Goal: Information Seeking & Learning: Learn about a topic

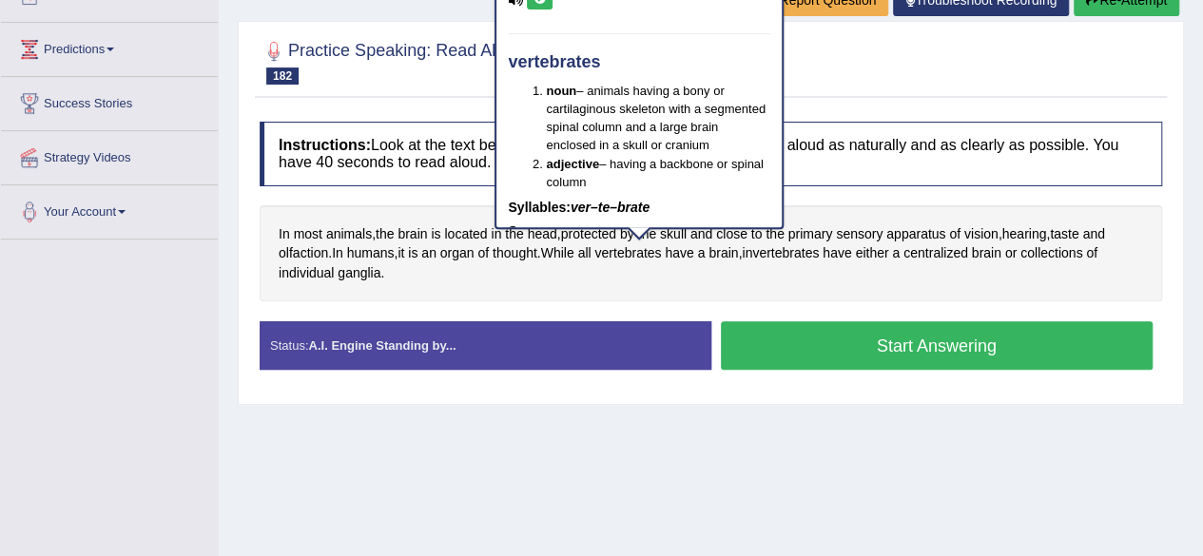
scroll to position [237, 0]
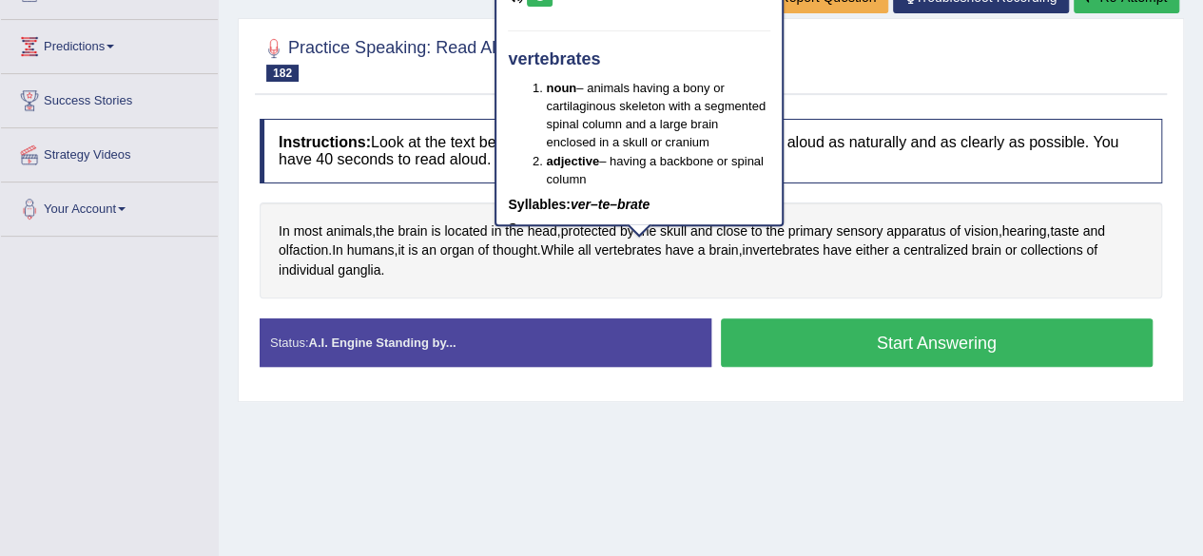
click at [924, 340] on button "Start Answering" at bounding box center [937, 343] width 433 height 49
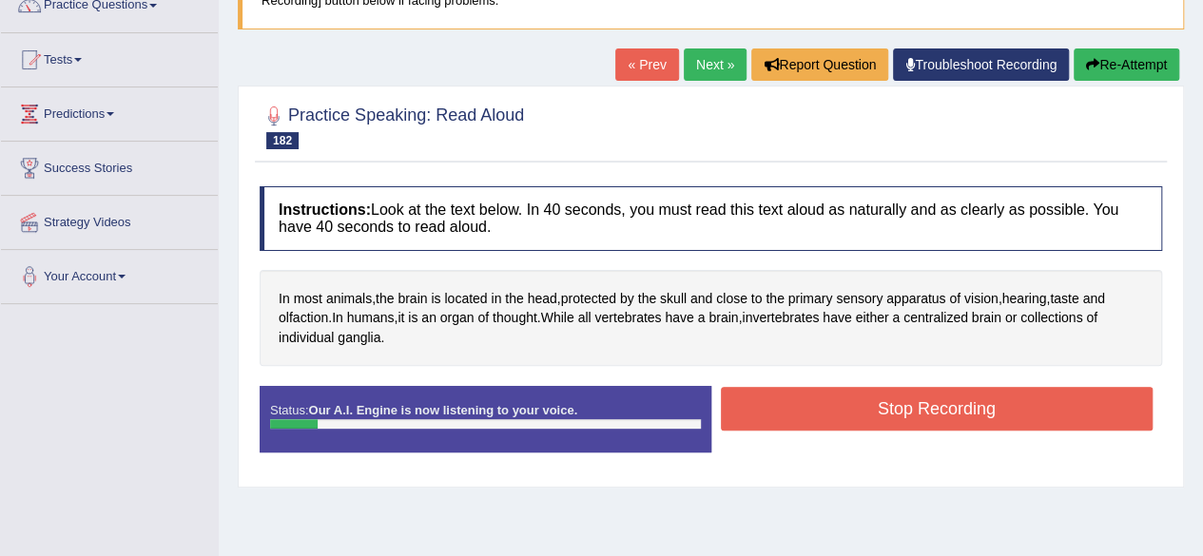
scroll to position [166, 0]
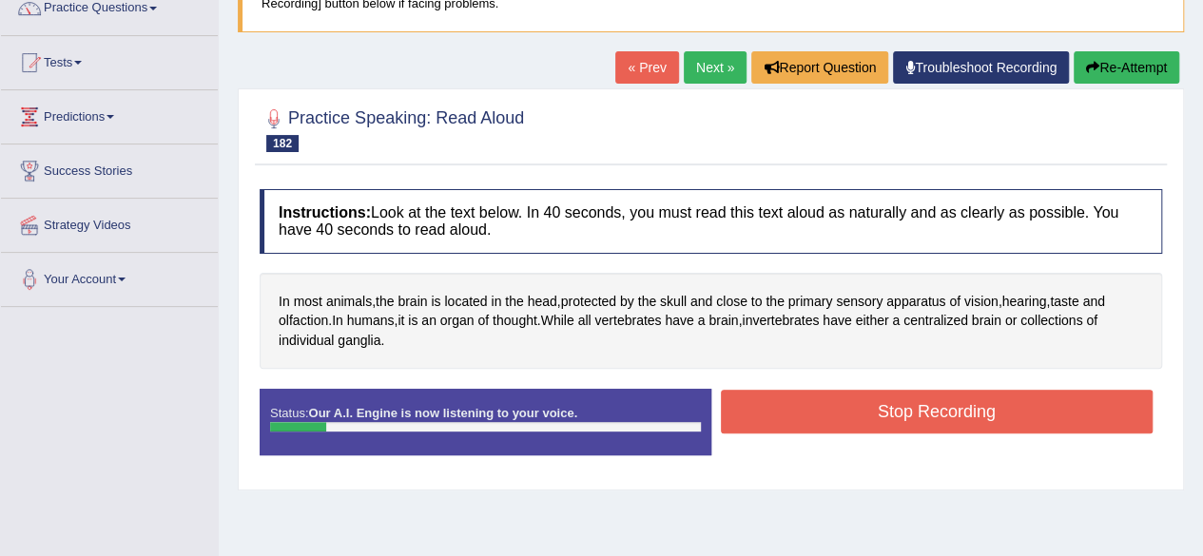
click at [1122, 69] on button "Re-Attempt" at bounding box center [1127, 67] width 106 height 32
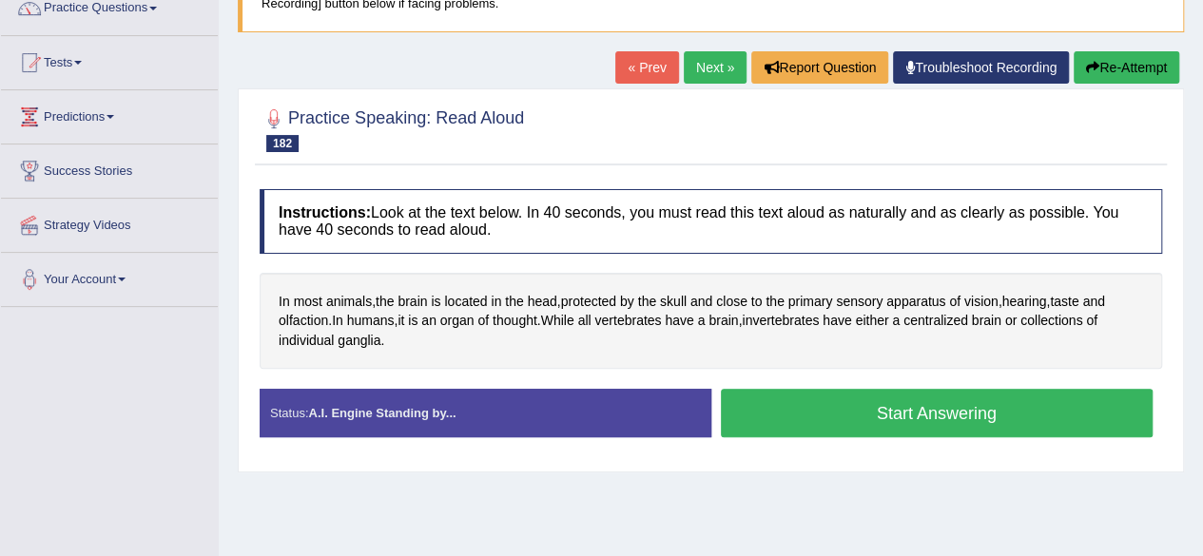
click at [1074, 409] on button "Start Answering" at bounding box center [937, 413] width 433 height 49
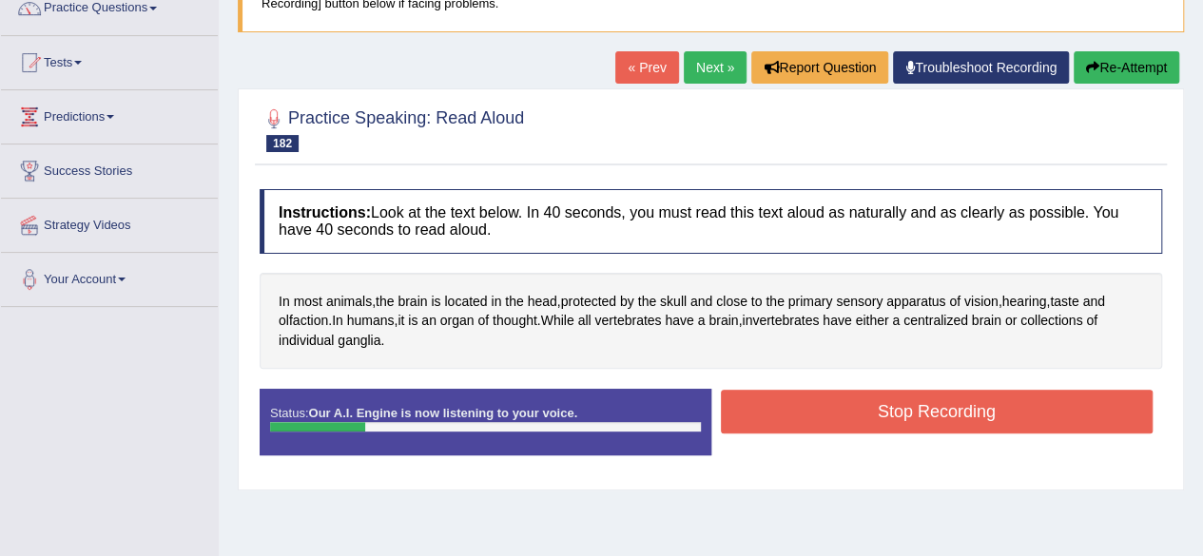
click at [1106, 402] on button "Stop Recording" at bounding box center [937, 412] width 433 height 44
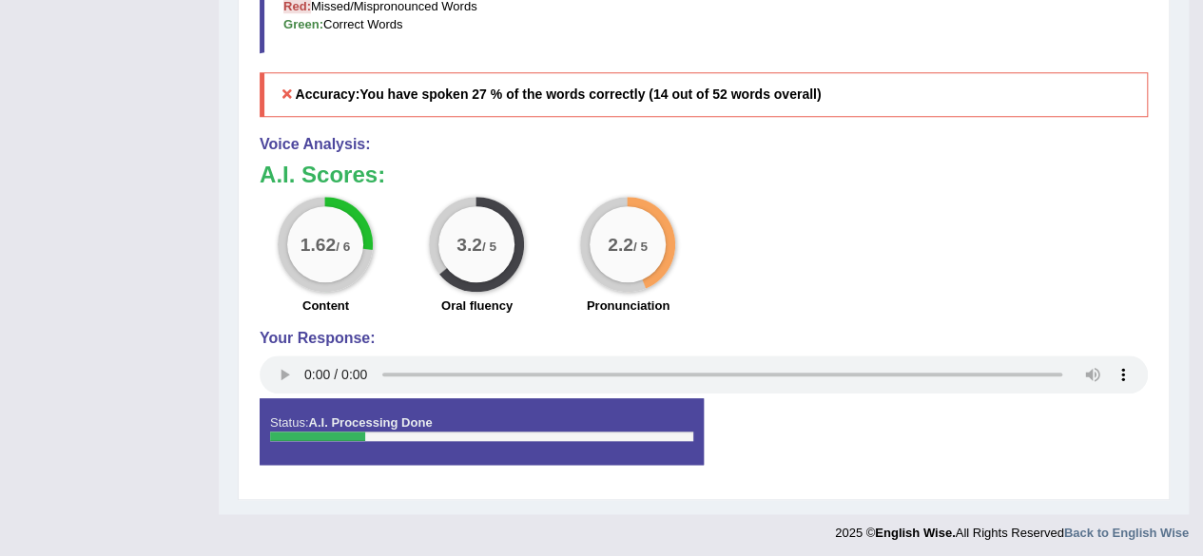
click at [1086, 470] on div "Status: A.I. Processing Done Start Answering Stop Recording" at bounding box center [704, 442] width 888 height 86
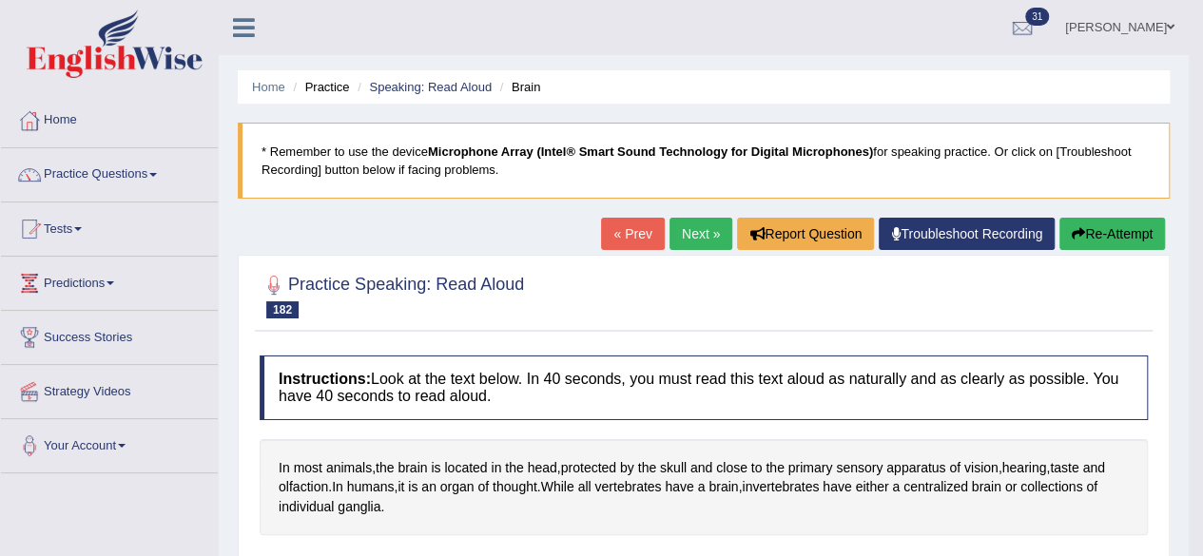
click at [59, 119] on link "Home" at bounding box center [109, 118] width 217 height 48
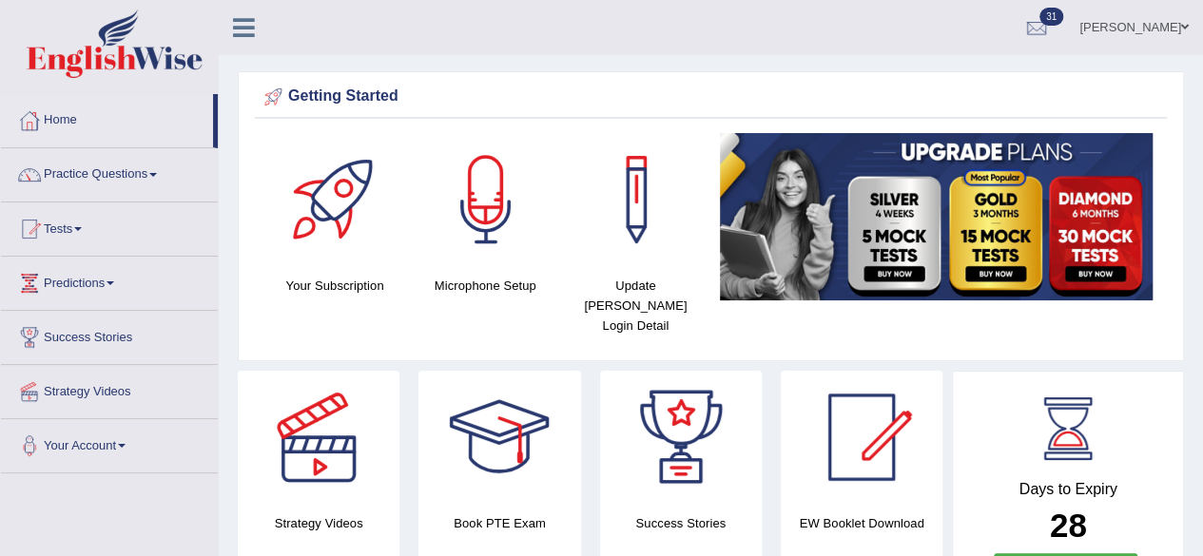
click at [162, 187] on link "Practice Questions" at bounding box center [109, 172] width 217 height 48
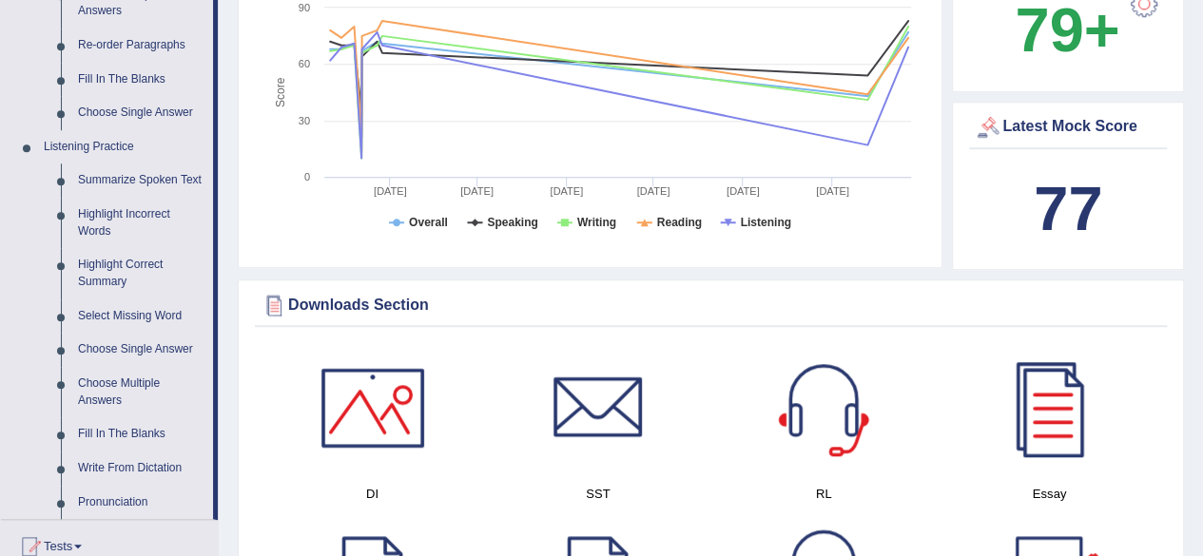
scroll to position [685, 0]
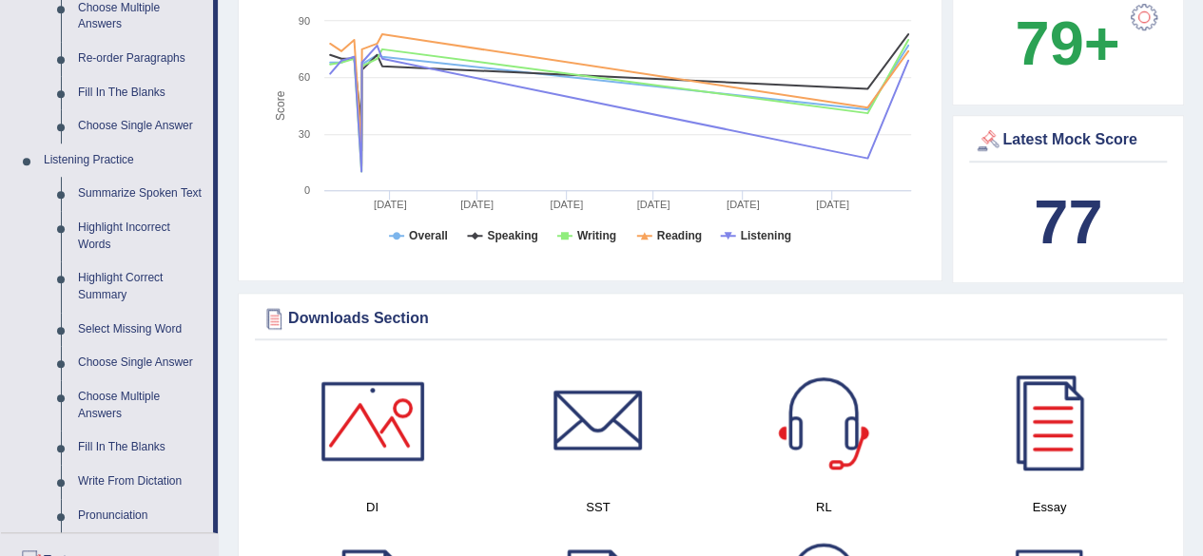
click at [1061, 200] on b "77" at bounding box center [1068, 221] width 68 height 69
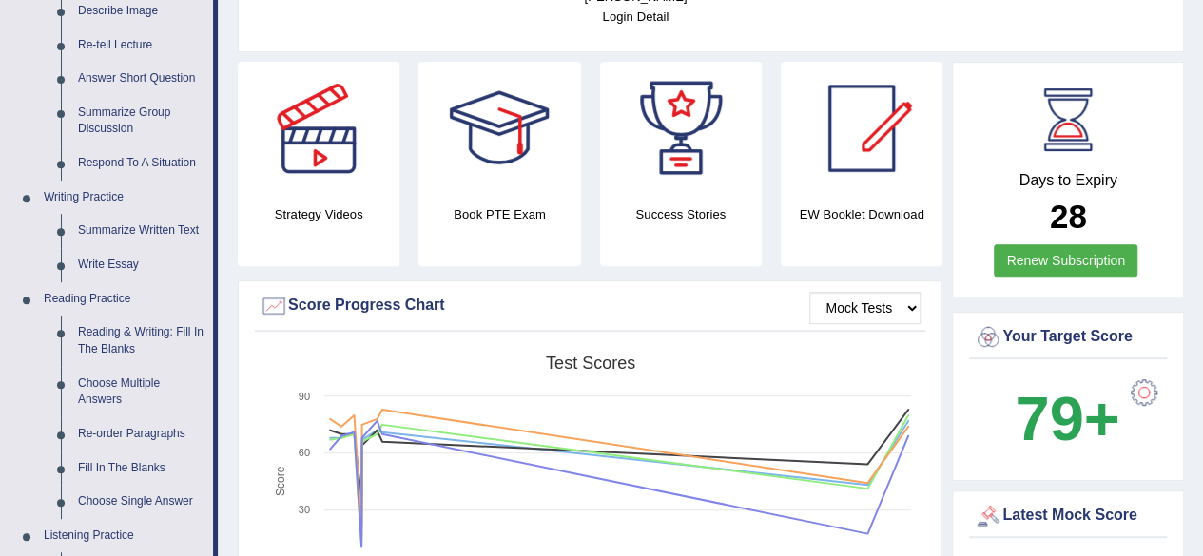
scroll to position [283, 0]
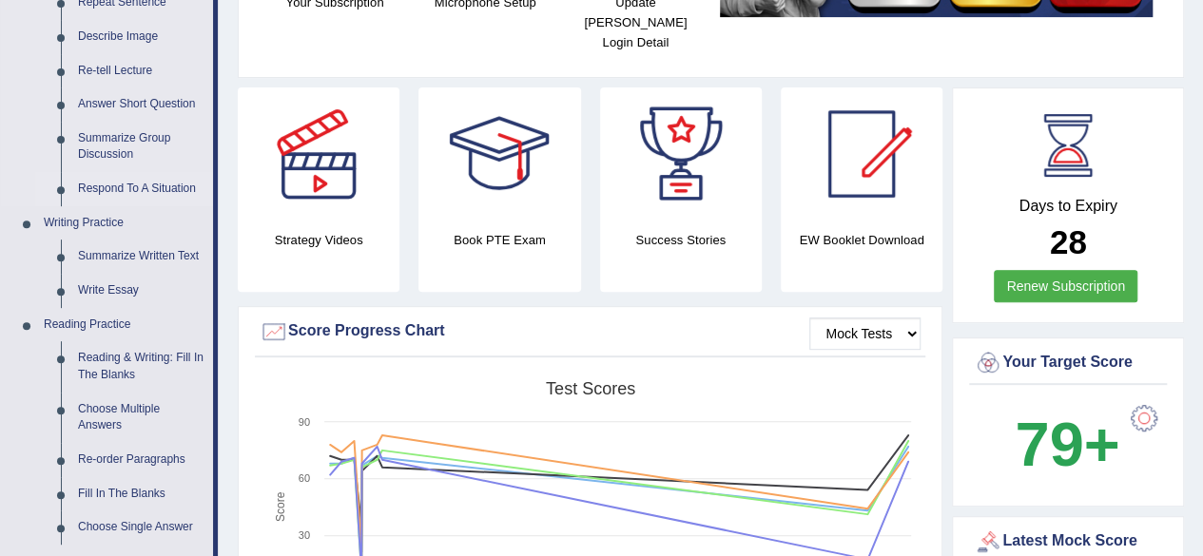
click at [87, 185] on link "Respond To A Situation" at bounding box center [141, 189] width 144 height 34
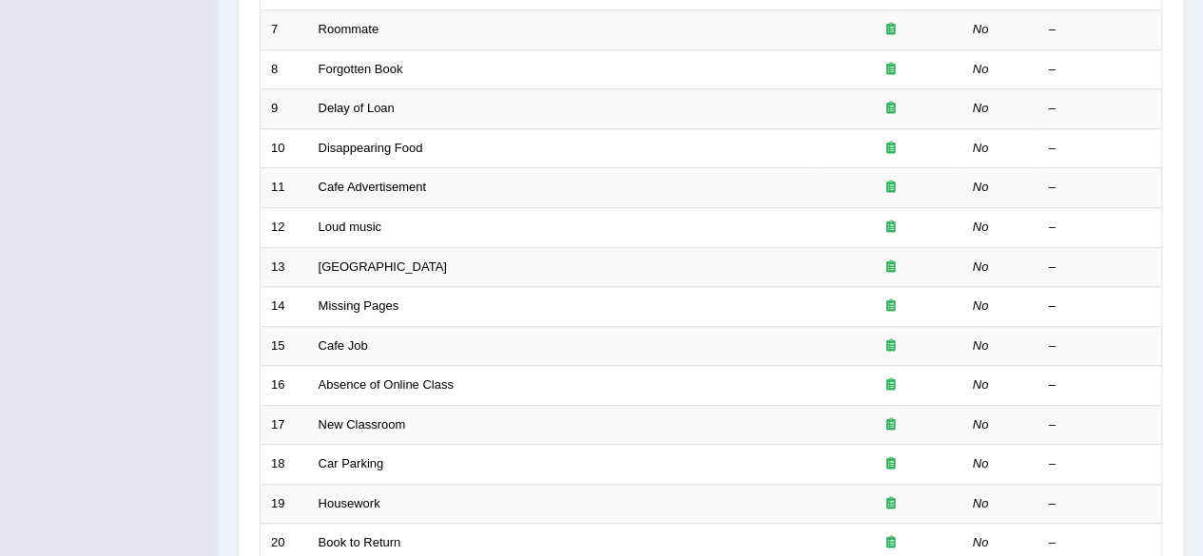
scroll to position [534, 0]
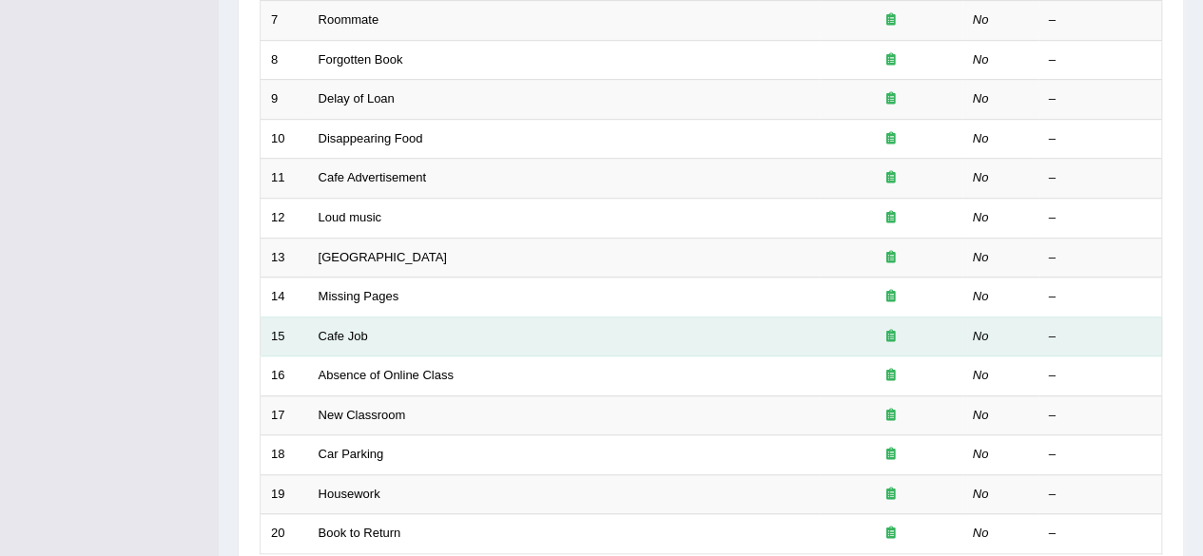
click at [1050, 335] on div "–" at bounding box center [1100, 337] width 103 height 18
click at [0, 279] on div "Toggle navigation Home Practice Questions Speaking Practice Read Aloud Repeat S…" at bounding box center [601, 91] width 1203 height 1250
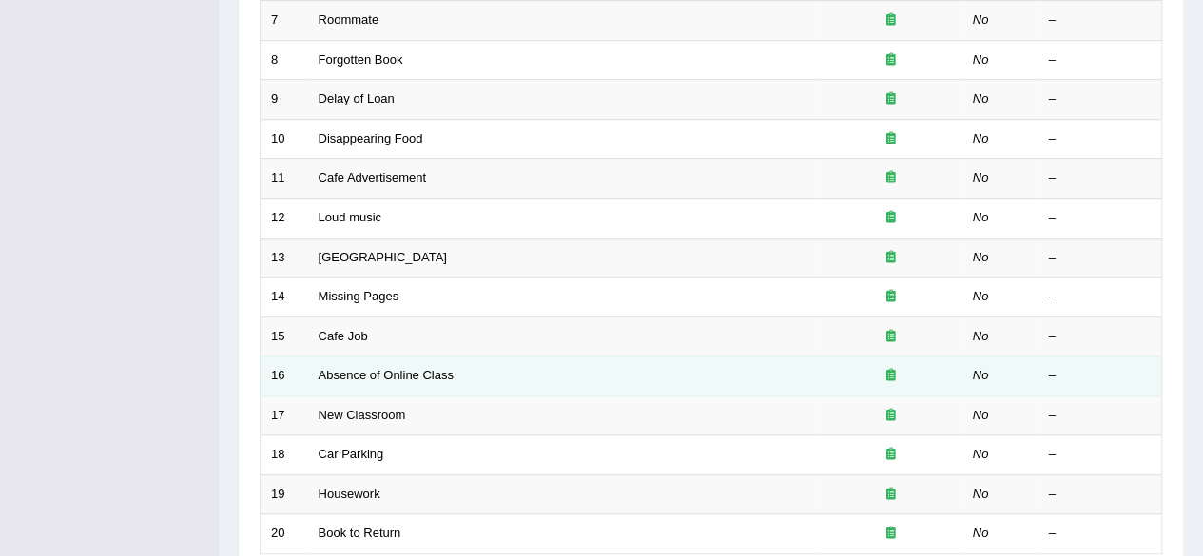
click at [1004, 374] on td "No" at bounding box center [1001, 377] width 76 height 40
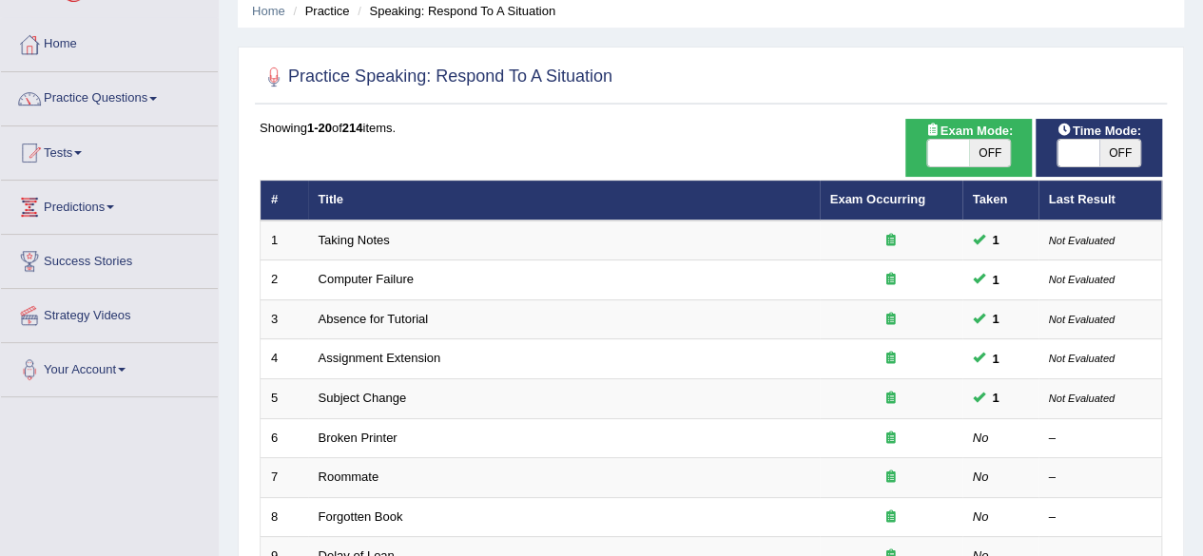
scroll to position [0, 0]
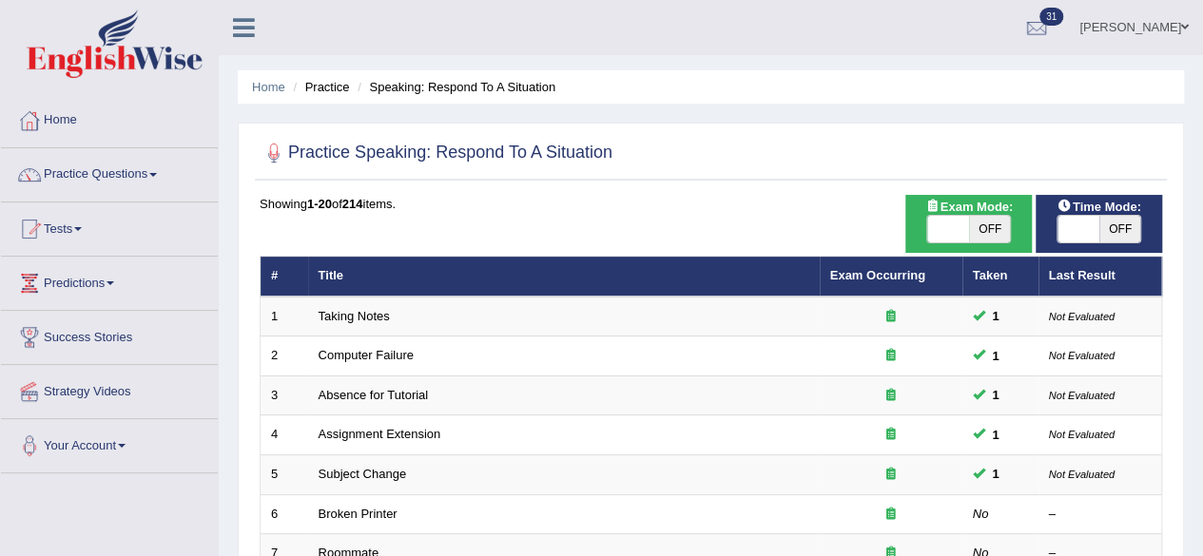
click at [59, 113] on link "Home" at bounding box center [109, 118] width 217 height 48
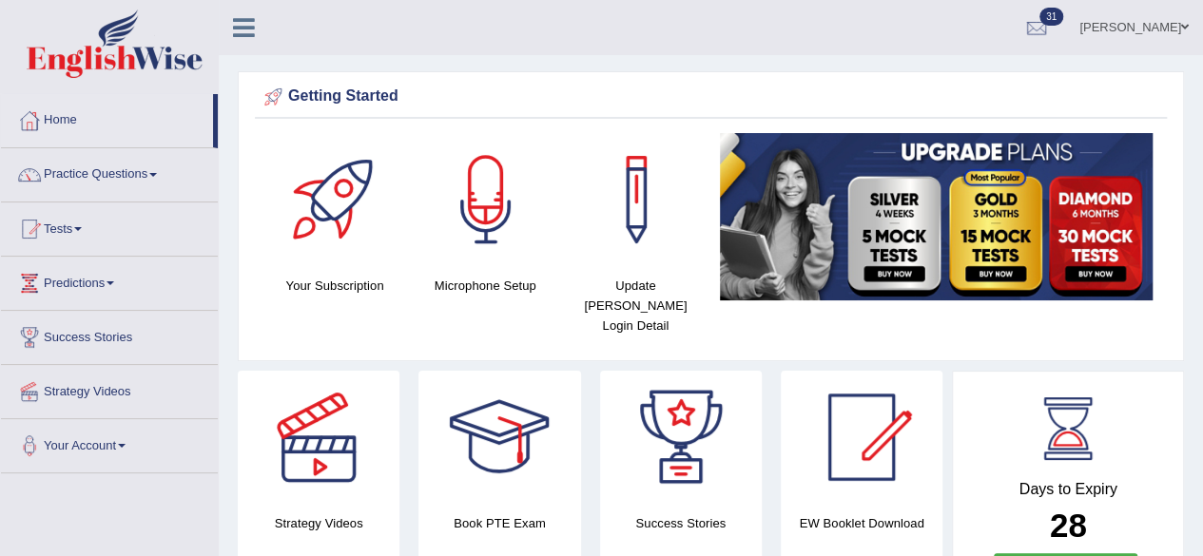
click at [146, 167] on link "Practice Questions" at bounding box center [109, 172] width 217 height 48
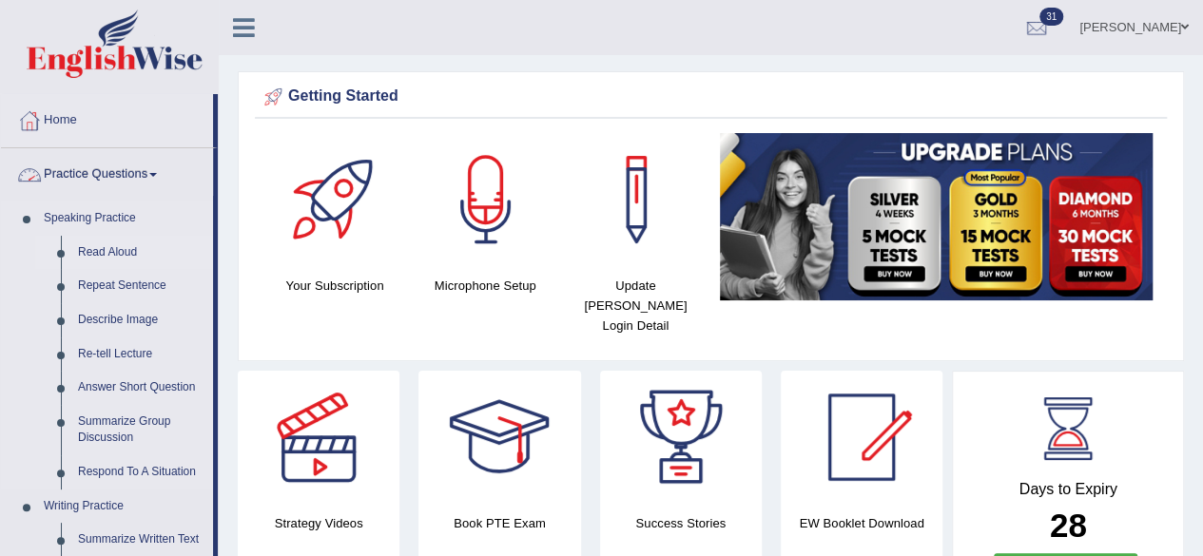
click at [85, 236] on link "Read Aloud" at bounding box center [141, 253] width 144 height 34
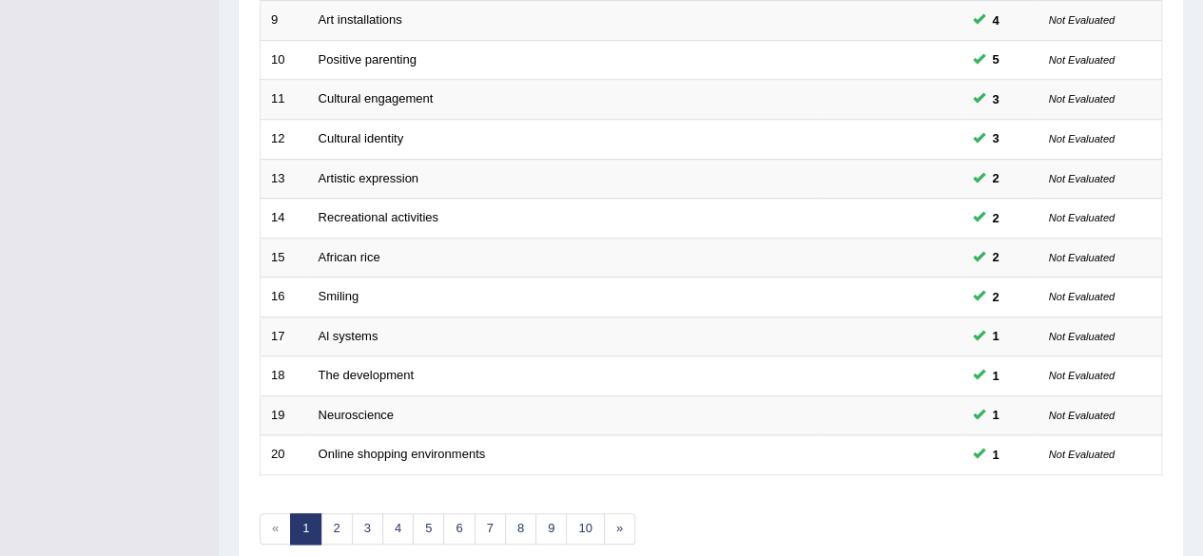
scroll to position [693, 0]
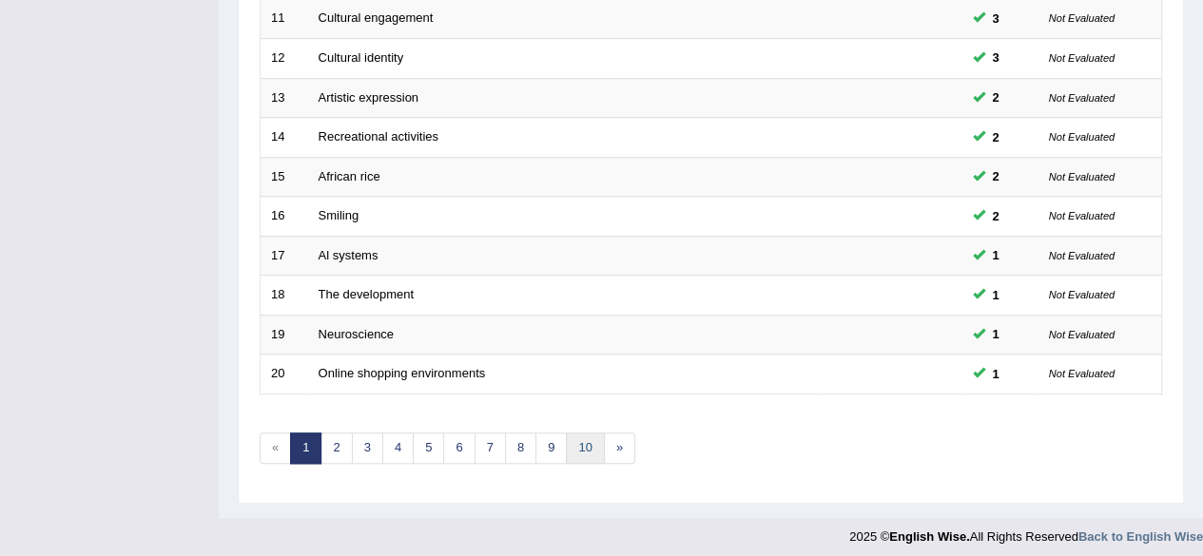
click at [582, 449] on link "10" at bounding box center [585, 448] width 38 height 31
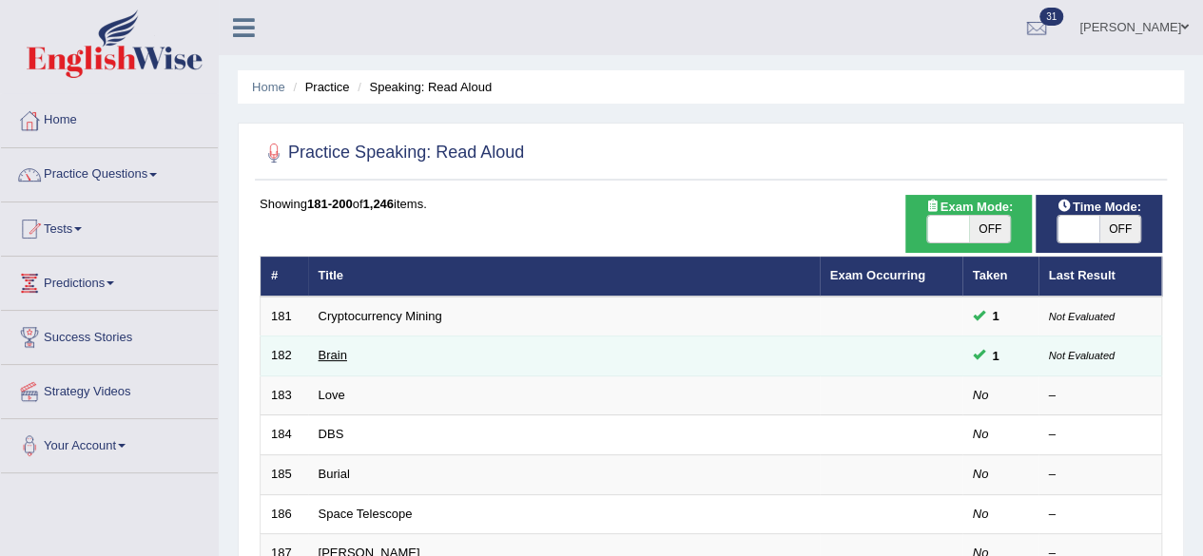
click at [319, 352] on link "Brain" at bounding box center [333, 355] width 29 height 14
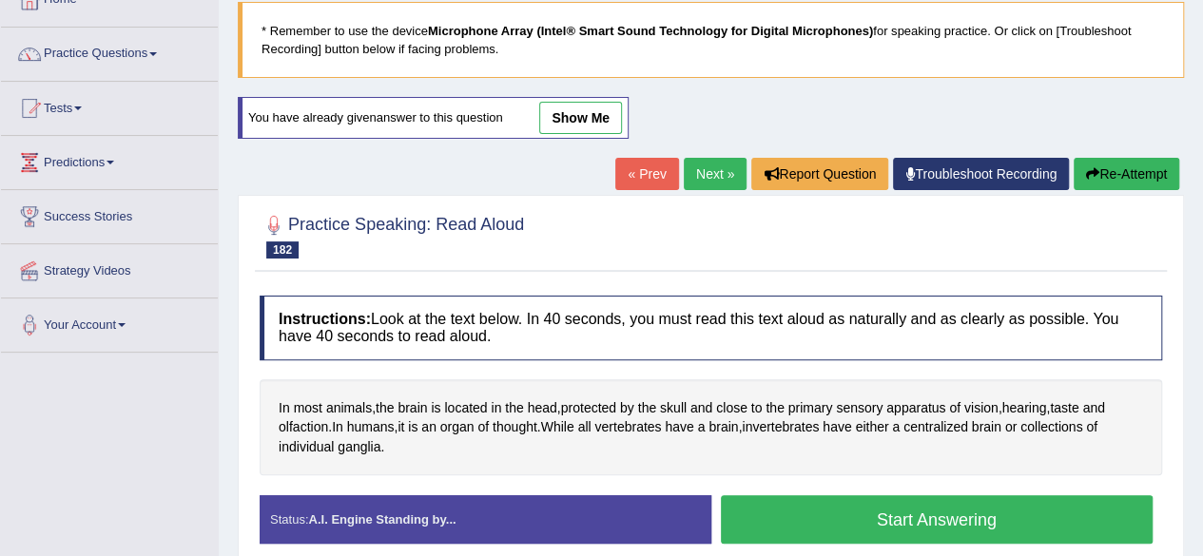
scroll to position [122, 0]
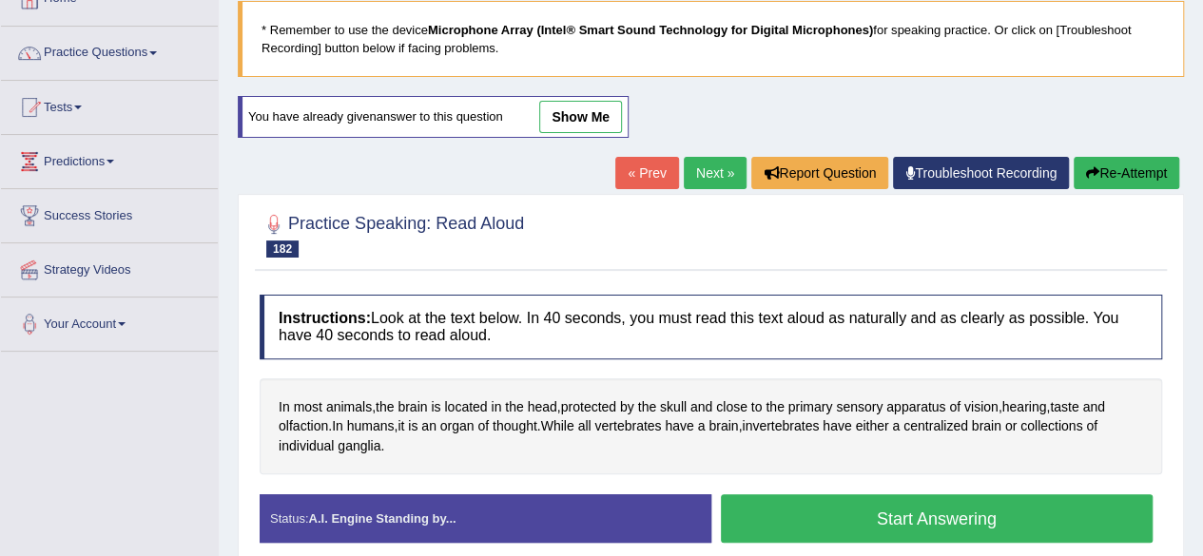
click at [1021, 509] on button "Start Answering" at bounding box center [937, 519] width 433 height 49
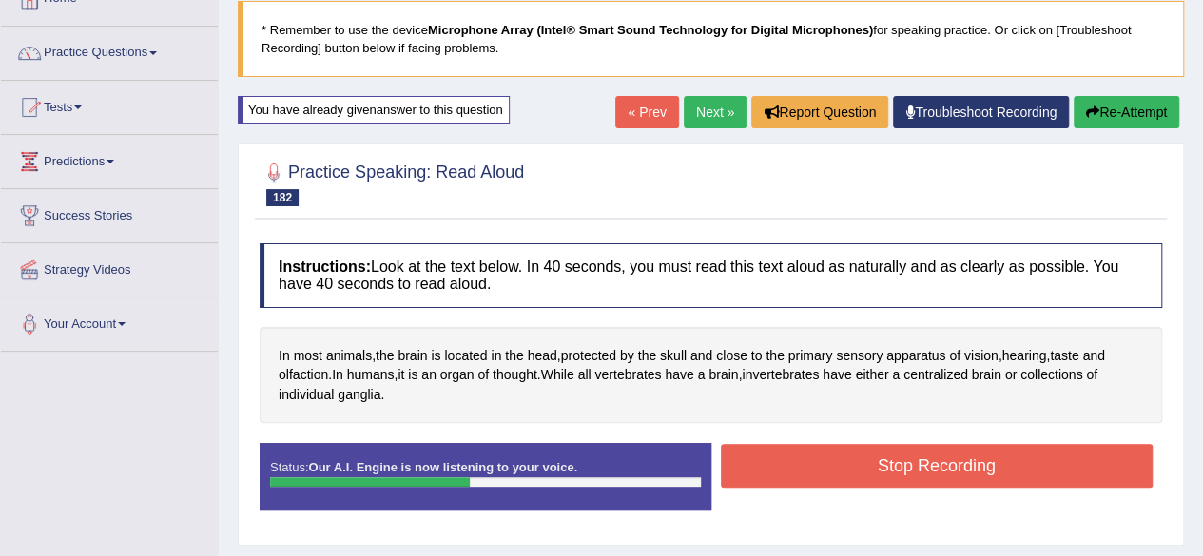
click at [1008, 476] on button "Stop Recording" at bounding box center [937, 466] width 433 height 44
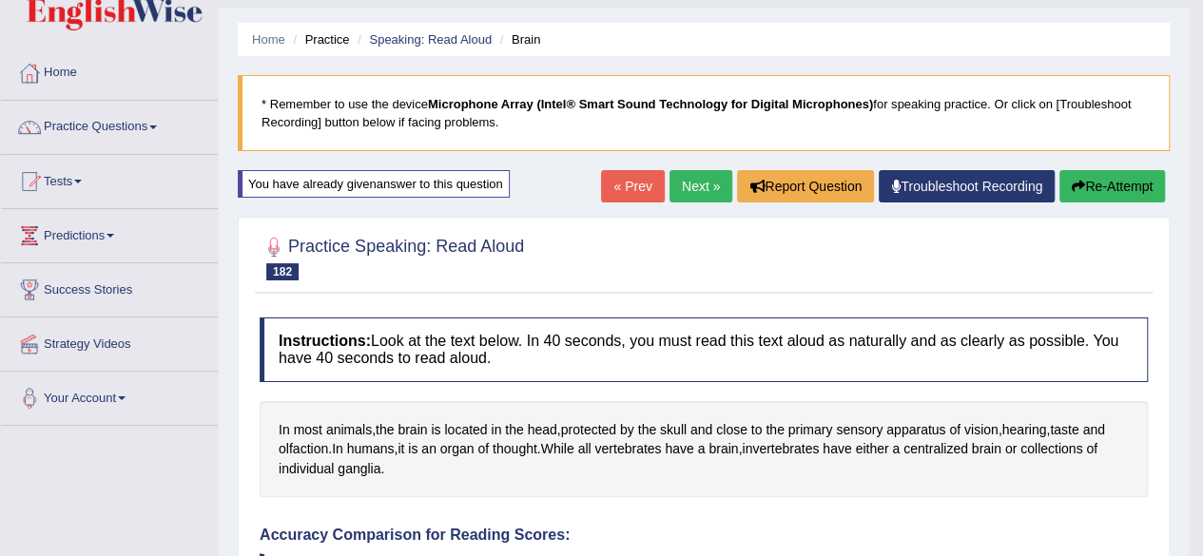
scroll to position [39, 0]
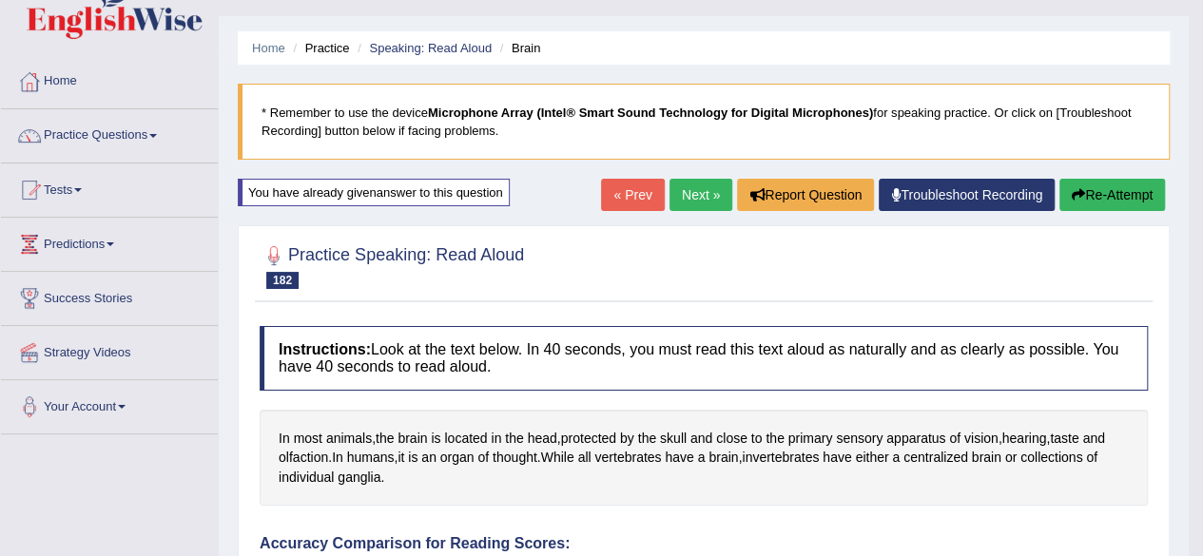
click at [700, 191] on link "Next »" at bounding box center [701, 195] width 63 height 32
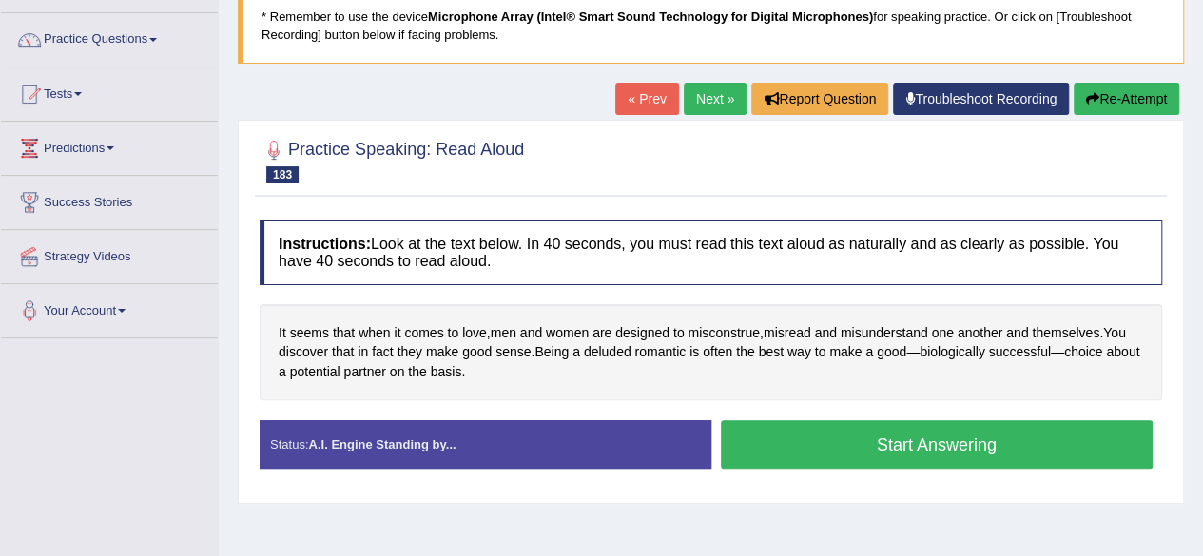
scroll to position [136, 0]
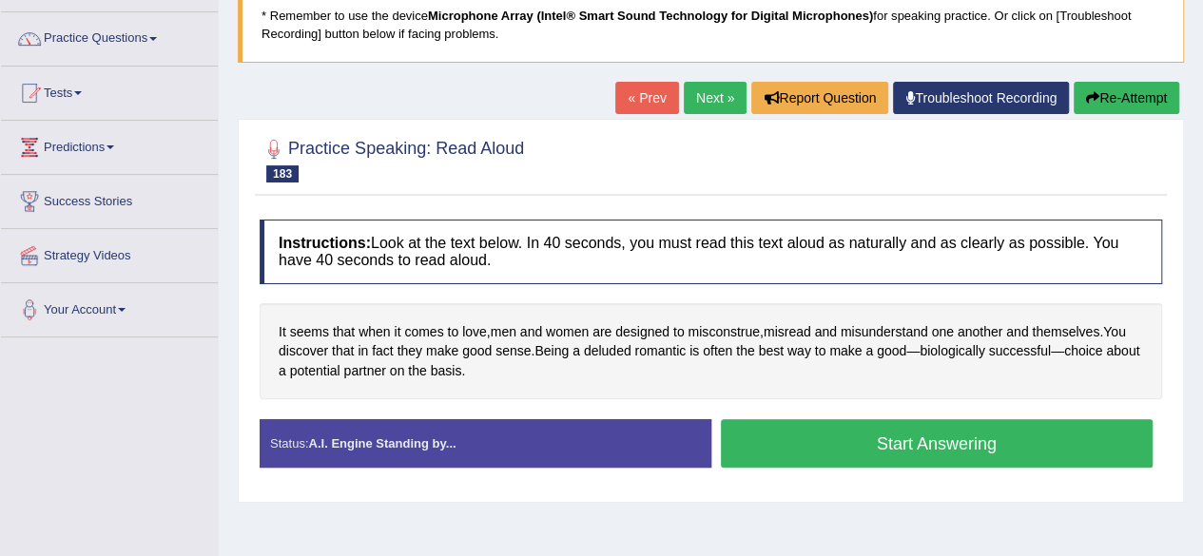
click at [745, 325] on span "misconstrue" at bounding box center [723, 332] width 71 height 20
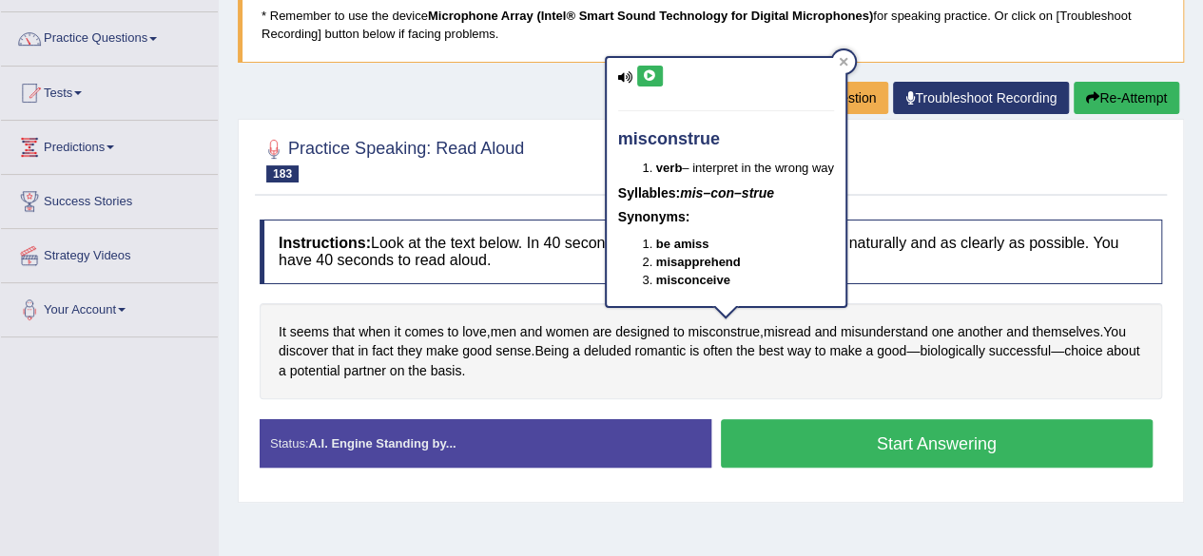
click at [649, 76] on icon at bounding box center [650, 75] width 14 height 11
click at [1007, 182] on div at bounding box center [711, 159] width 903 height 58
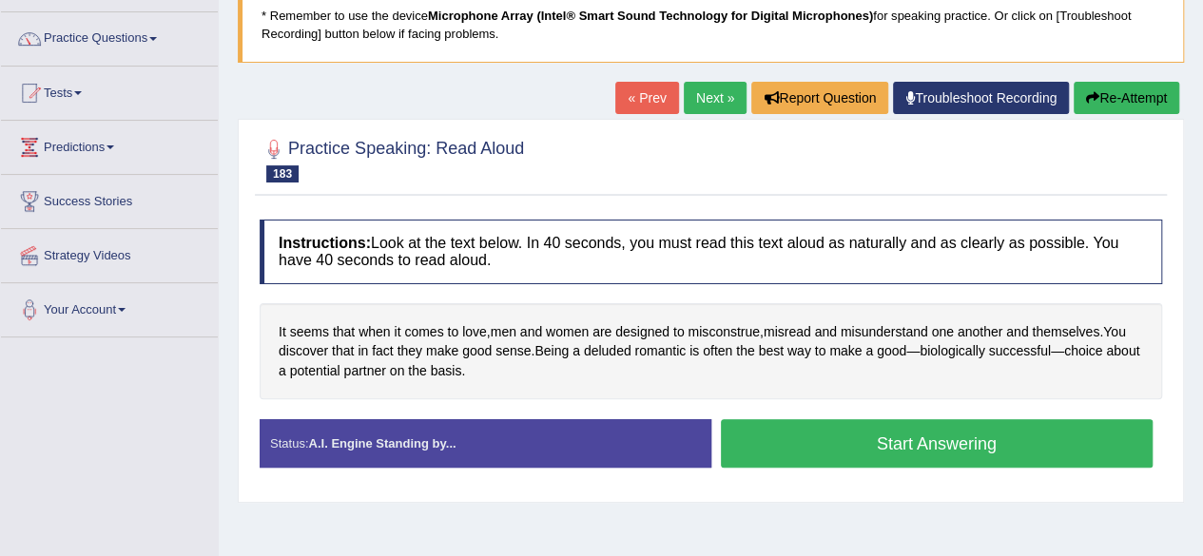
click at [1012, 444] on button "Start Answering" at bounding box center [937, 443] width 433 height 49
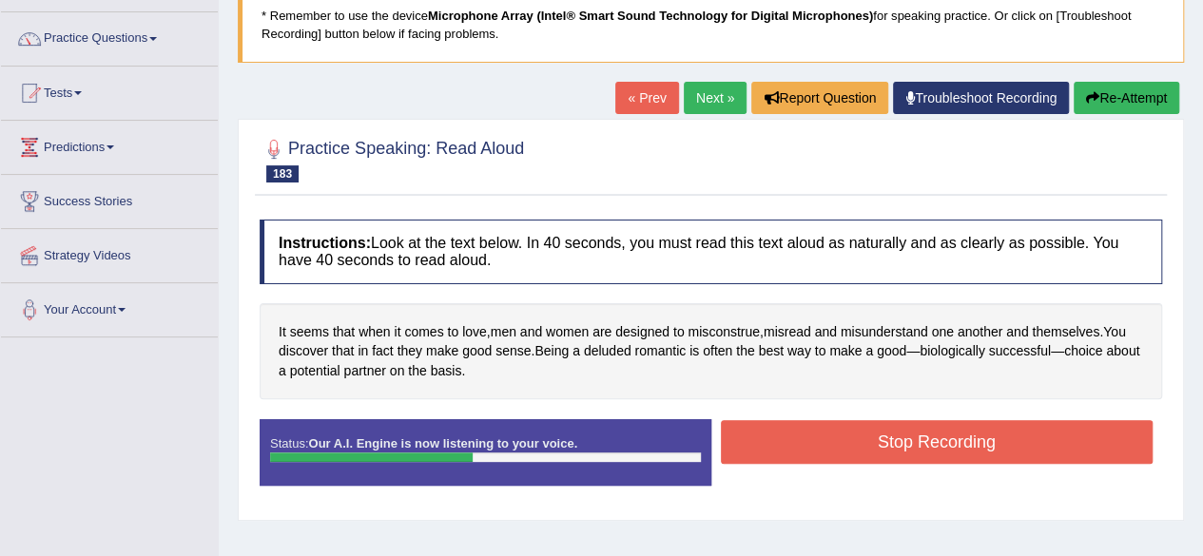
click at [1001, 457] on button "Stop Recording" at bounding box center [937, 442] width 433 height 44
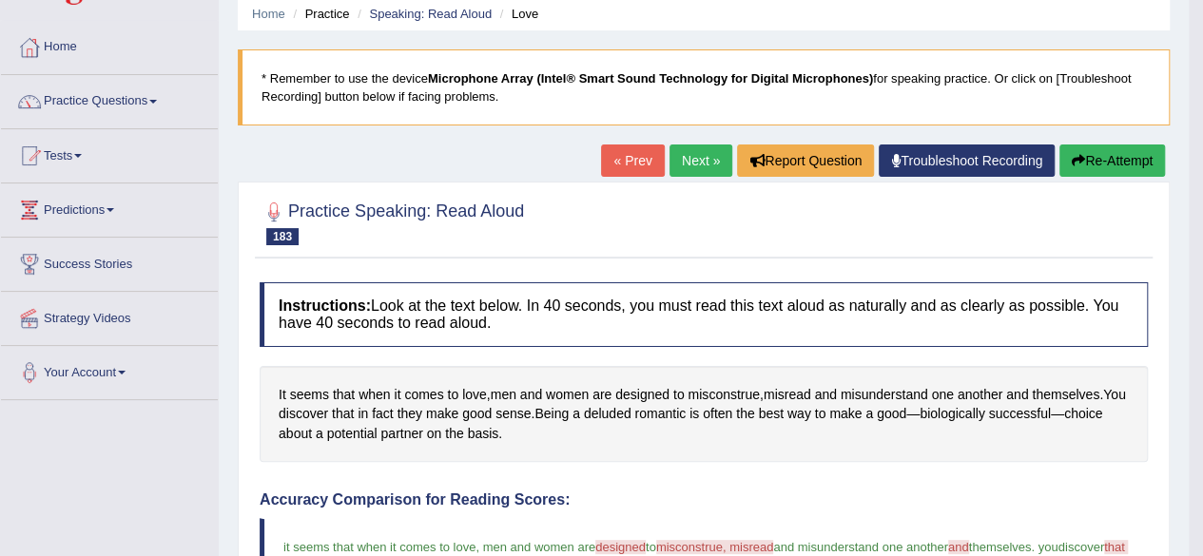
scroll to position [0, 0]
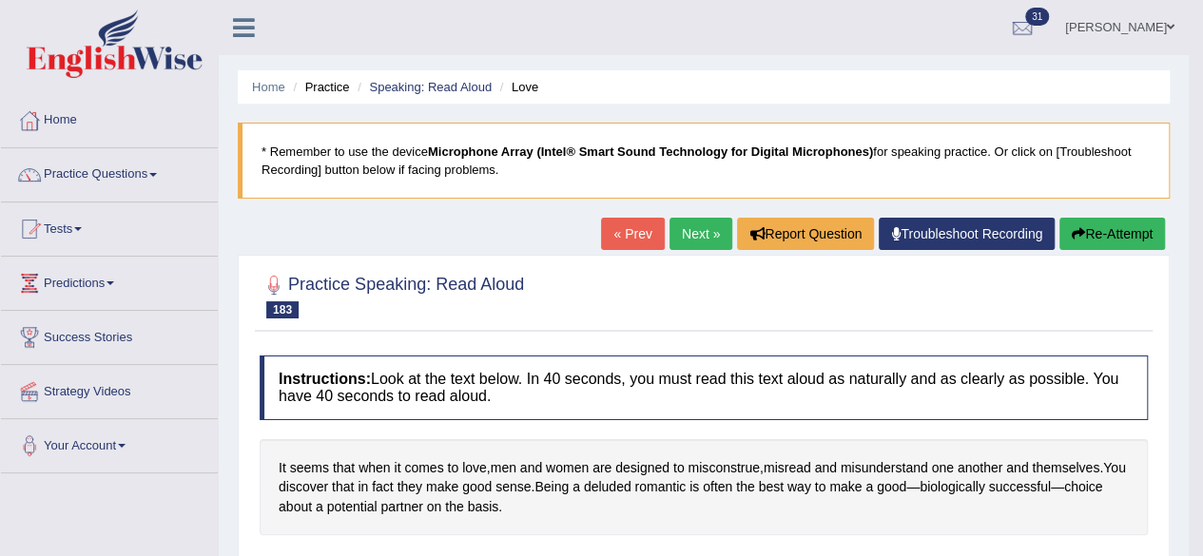
click at [708, 224] on link "Next »" at bounding box center [701, 234] width 63 height 32
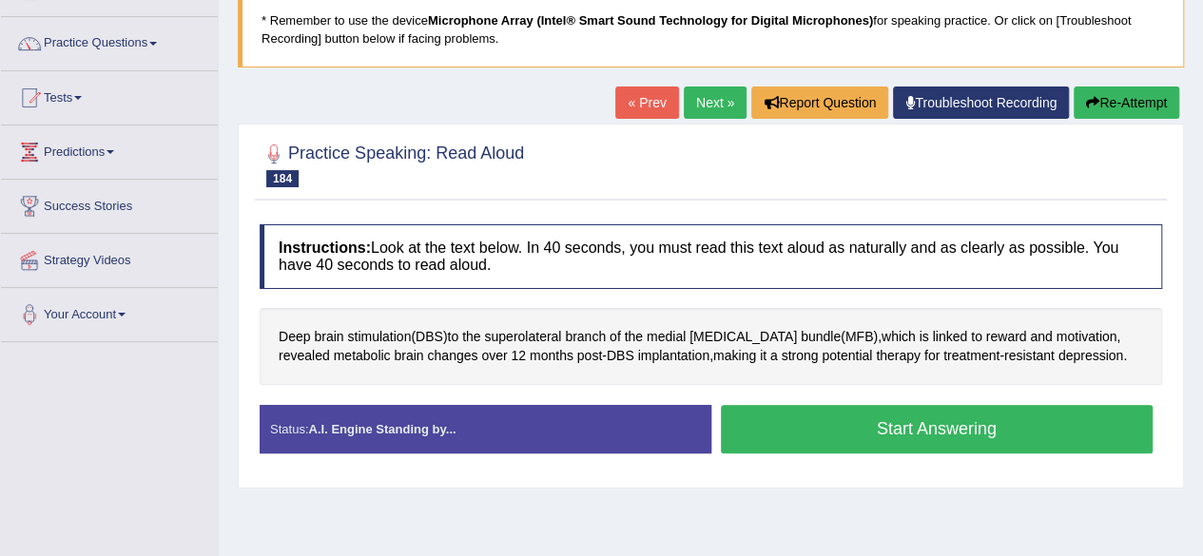
scroll to position [131, 0]
click at [1024, 428] on button "Start Answering" at bounding box center [937, 429] width 433 height 49
click at [0, 0] on button "Stop Recording" at bounding box center [0, 0] width 0 height 0
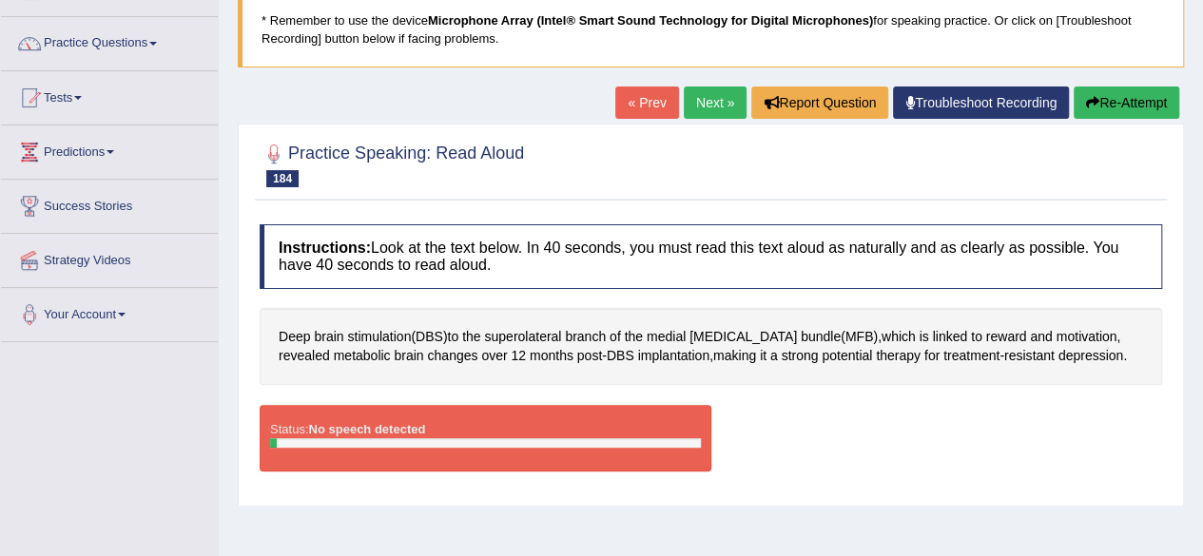
click at [1115, 104] on button "Re-Attempt" at bounding box center [1127, 103] width 106 height 32
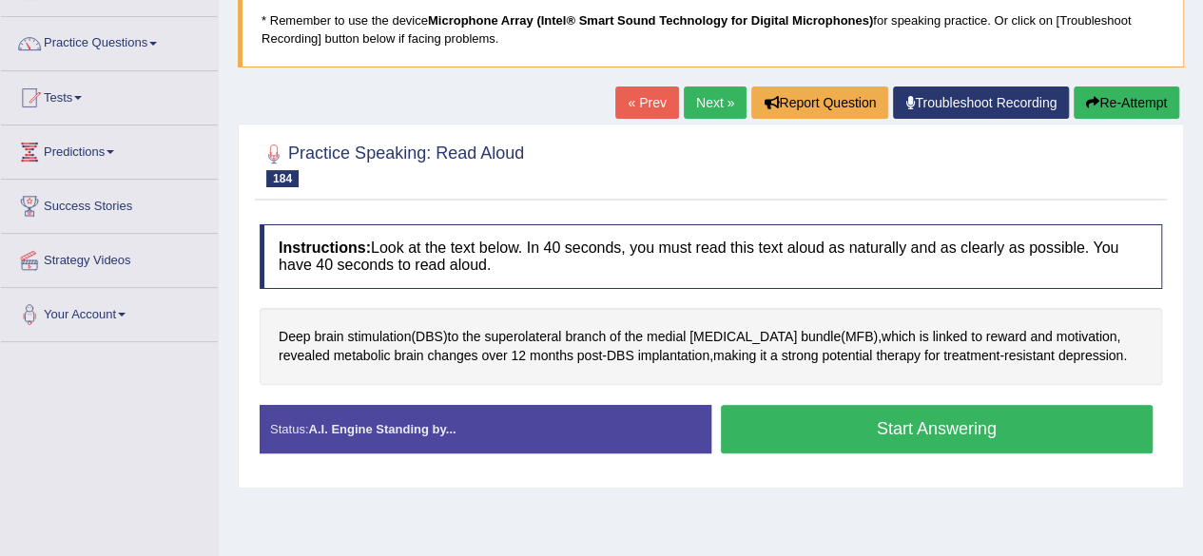
click at [1033, 430] on button "Start Answering" at bounding box center [937, 429] width 433 height 49
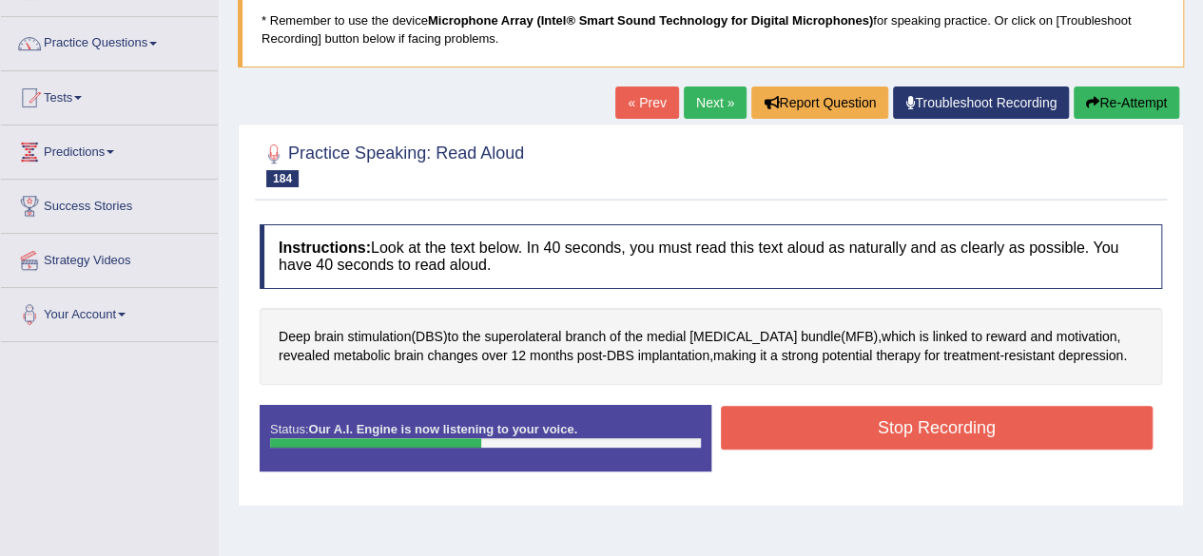
click at [1041, 417] on button "Stop Recording" at bounding box center [937, 428] width 433 height 44
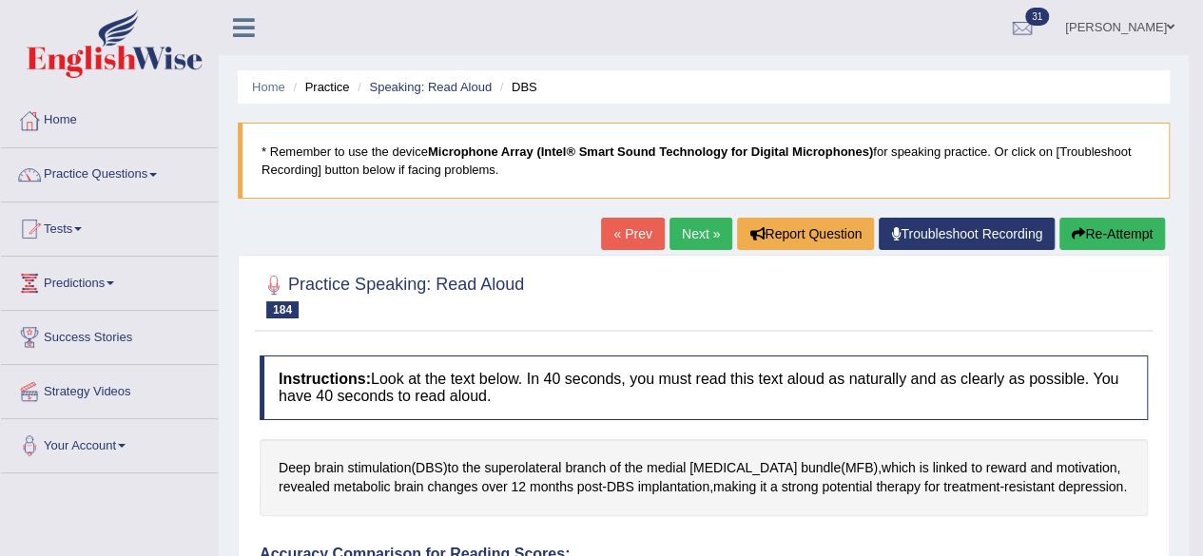
click at [700, 225] on link "Next »" at bounding box center [701, 234] width 63 height 32
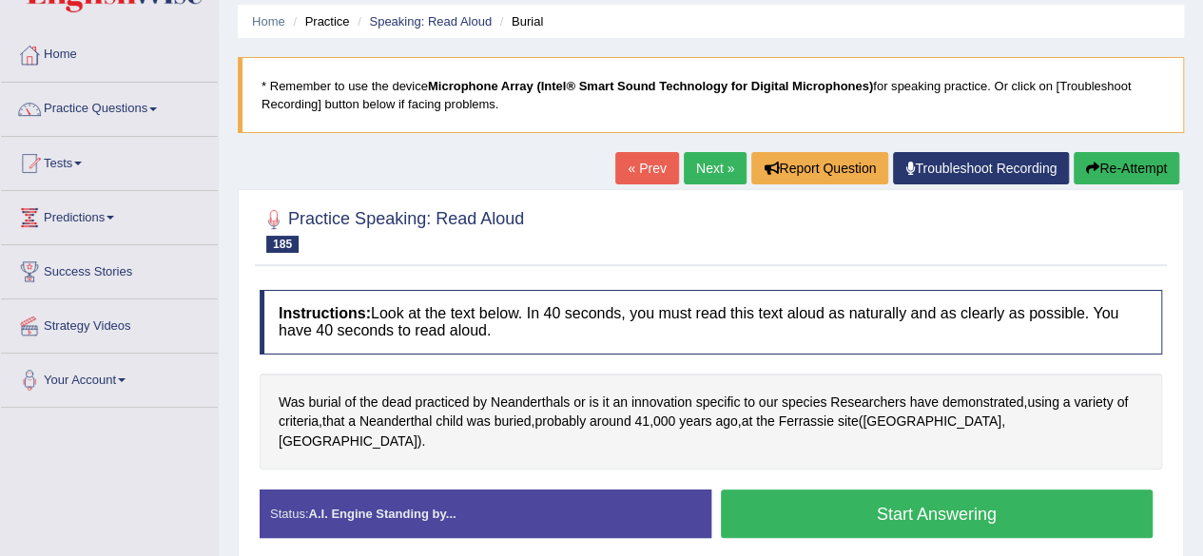
scroll to position [76, 0]
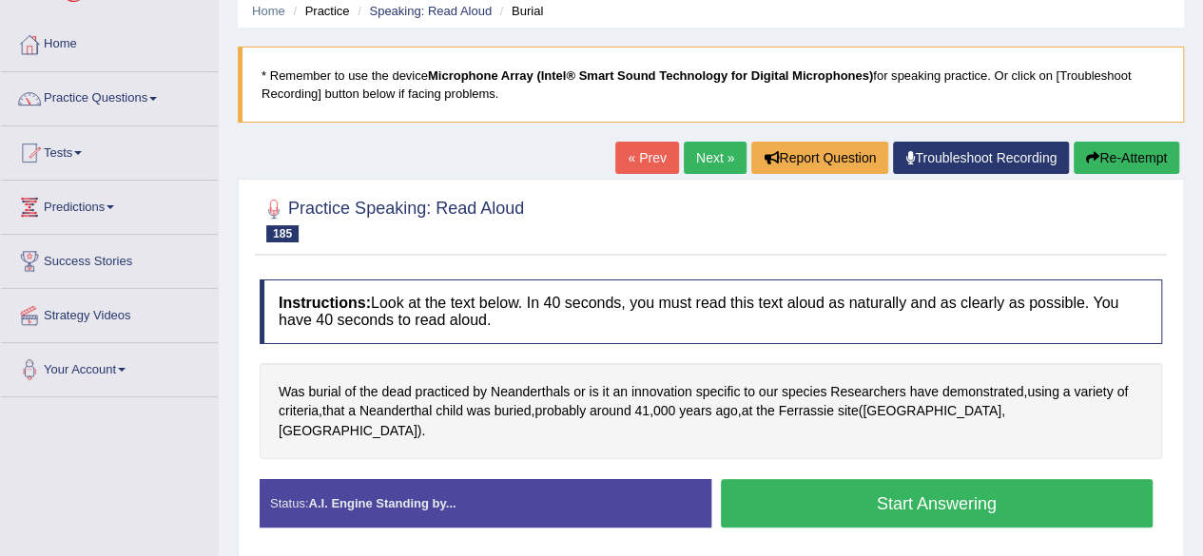
click at [532, 394] on span "Neanderthals" at bounding box center [530, 392] width 79 height 20
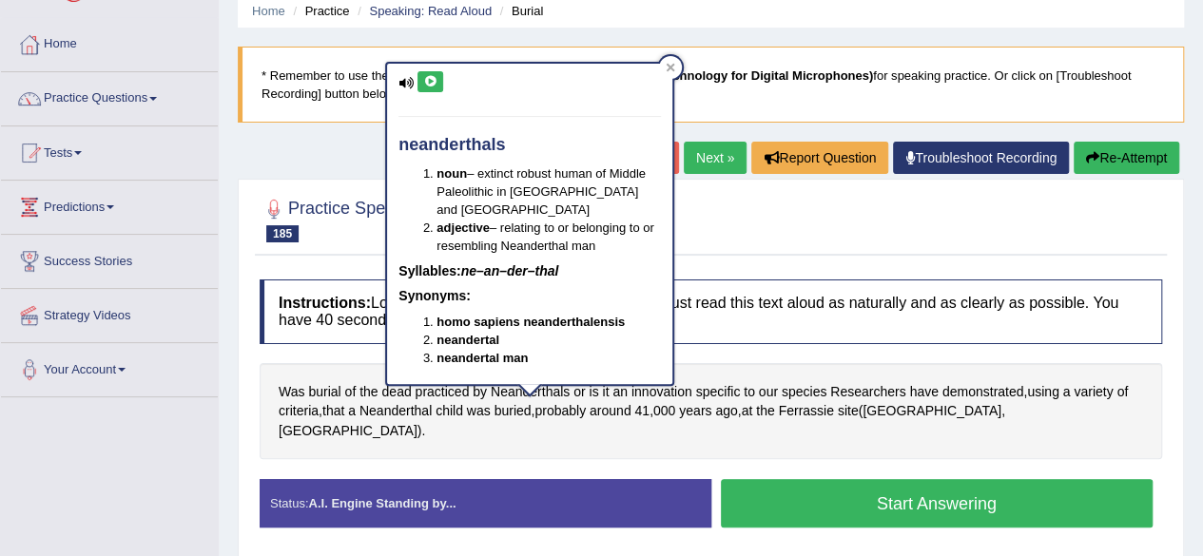
click at [429, 76] on icon at bounding box center [430, 81] width 14 height 11
click at [234, 161] on div "Home Practice Speaking: Read Aloud Burial * Remember to use the device Micropho…" at bounding box center [711, 399] width 984 height 951
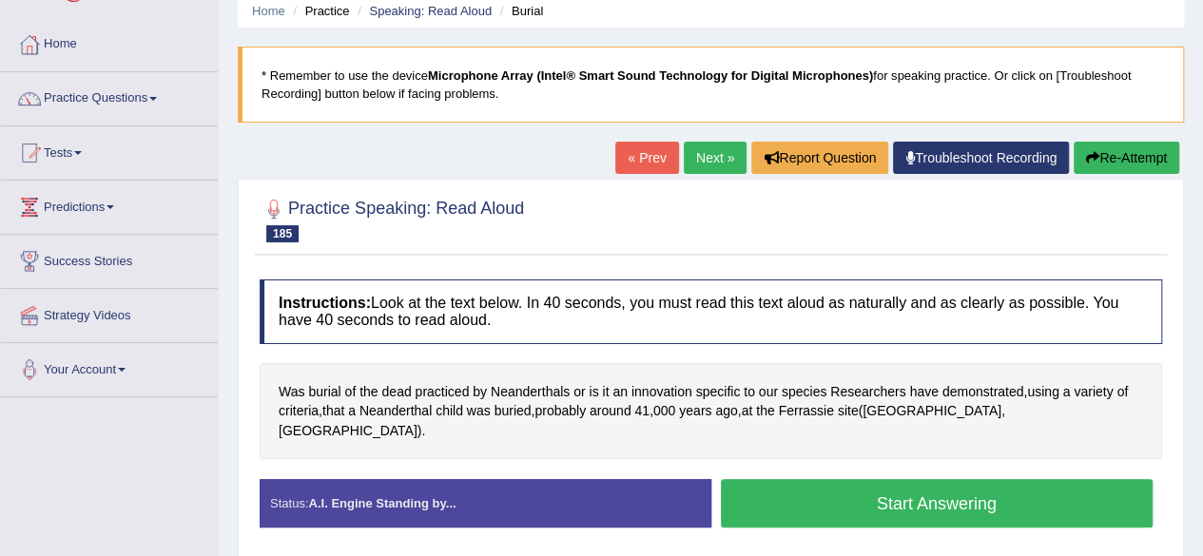
click at [815, 415] on span "Ferrassie" at bounding box center [805, 411] width 55 height 20
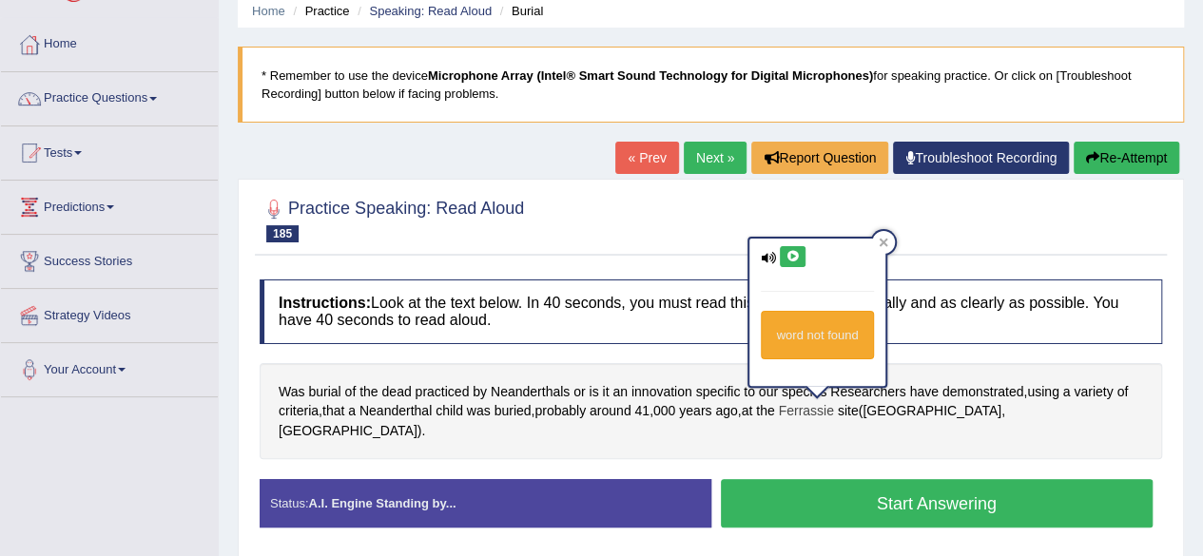
click at [1105, 382] on span "variety" at bounding box center [1093, 392] width 39 height 20
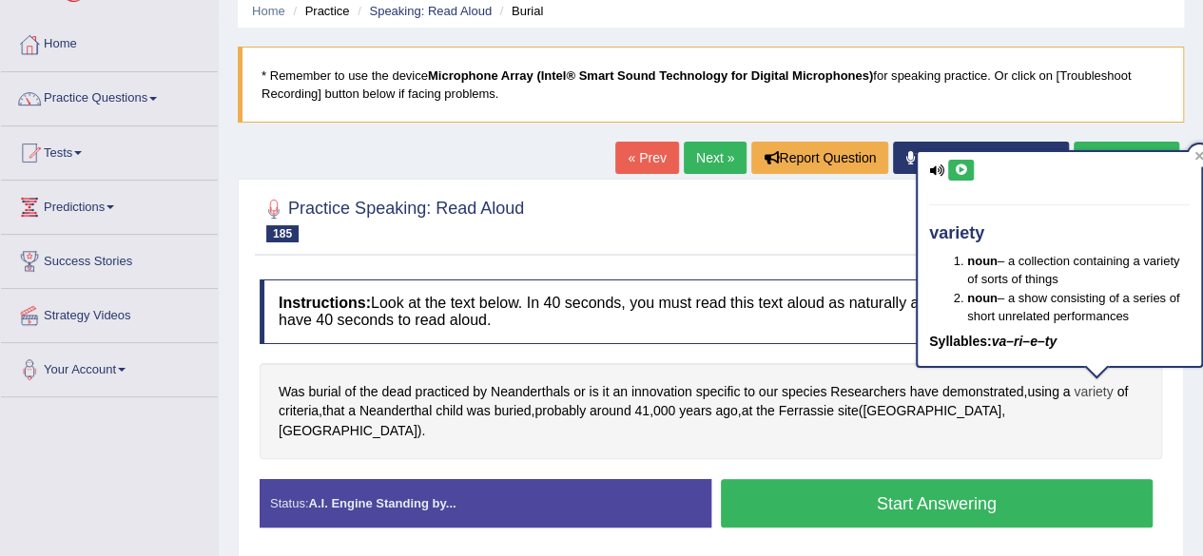
click at [1039, 425] on div "Was burial of the dead practiced by Neanderthals or is it an innovation specifi…" at bounding box center [711, 411] width 903 height 97
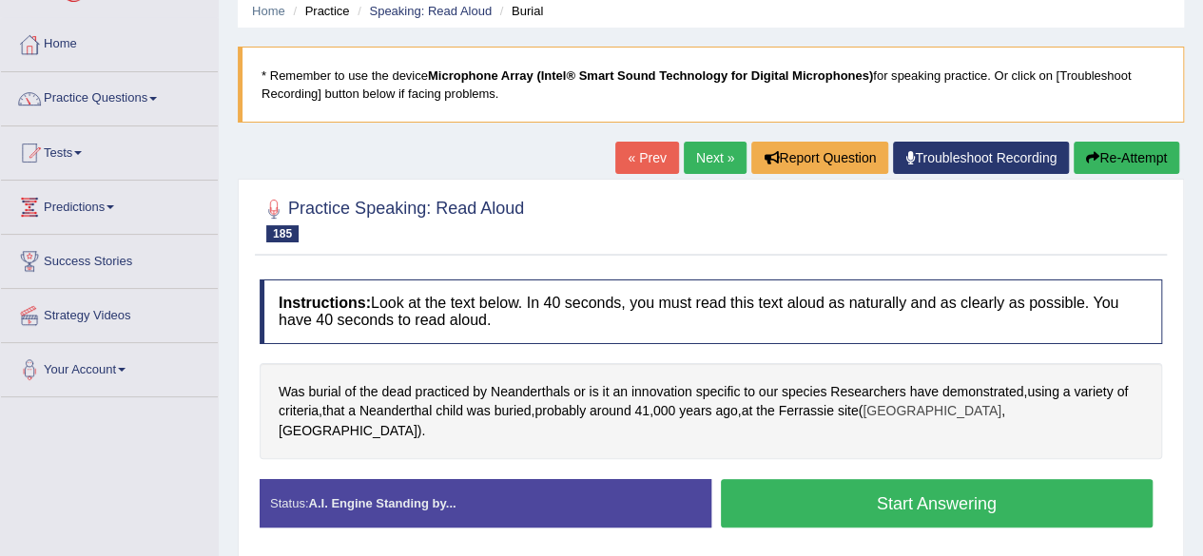
click at [932, 414] on span "Dordogne" at bounding box center [932, 411] width 139 height 20
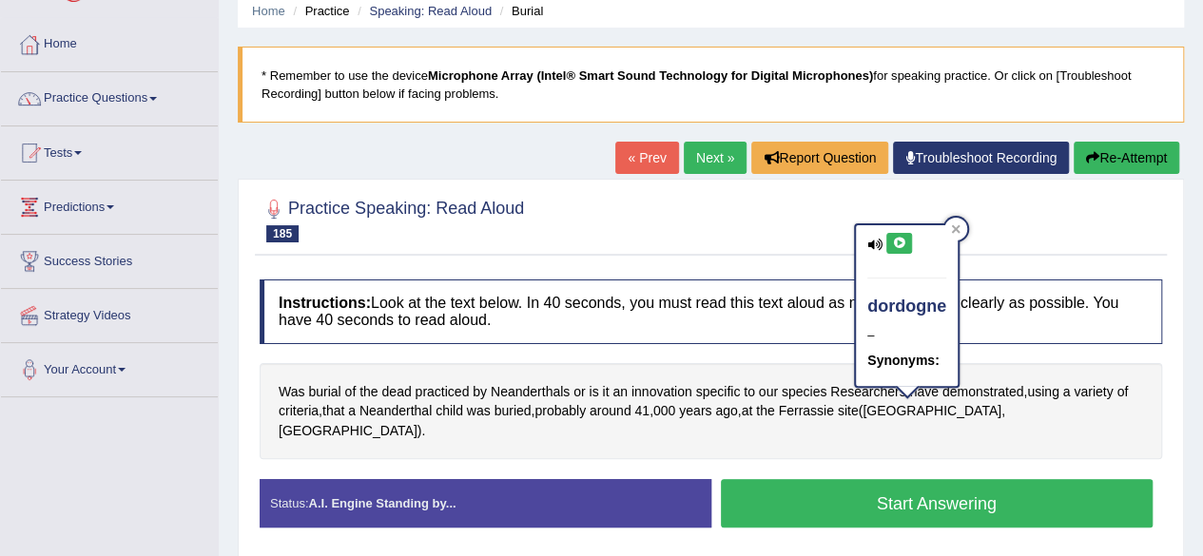
click at [893, 233] on button at bounding box center [899, 243] width 26 height 21
click at [1006, 491] on button "Start Answering" at bounding box center [937, 503] width 433 height 49
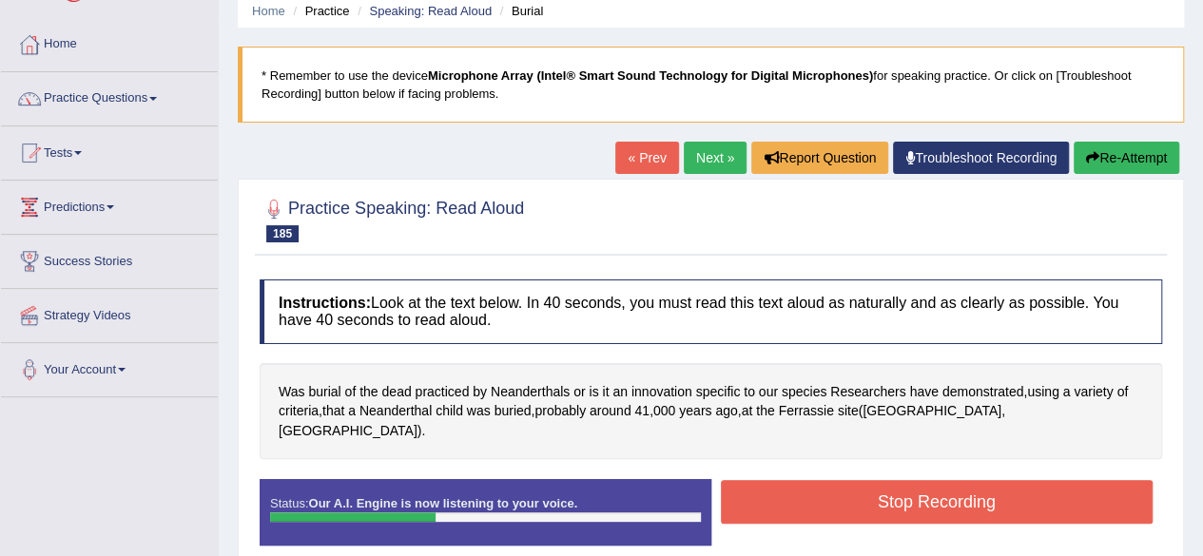
click at [1021, 483] on button "Stop Recording" at bounding box center [937, 502] width 433 height 44
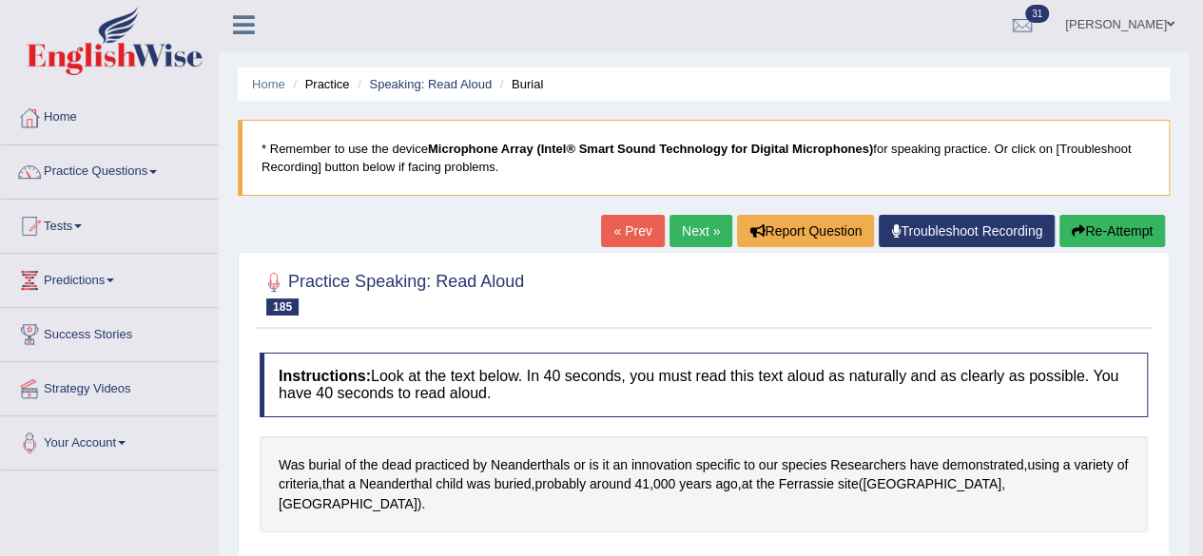
scroll to position [0, 0]
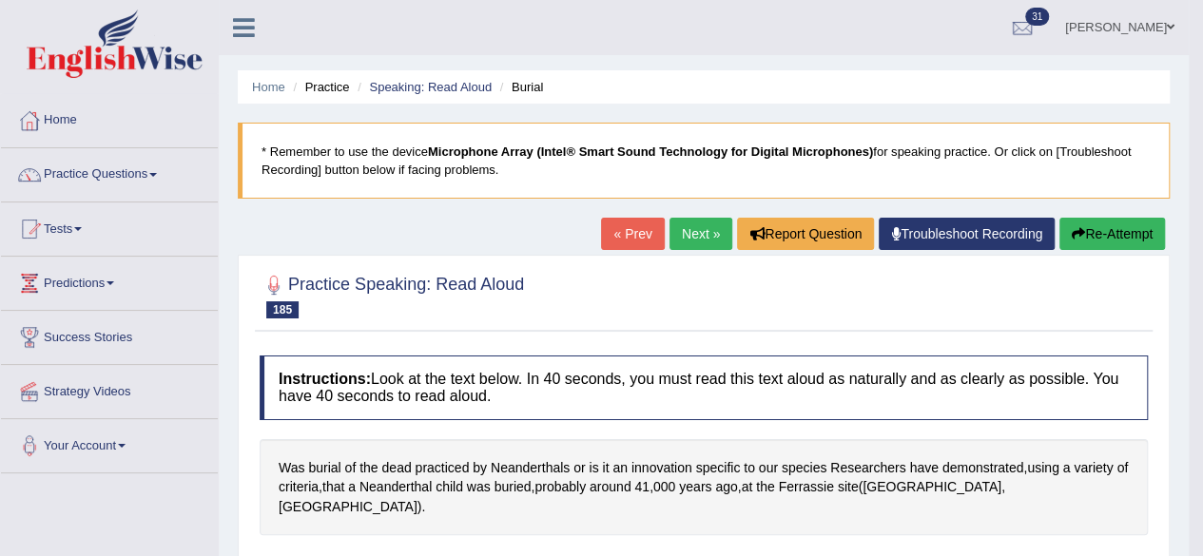
click at [679, 230] on link "Next »" at bounding box center [701, 234] width 63 height 32
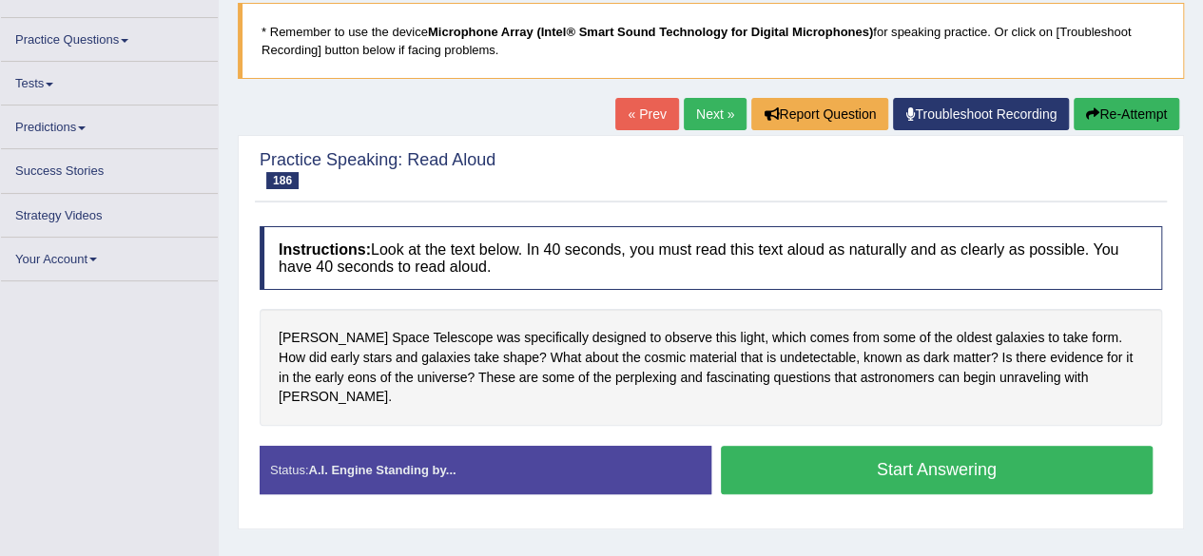
scroll to position [124, 0]
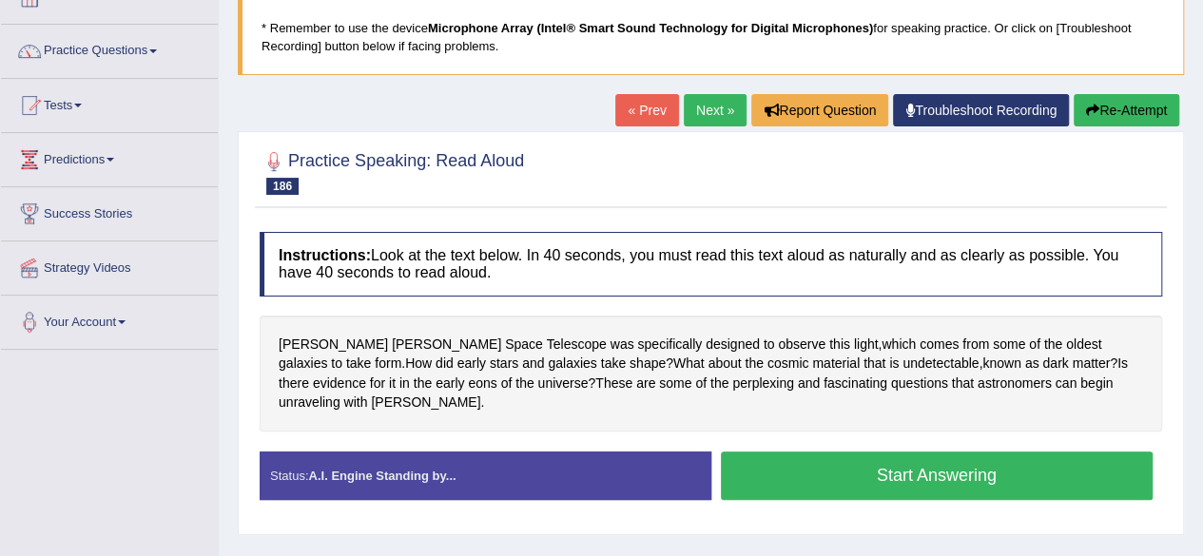
click at [838, 460] on button "Start Answering" at bounding box center [937, 476] width 433 height 49
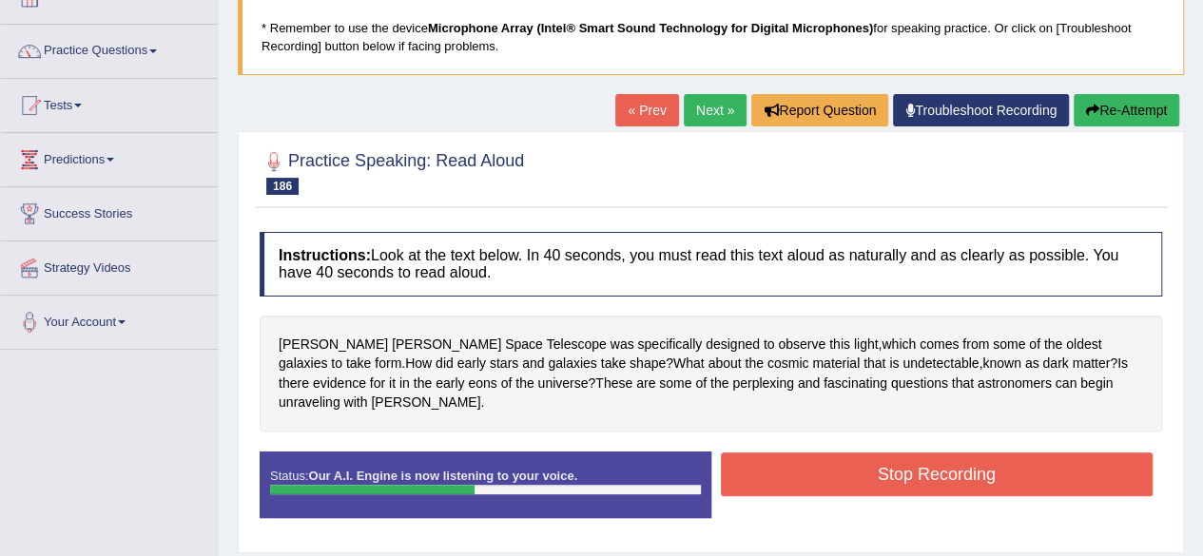
click at [1099, 107] on button "Re-Attempt" at bounding box center [1127, 110] width 106 height 32
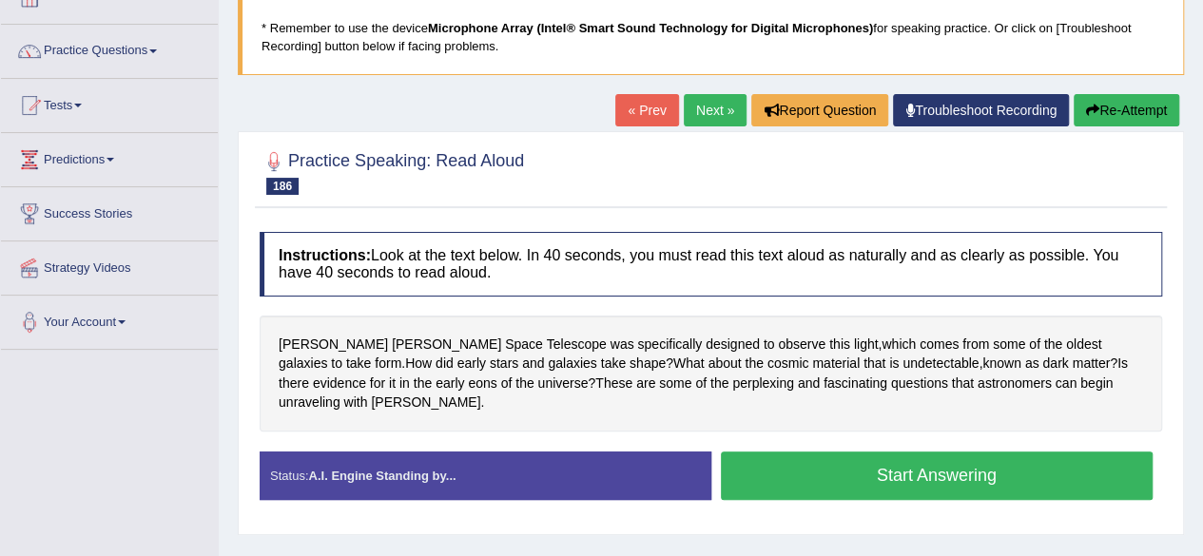
click at [817, 457] on button "Start Answering" at bounding box center [937, 476] width 433 height 49
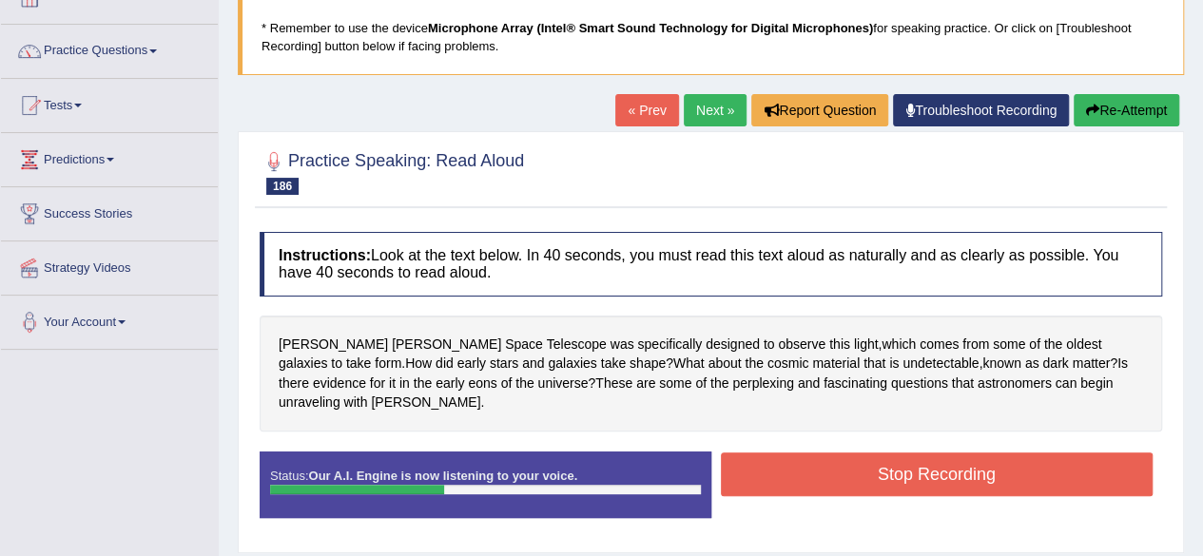
click at [823, 456] on button "Stop Recording" at bounding box center [937, 475] width 433 height 44
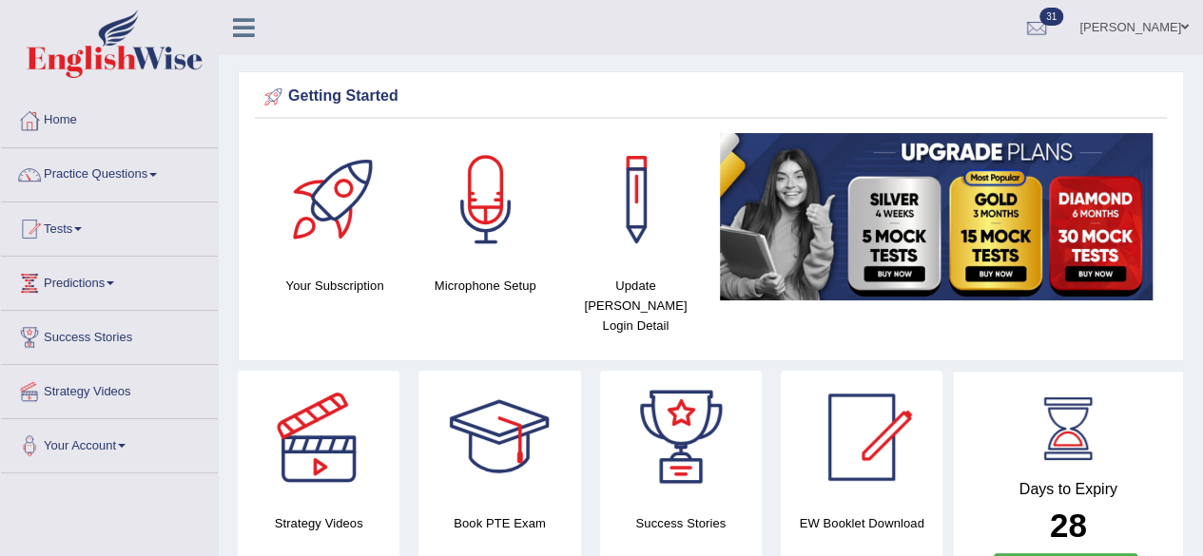
click at [157, 173] on span at bounding box center [153, 175] width 8 height 4
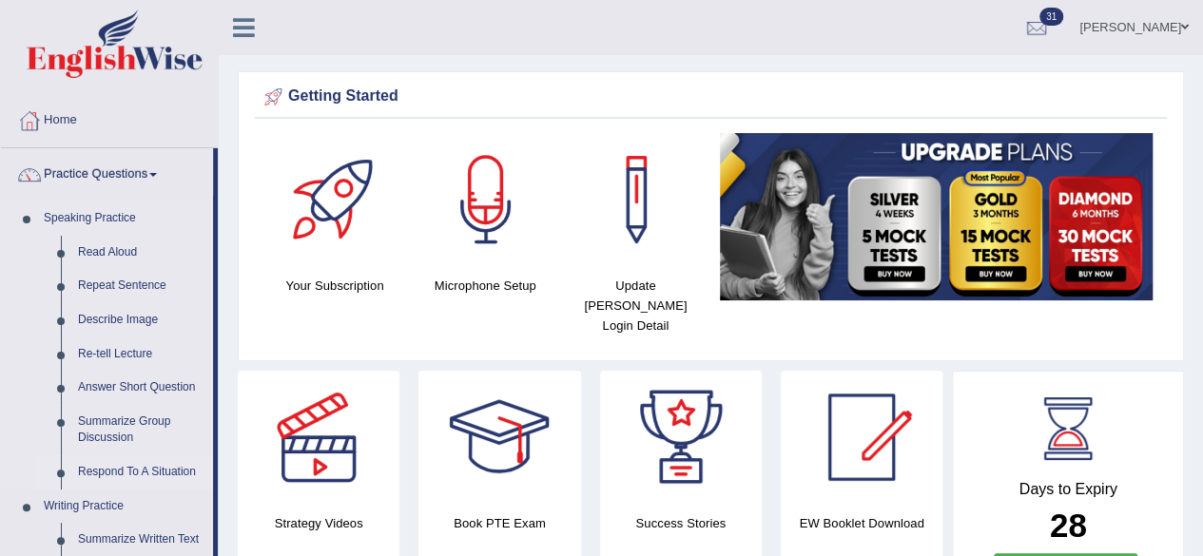
click at [173, 472] on link "Respond To A Situation" at bounding box center [141, 473] width 144 height 34
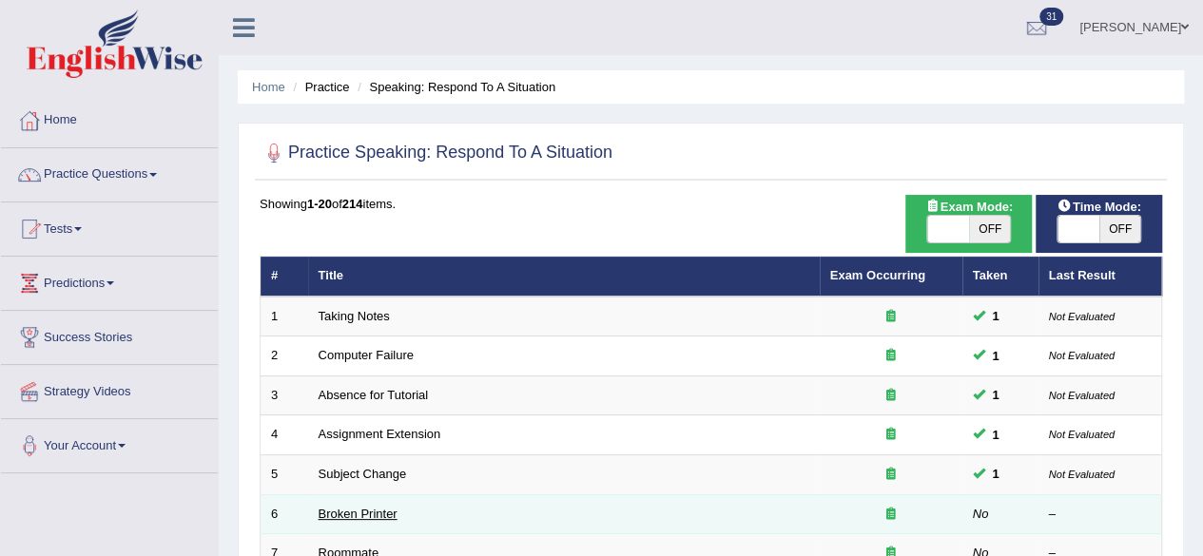
click at [340, 515] on link "Broken Printer" at bounding box center [358, 514] width 79 height 14
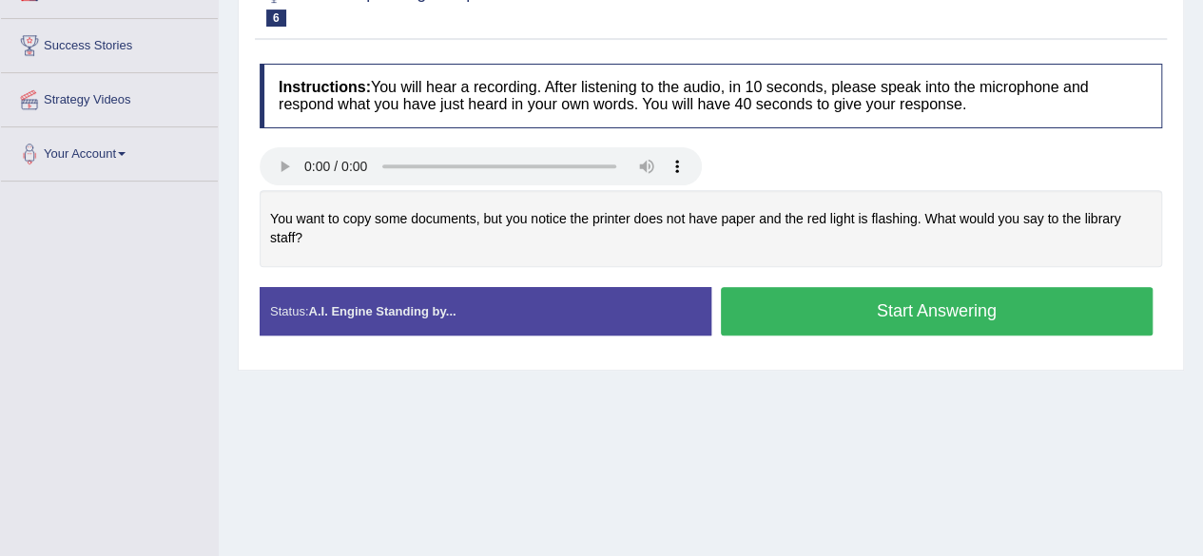
scroll to position [266, 0]
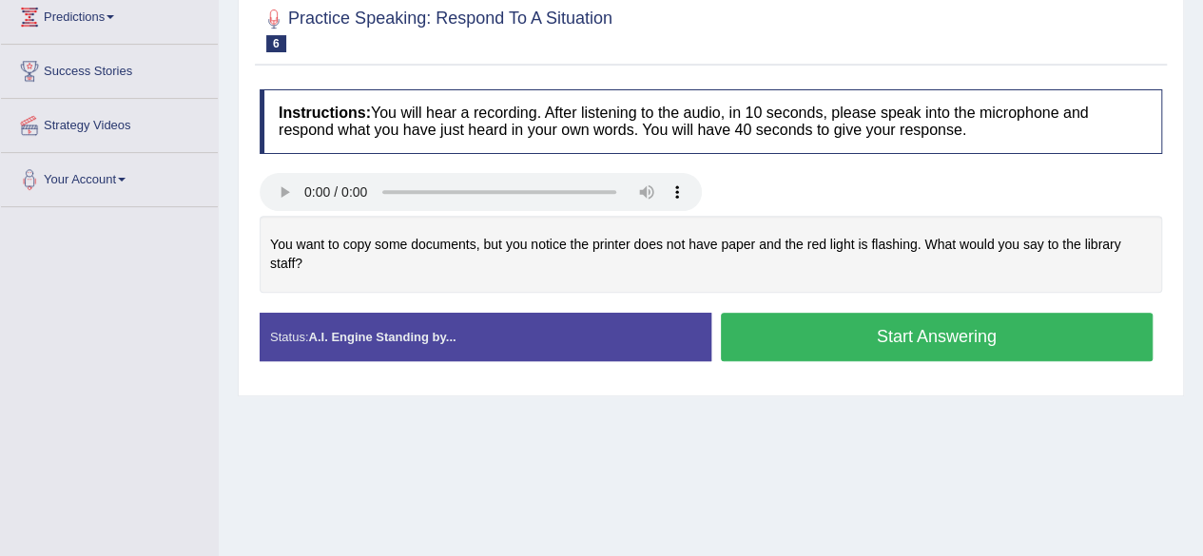
click at [789, 350] on button "Start Answering" at bounding box center [937, 337] width 433 height 49
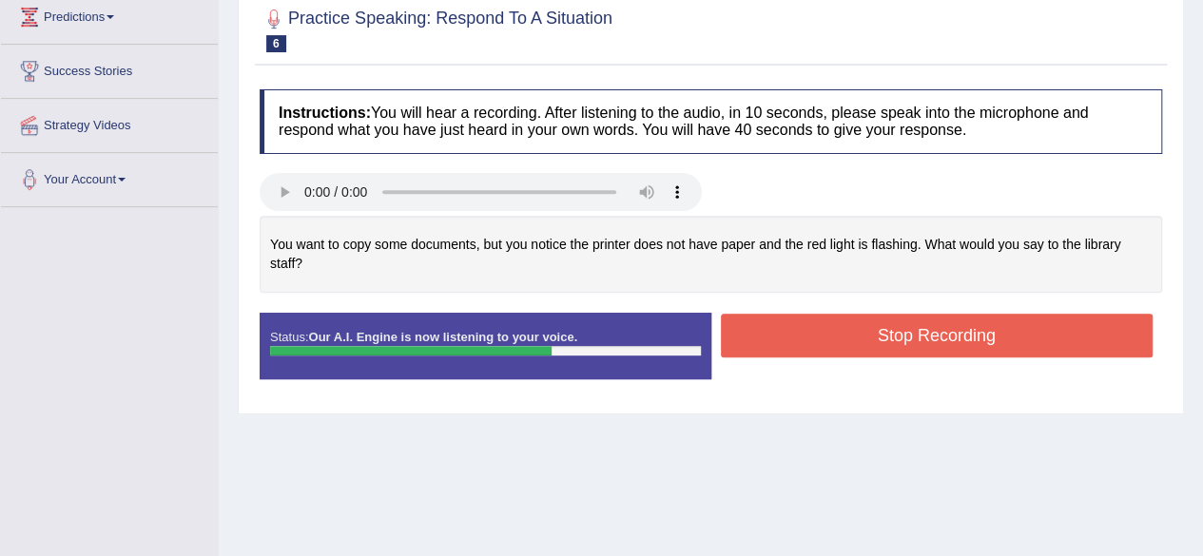
click at [765, 321] on button "Stop Recording" at bounding box center [937, 336] width 433 height 44
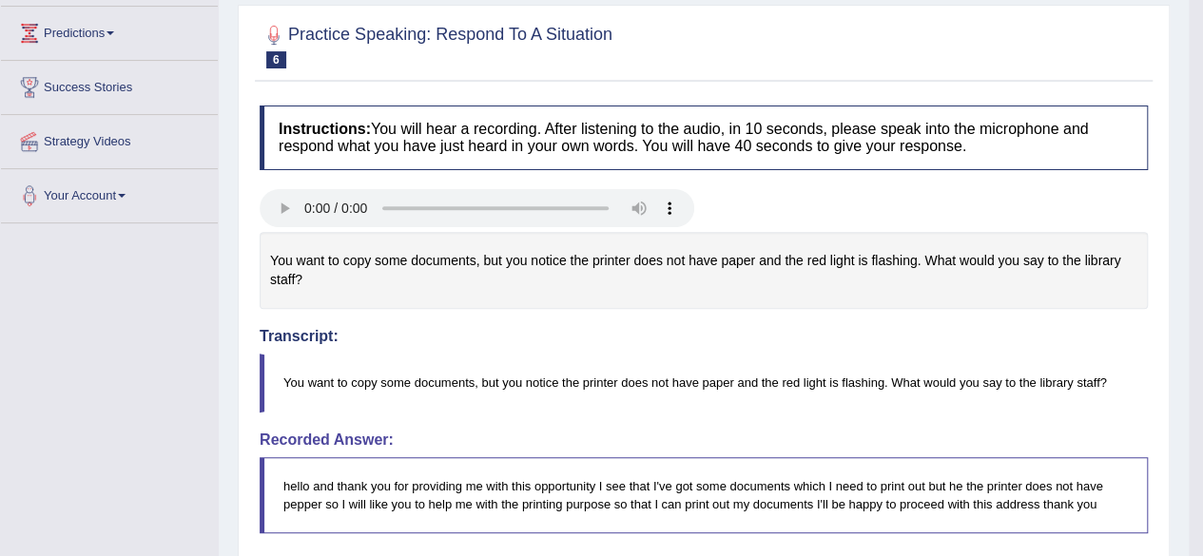
scroll to position [144, 0]
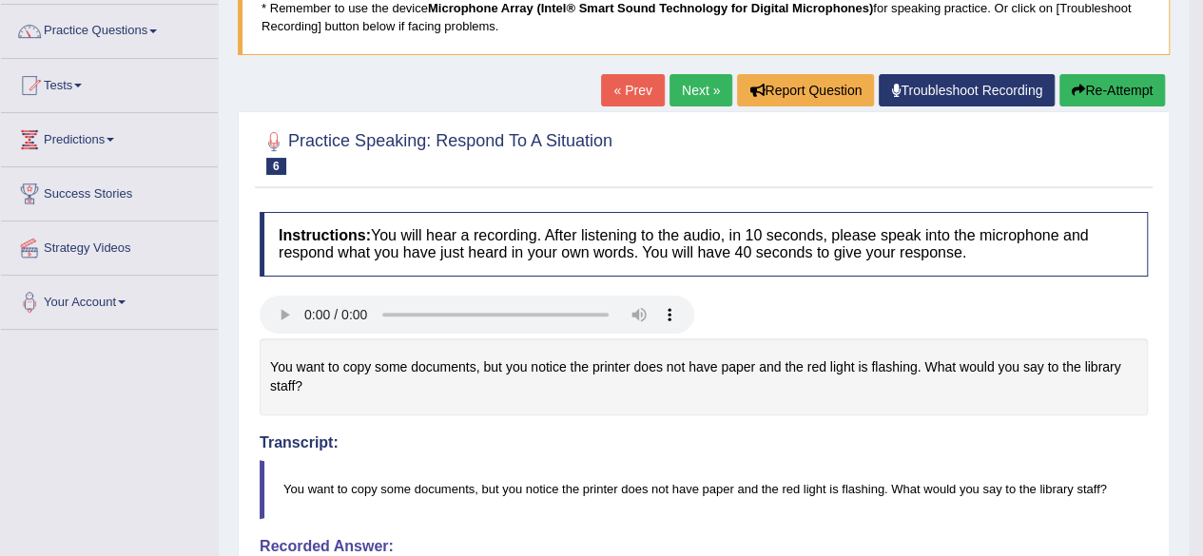
click at [1078, 94] on icon "button" at bounding box center [1078, 90] width 13 height 13
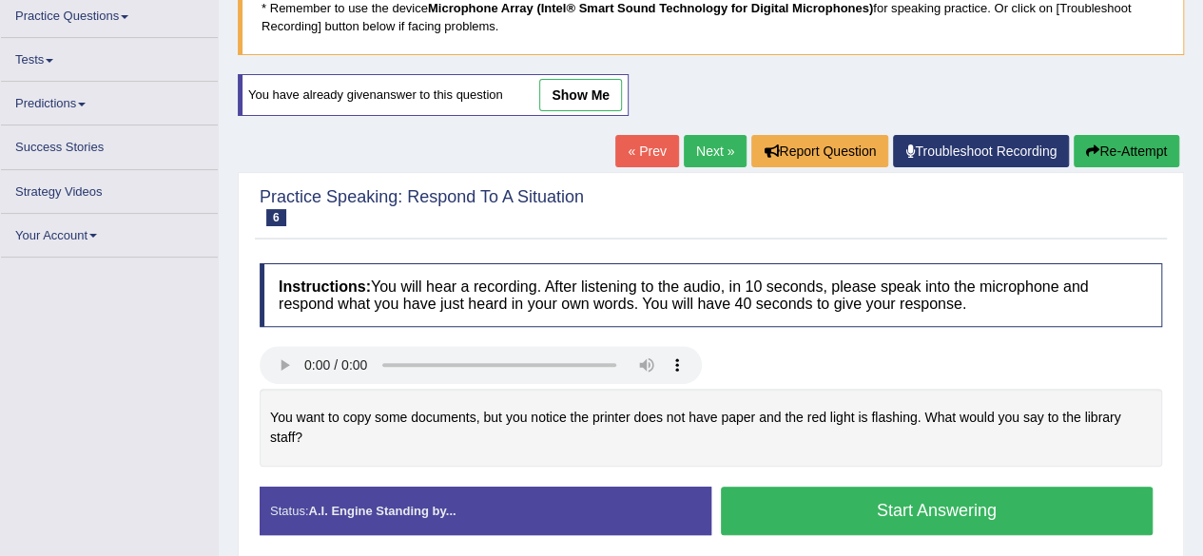
scroll to position [158, 0]
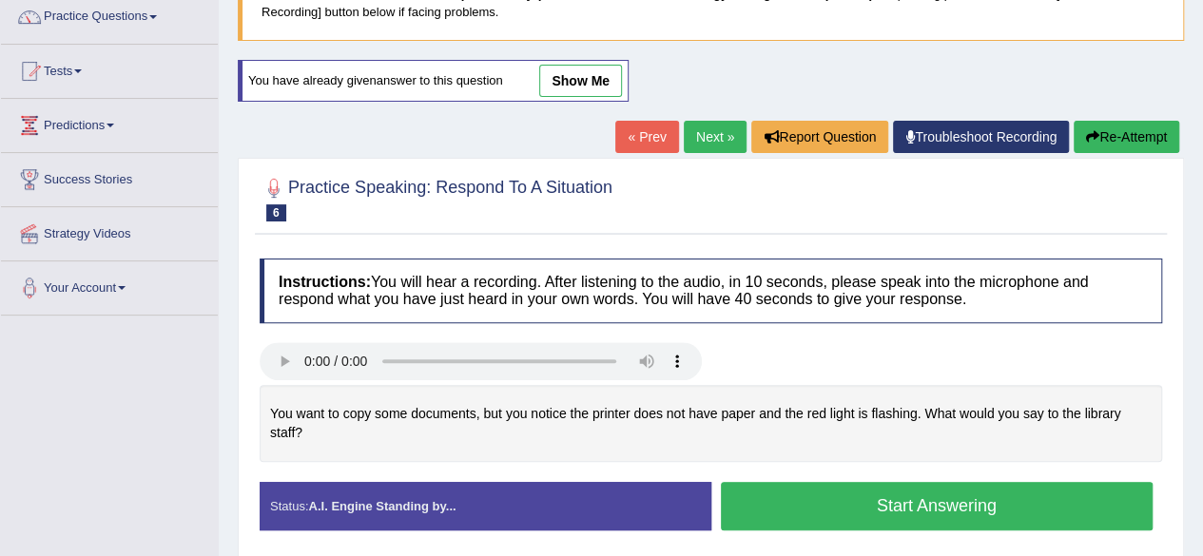
click at [789, 491] on button "Start Answering" at bounding box center [937, 506] width 433 height 49
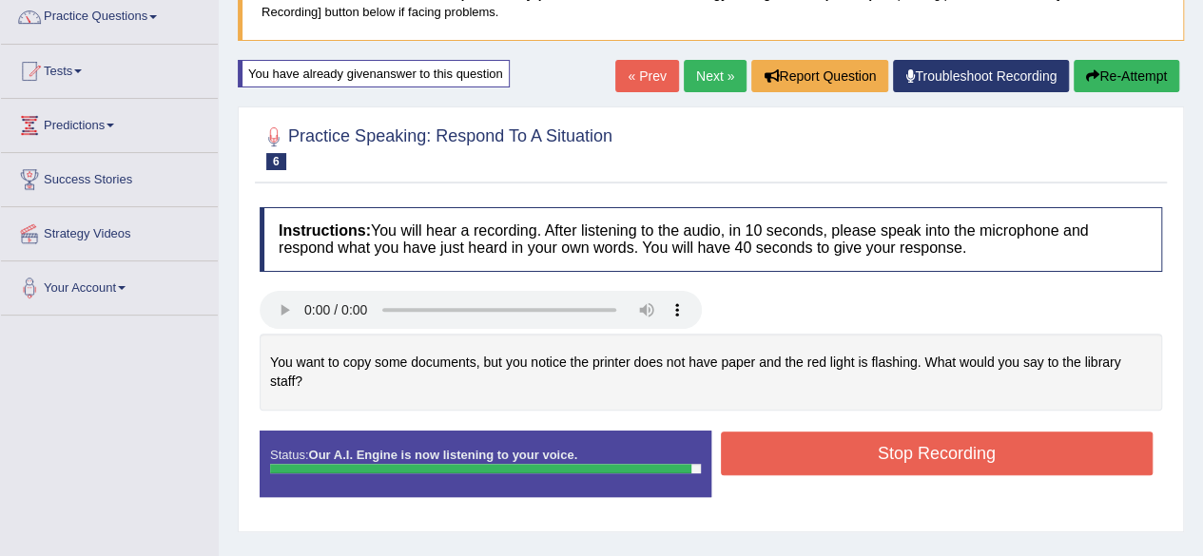
click at [799, 448] on button "Stop Recording" at bounding box center [937, 454] width 433 height 44
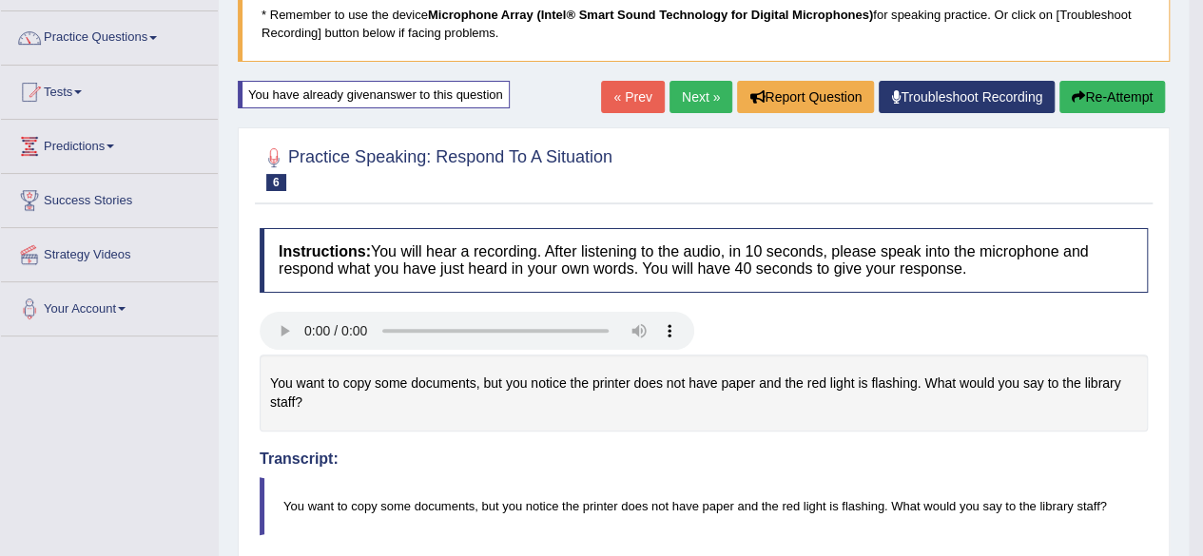
scroll to position [82, 0]
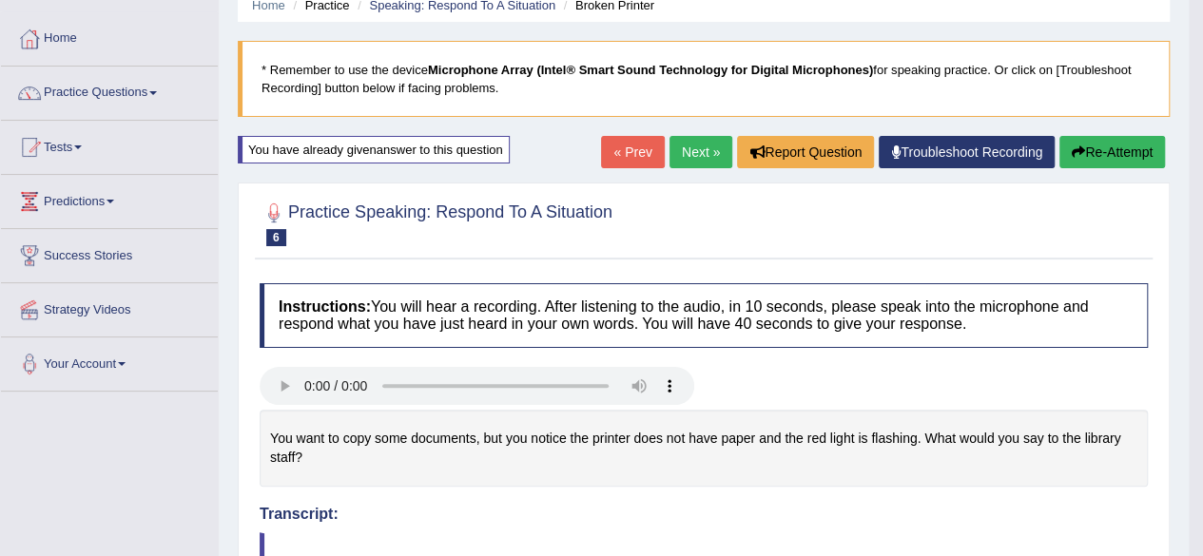
click at [695, 155] on link "Next »" at bounding box center [701, 152] width 63 height 32
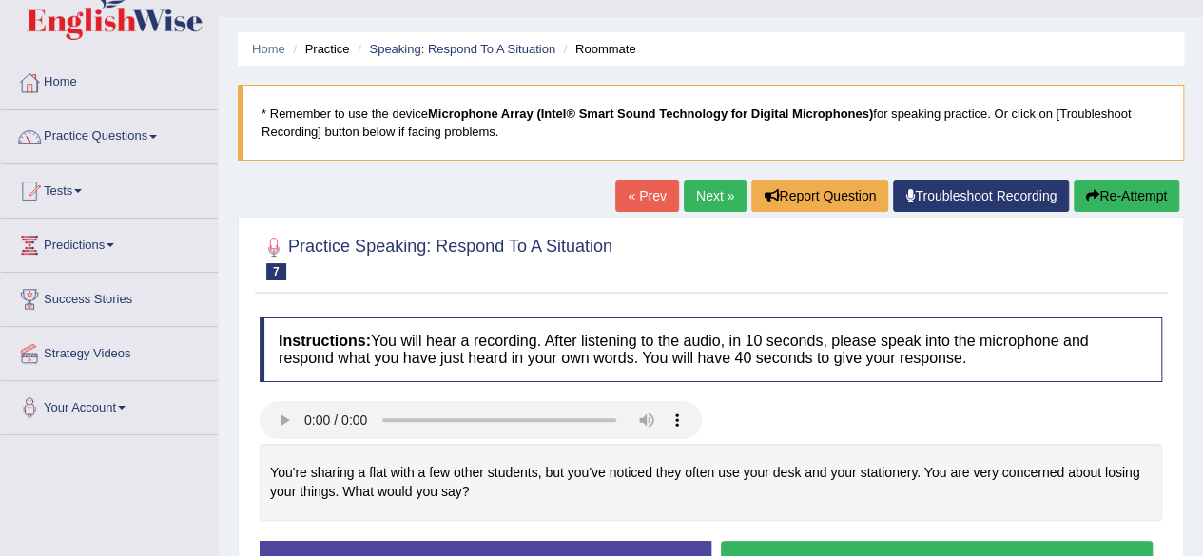
scroll to position [76, 0]
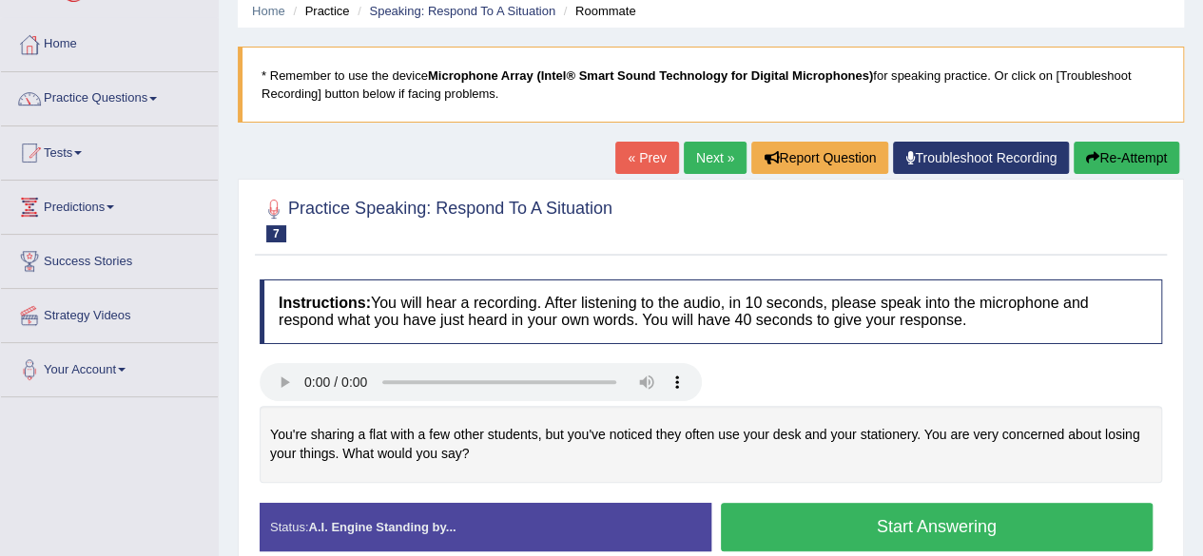
click at [859, 522] on button "Start Answering" at bounding box center [937, 527] width 433 height 49
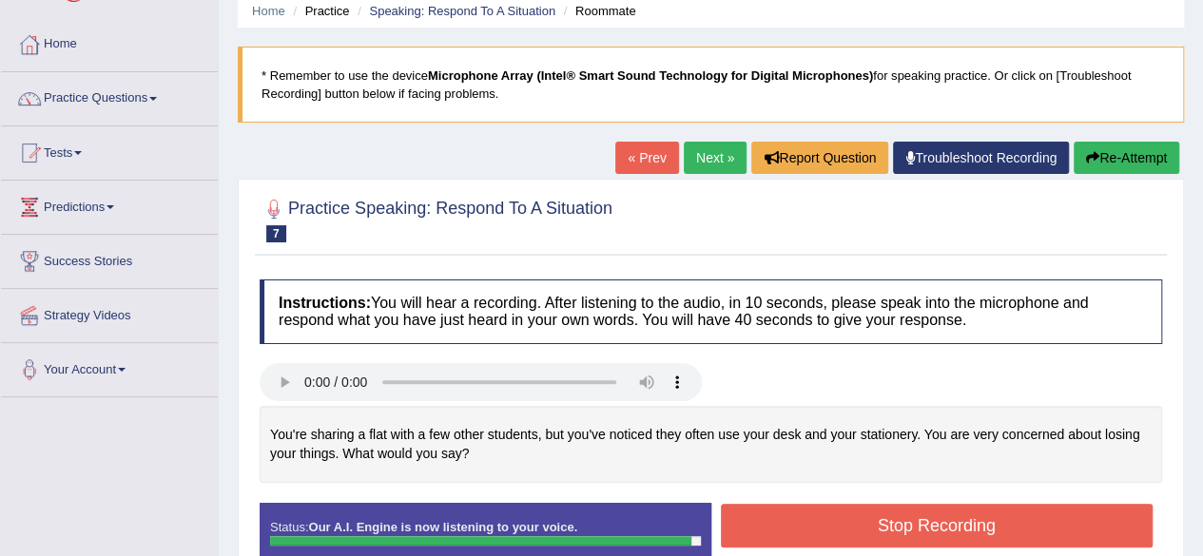
click at [847, 505] on button "Stop Recording" at bounding box center [937, 526] width 433 height 44
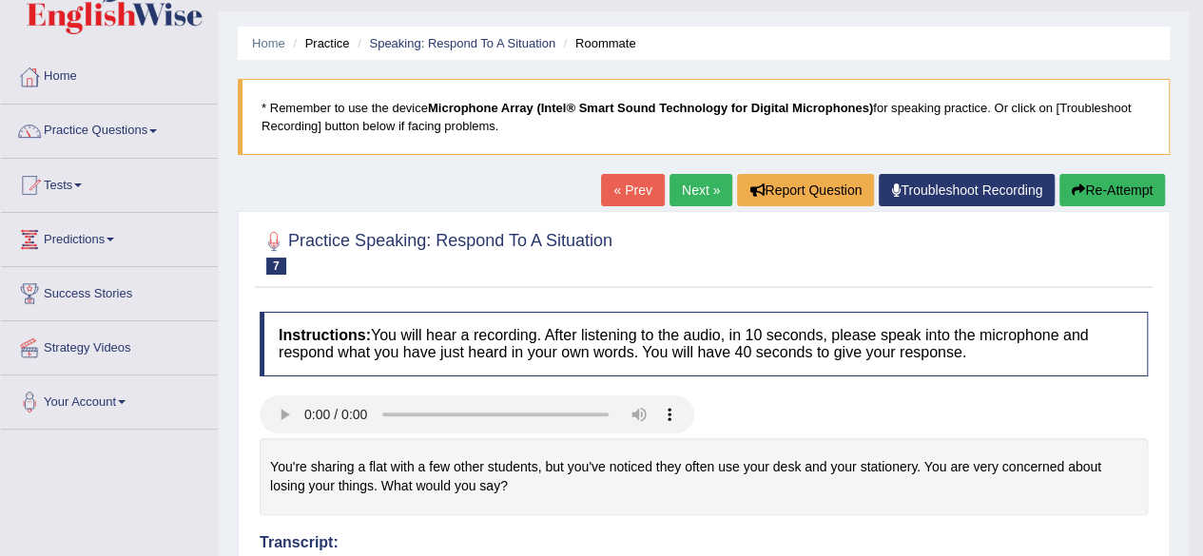
scroll to position [0, 0]
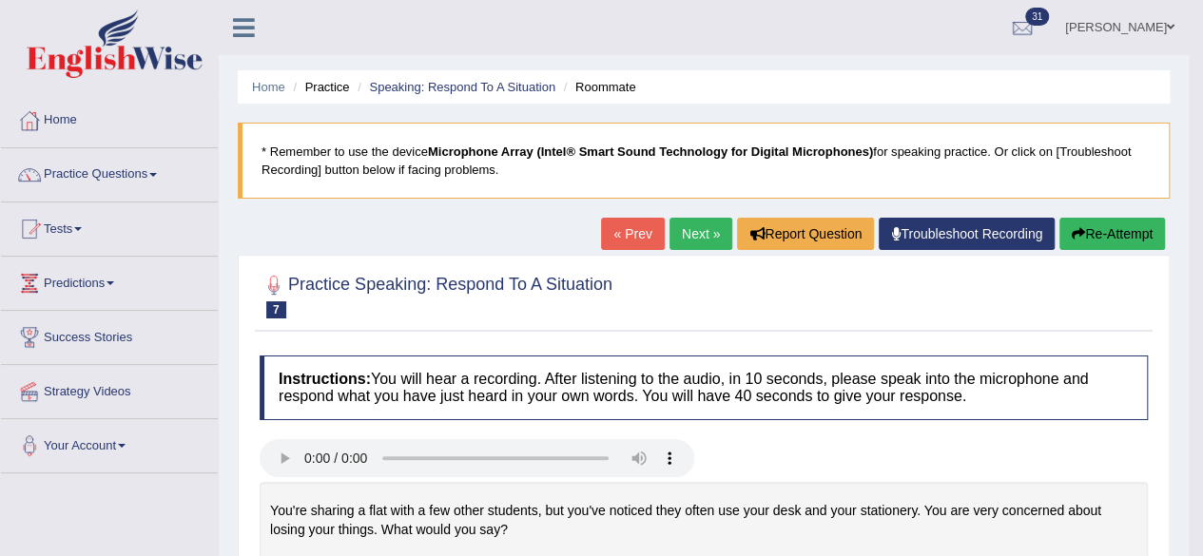
click at [3, 34] on link at bounding box center [109, 46] width 215 height 73
click at [0, 21] on div at bounding box center [109, 46] width 219 height 93
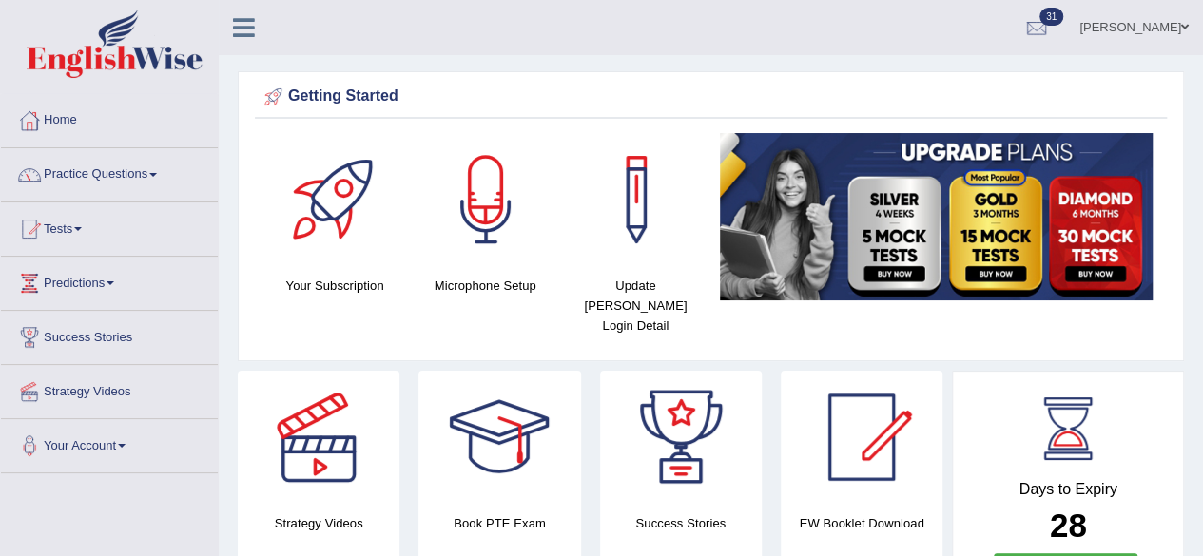
click at [152, 160] on link "Practice Questions" at bounding box center [109, 172] width 217 height 48
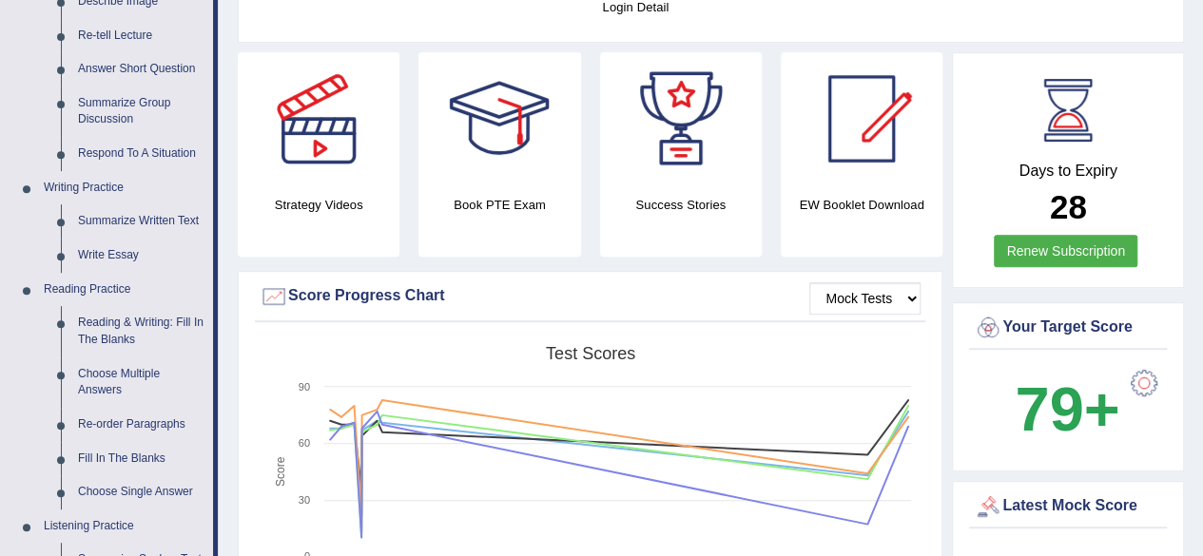
scroll to position [320, 0]
click at [76, 154] on link "Respond To A Situation" at bounding box center [141, 153] width 144 height 34
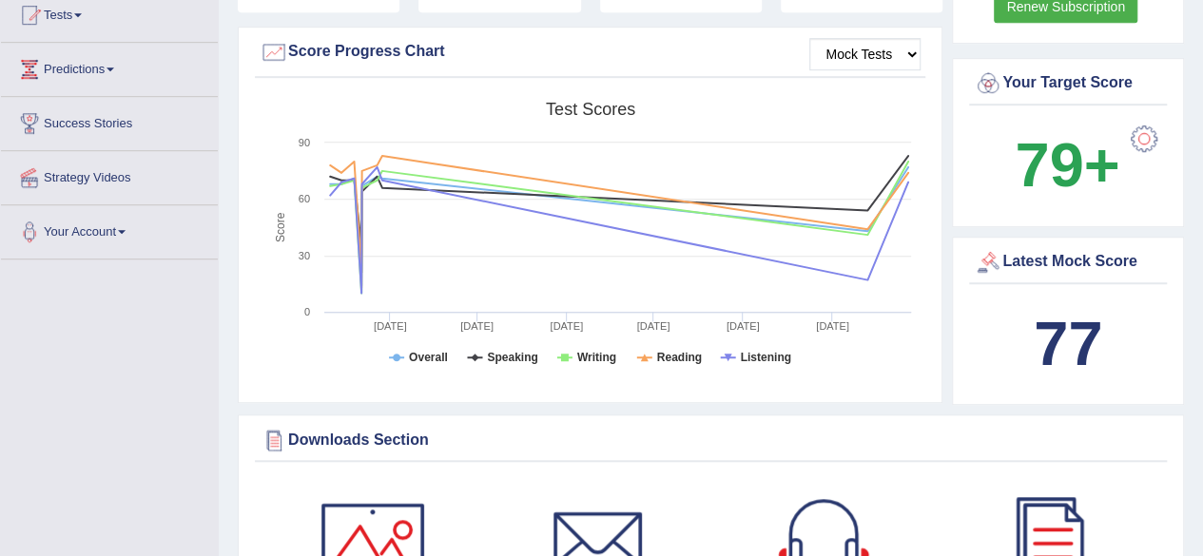
scroll to position [1318, 0]
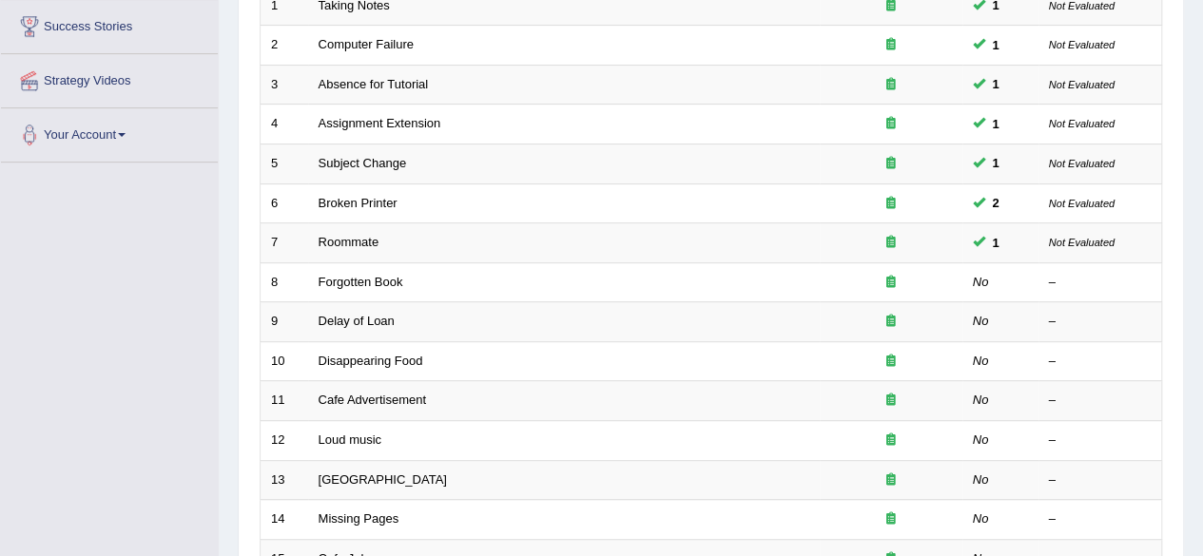
scroll to position [318, 0]
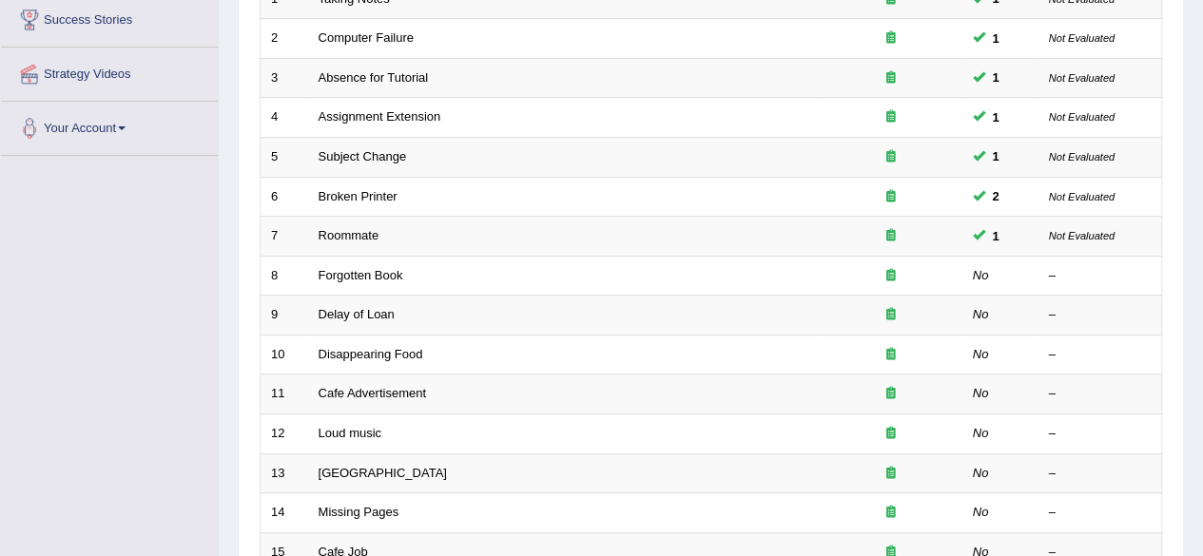
click at [305, 282] on td "8" at bounding box center [285, 276] width 48 height 40
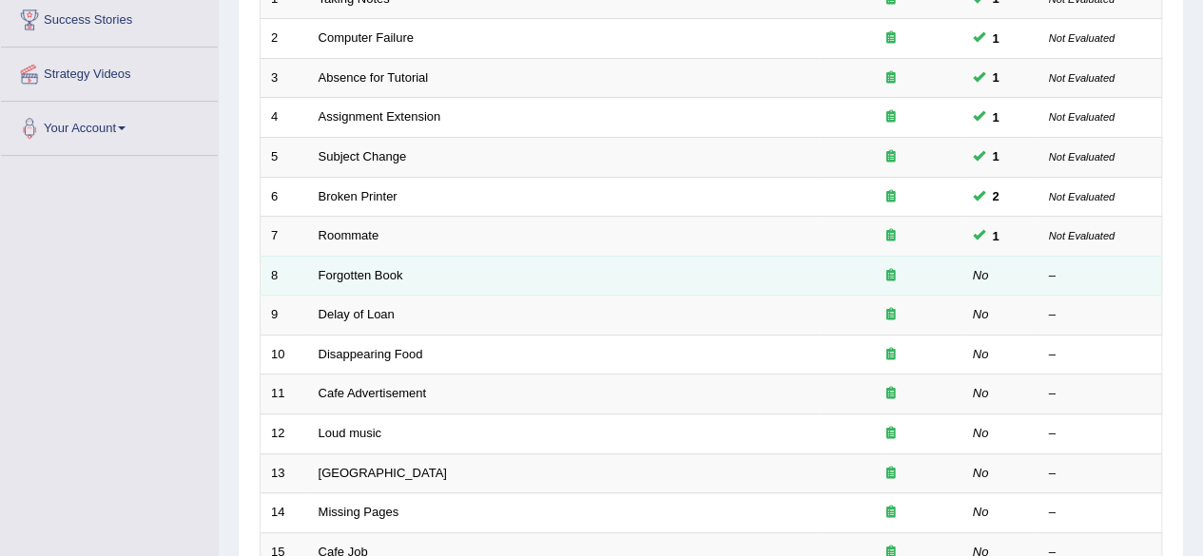
click at [329, 275] on link "Forgotten Book" at bounding box center [361, 275] width 85 height 14
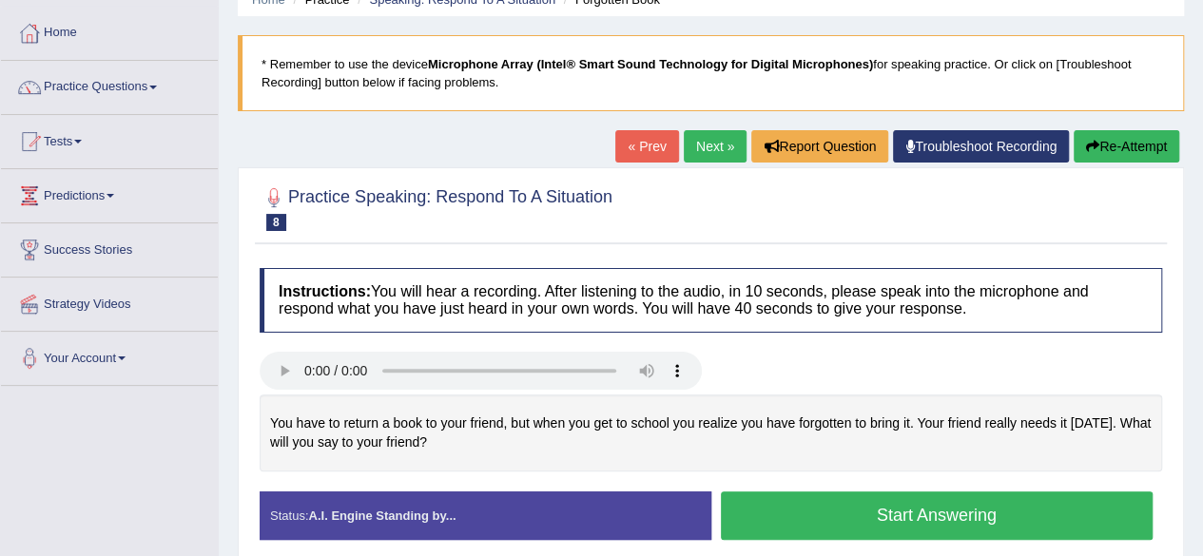
scroll to position [88, 0]
click at [987, 504] on button "Start Answering" at bounding box center [937, 516] width 433 height 49
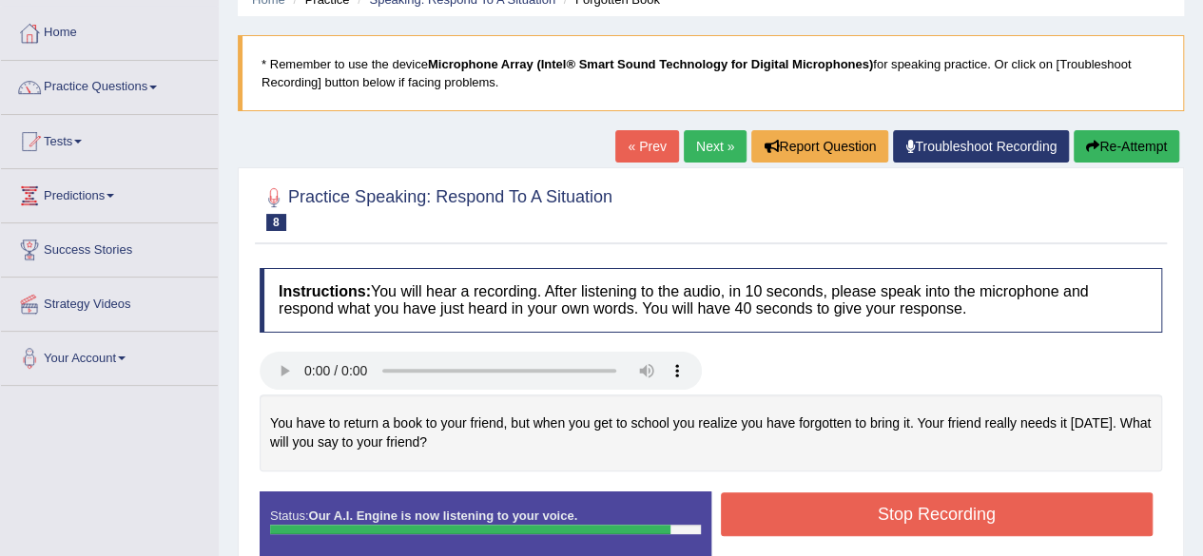
click at [845, 507] on button "Stop Recording" at bounding box center [937, 515] width 433 height 44
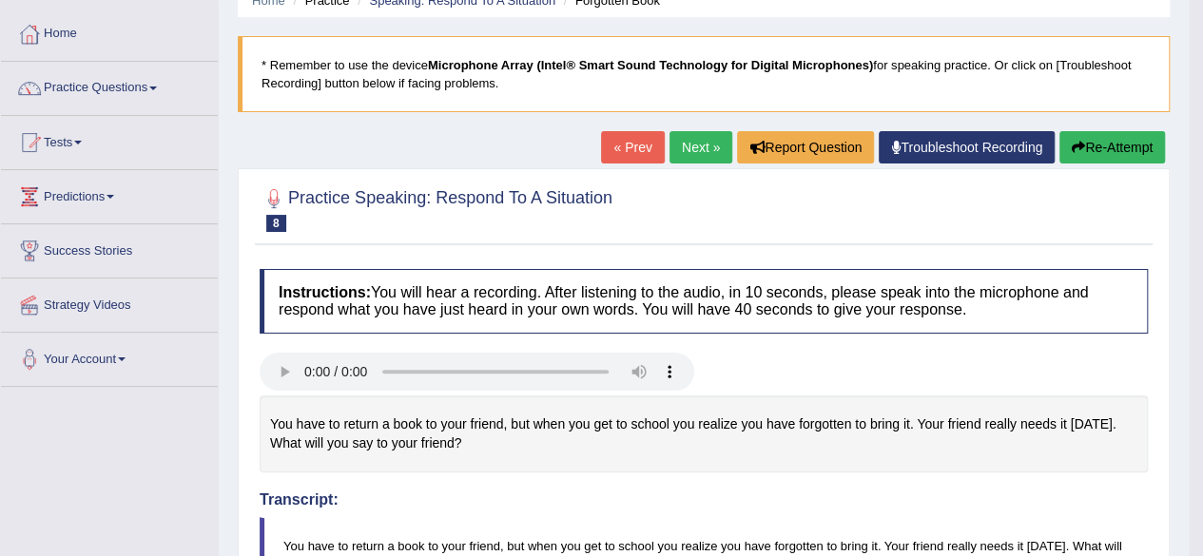
scroll to position [51, 0]
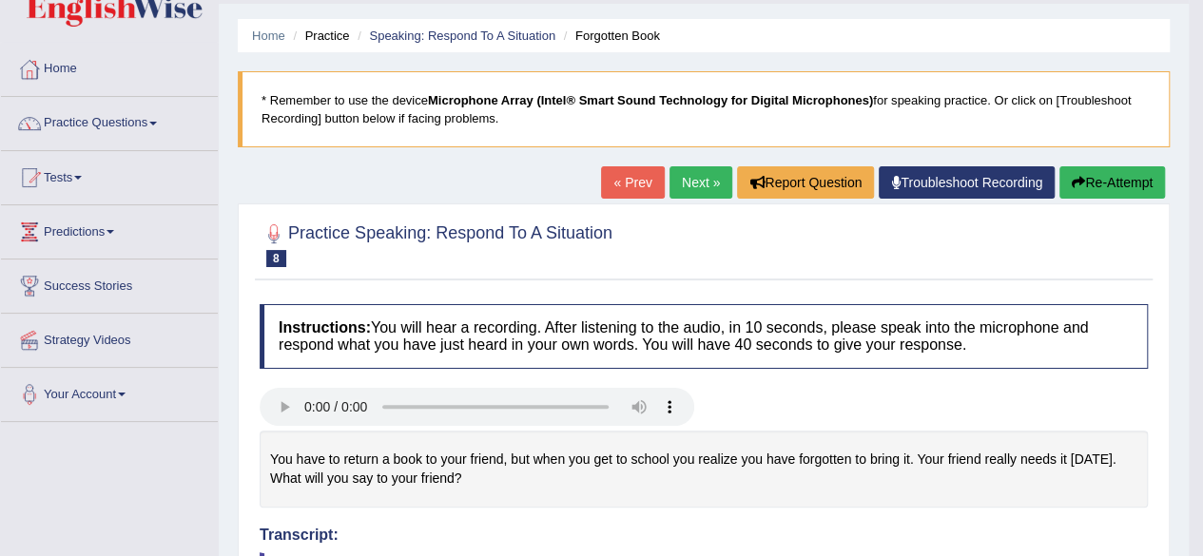
click at [699, 177] on link "Next »" at bounding box center [701, 182] width 63 height 32
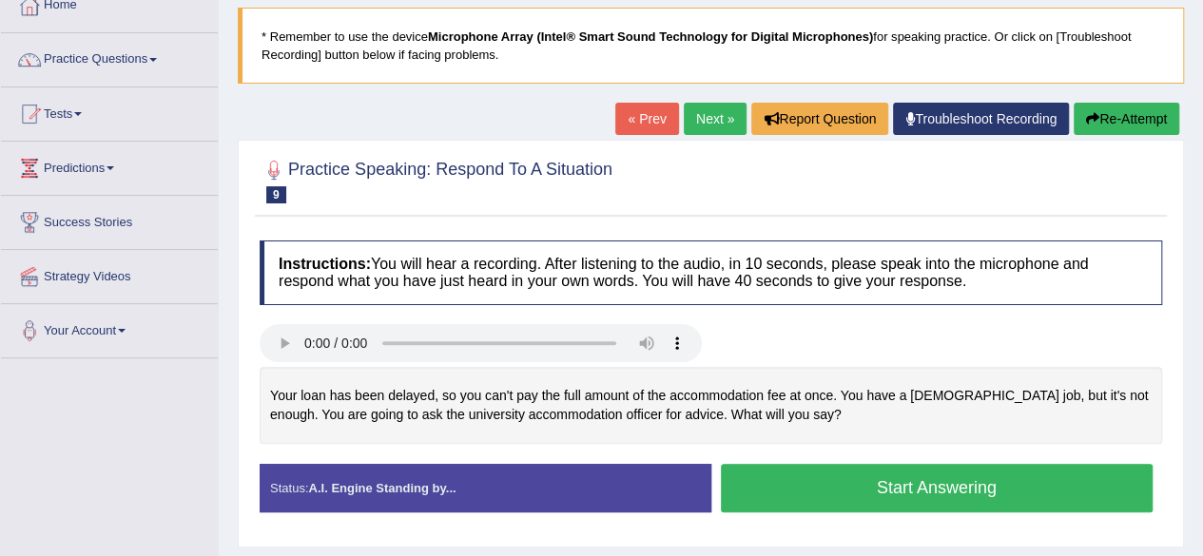
scroll to position [123, 0]
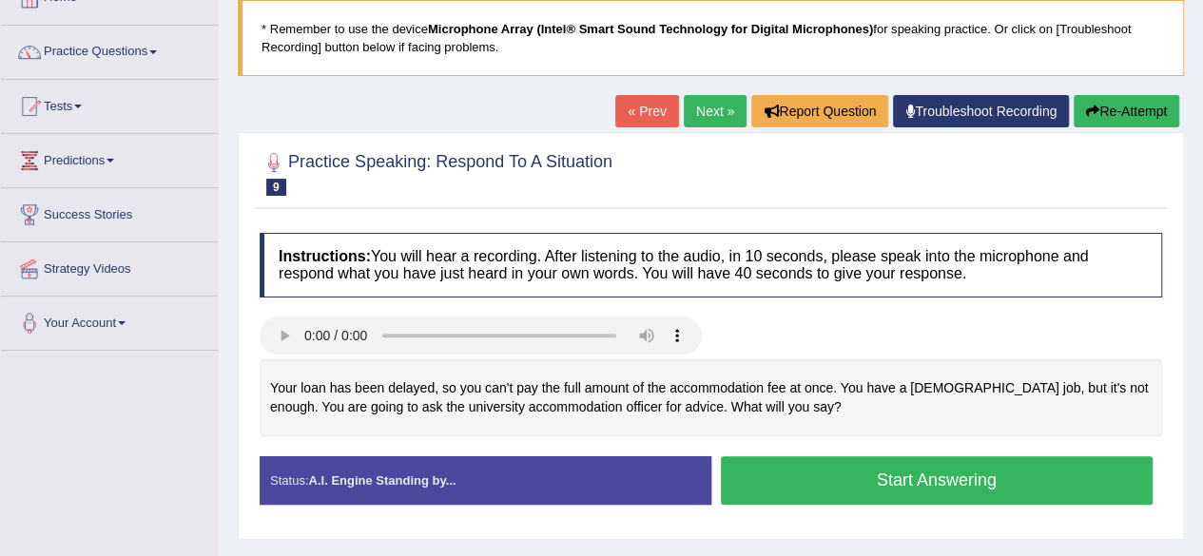
click at [1086, 470] on button "Start Answering" at bounding box center [937, 481] width 433 height 49
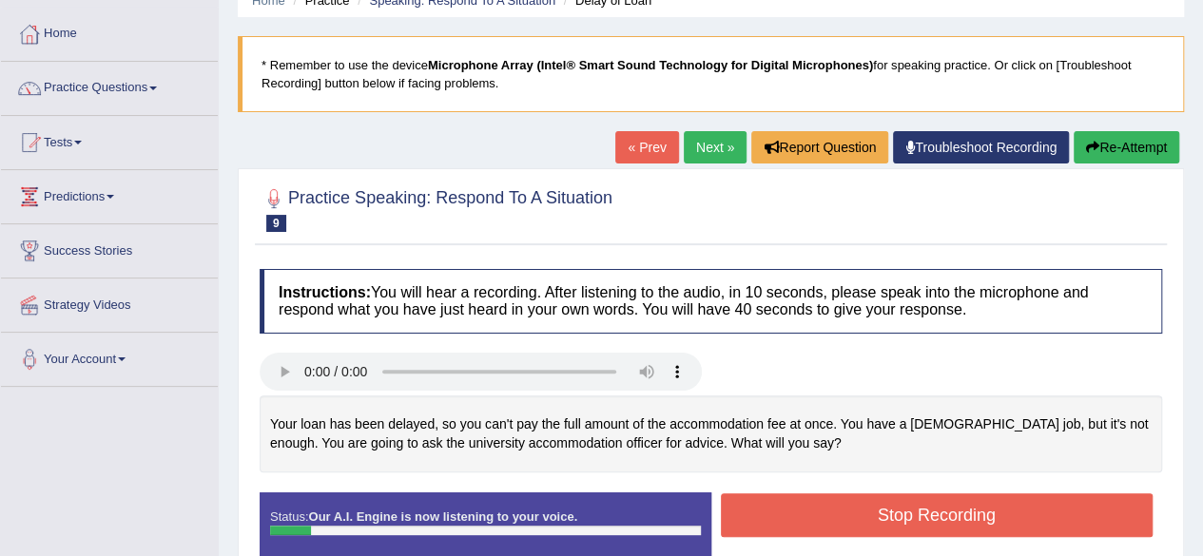
scroll to position [86, 0]
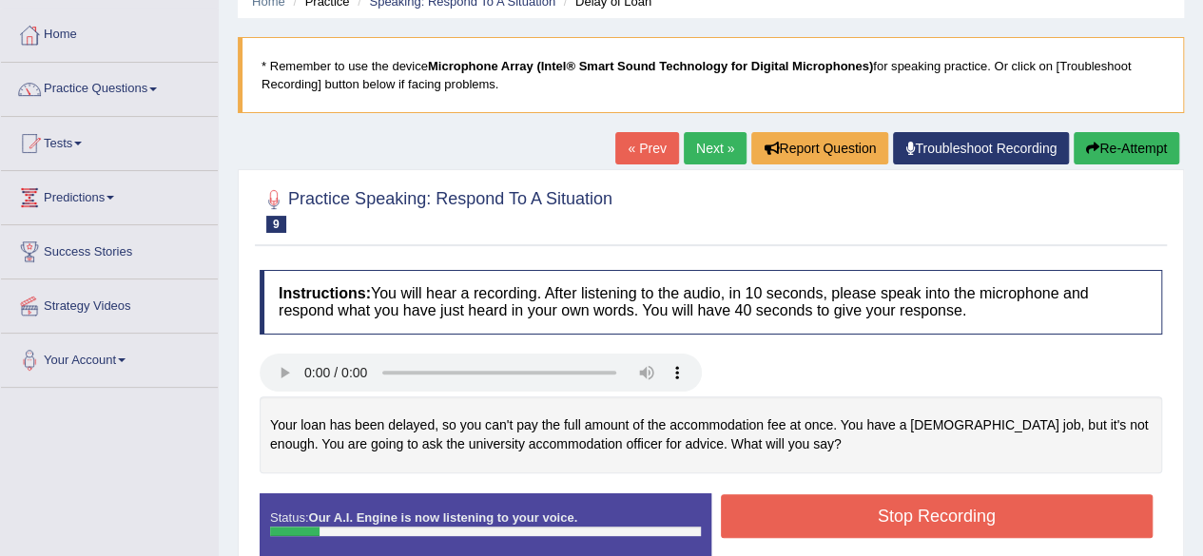
click at [1155, 146] on button "Re-Attempt" at bounding box center [1127, 148] width 106 height 32
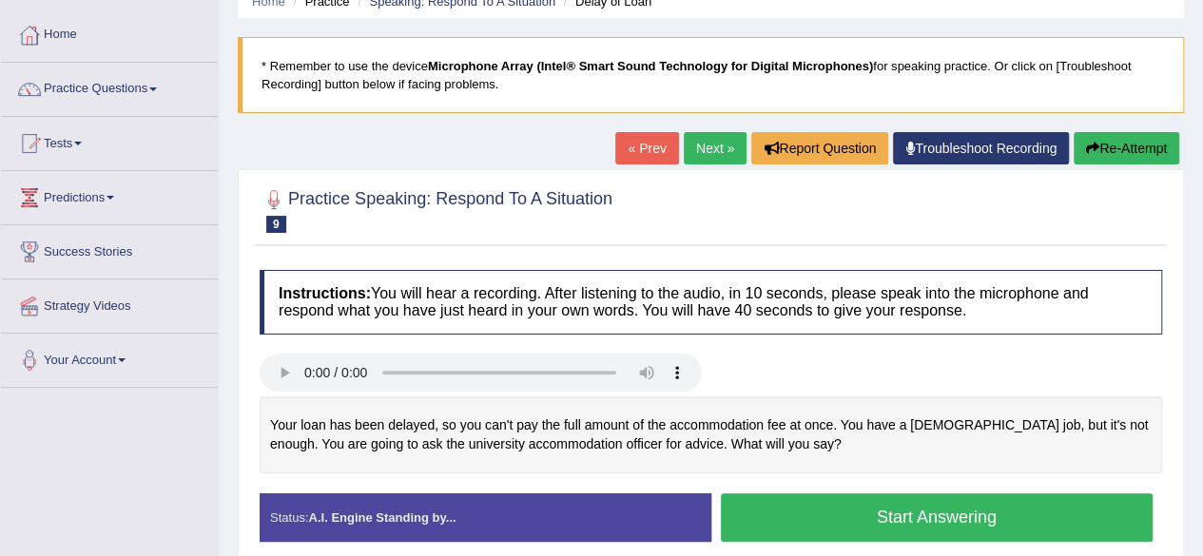
click at [1042, 513] on button "Start Answering" at bounding box center [937, 518] width 433 height 49
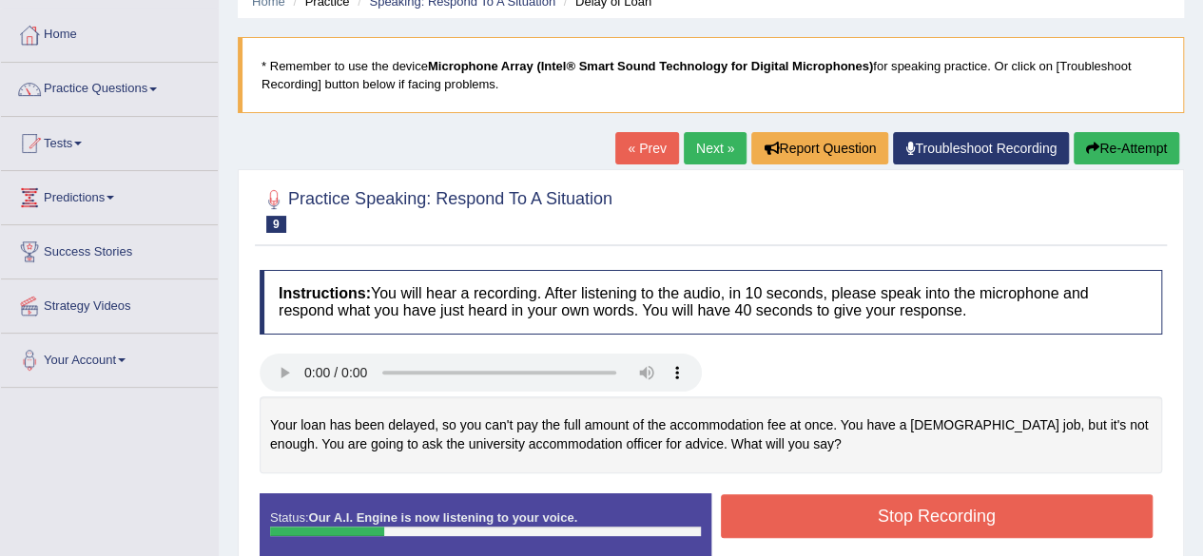
click at [1112, 152] on button "Re-Attempt" at bounding box center [1127, 148] width 106 height 32
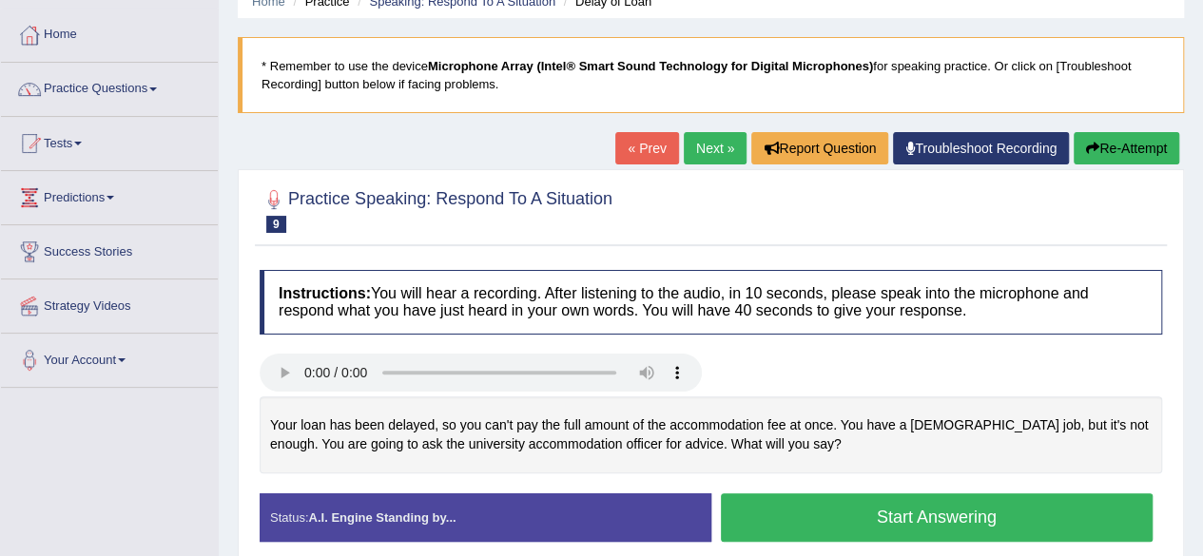
click at [1018, 510] on button "Start Answering" at bounding box center [937, 518] width 433 height 49
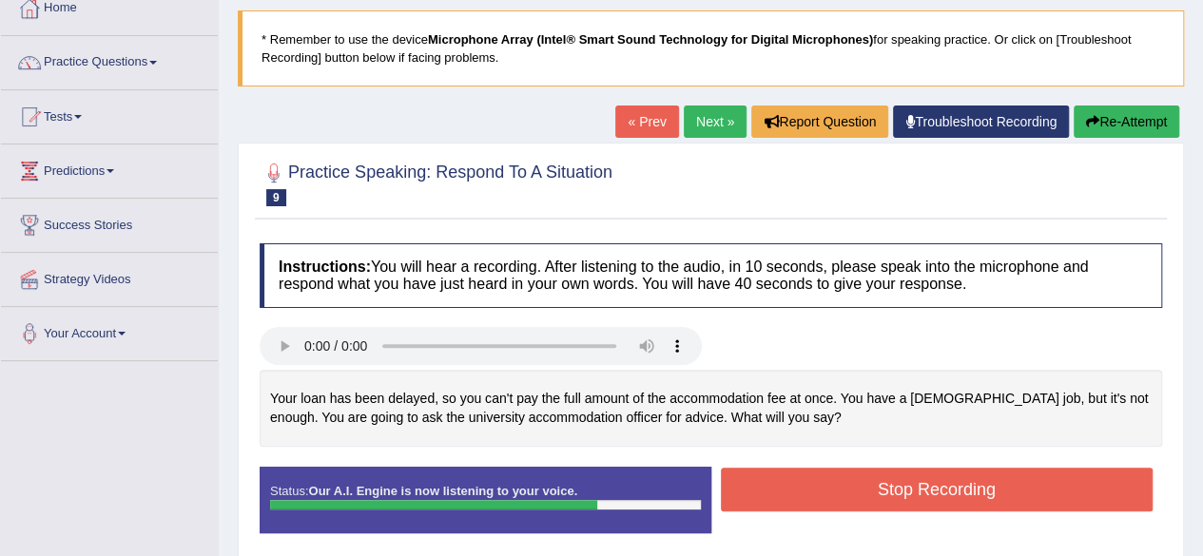
scroll to position [112, 0]
click at [1024, 487] on button "Stop Recording" at bounding box center [937, 490] width 433 height 44
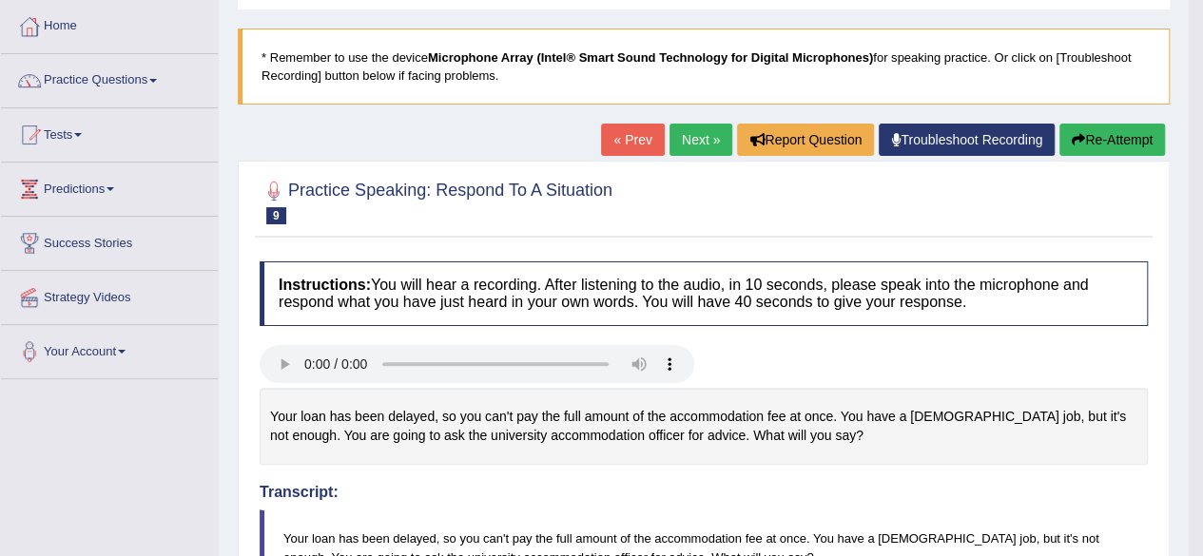
scroll to position [93, 0]
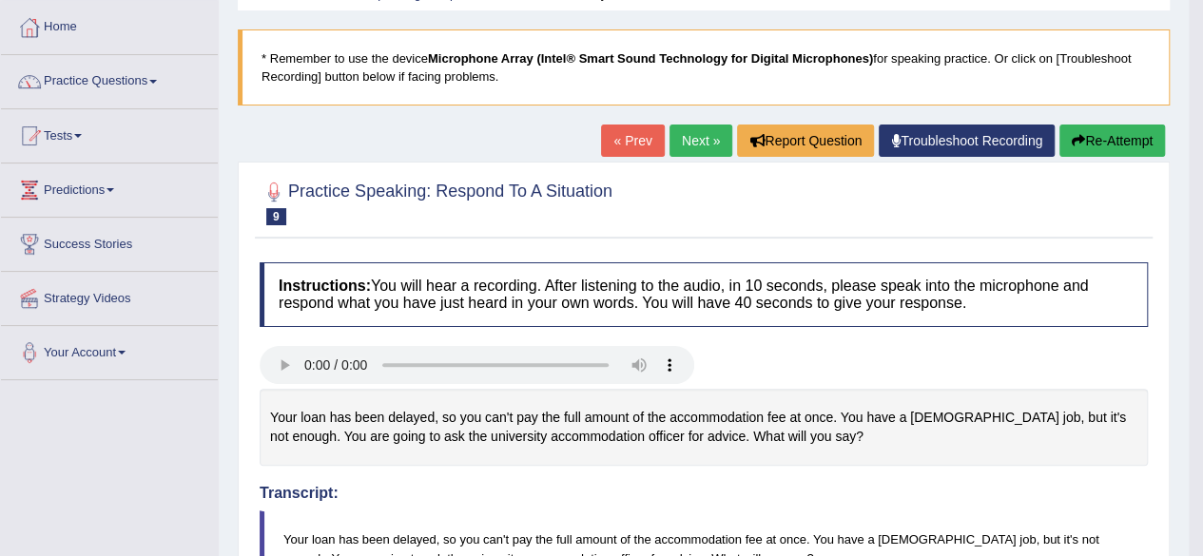
click at [703, 141] on link "Next »" at bounding box center [701, 141] width 63 height 32
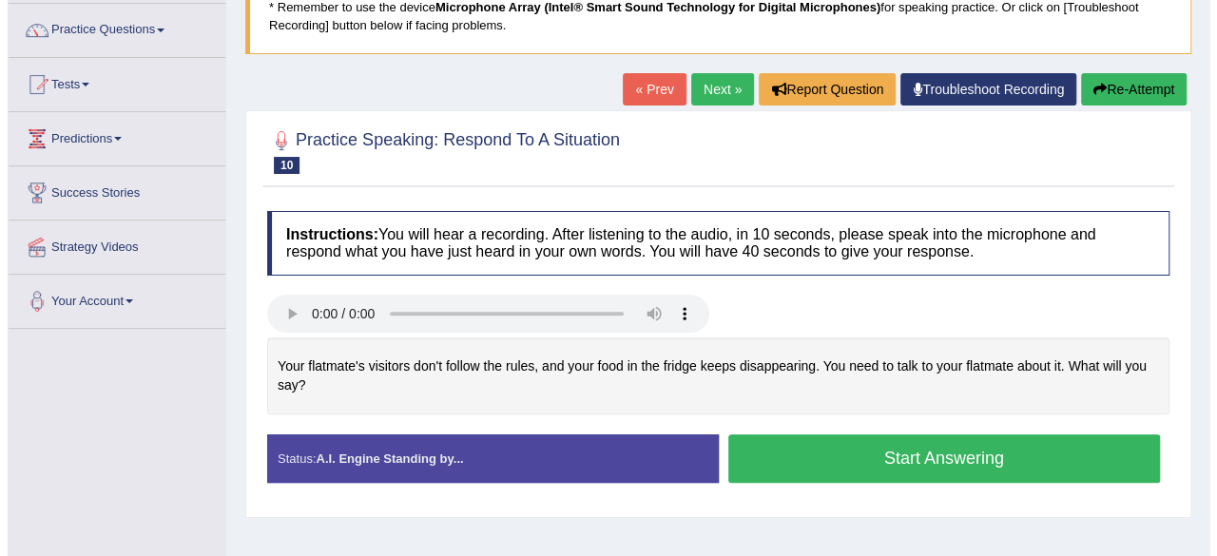
scroll to position [146, 0]
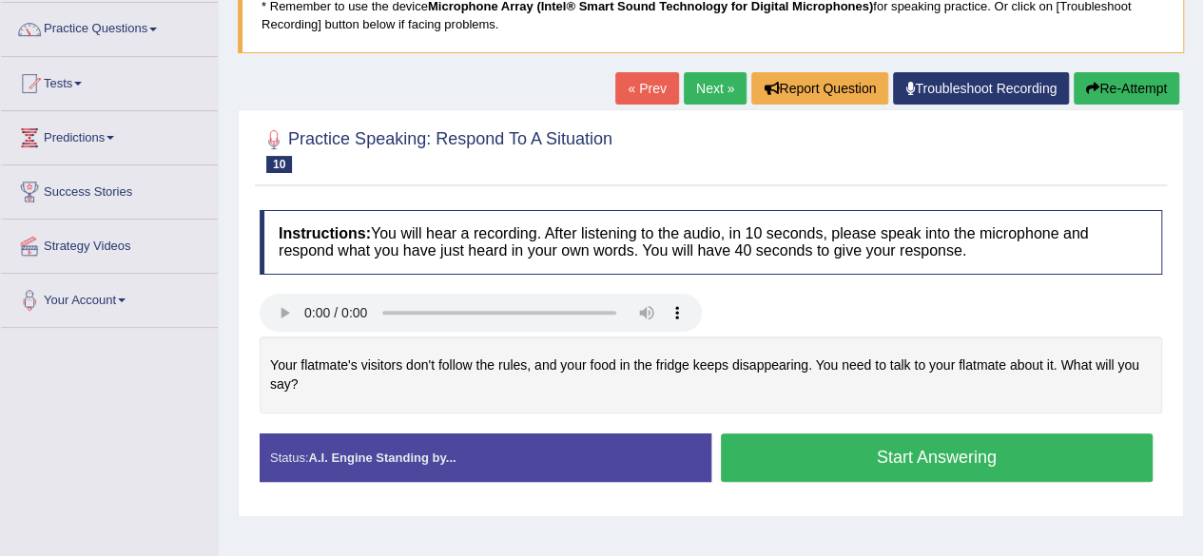
click at [993, 466] on button "Start Answering" at bounding box center [937, 458] width 433 height 49
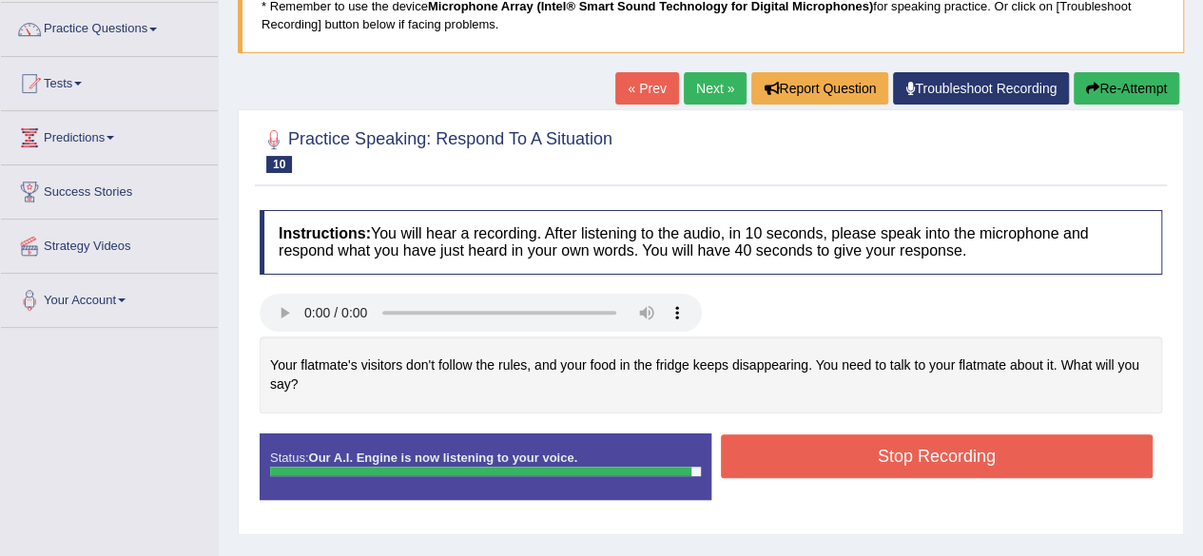
click at [1073, 449] on button "Stop Recording" at bounding box center [937, 457] width 433 height 44
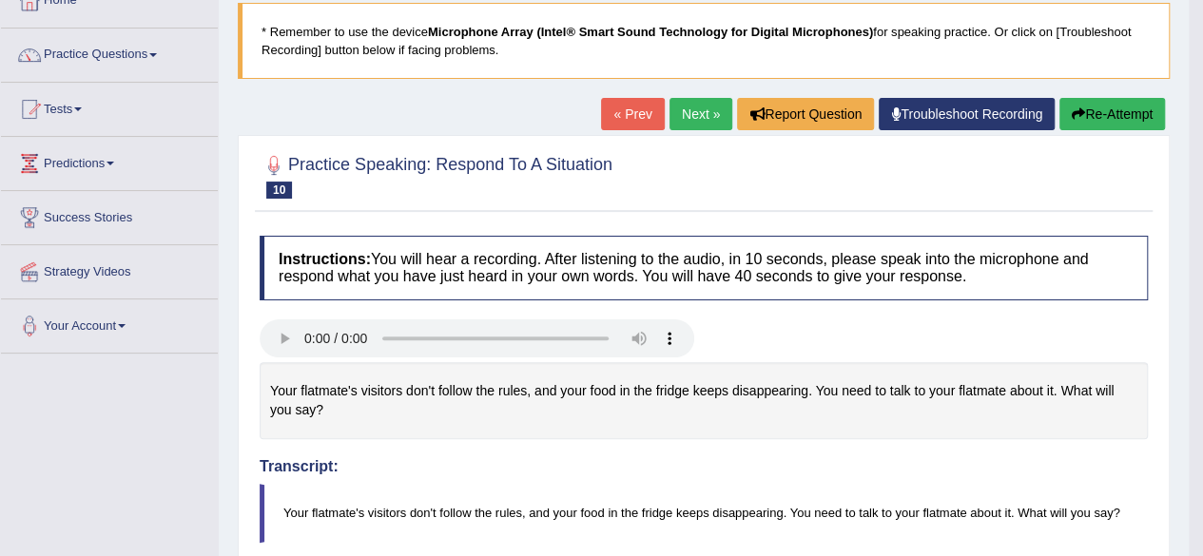
scroll to position [114, 0]
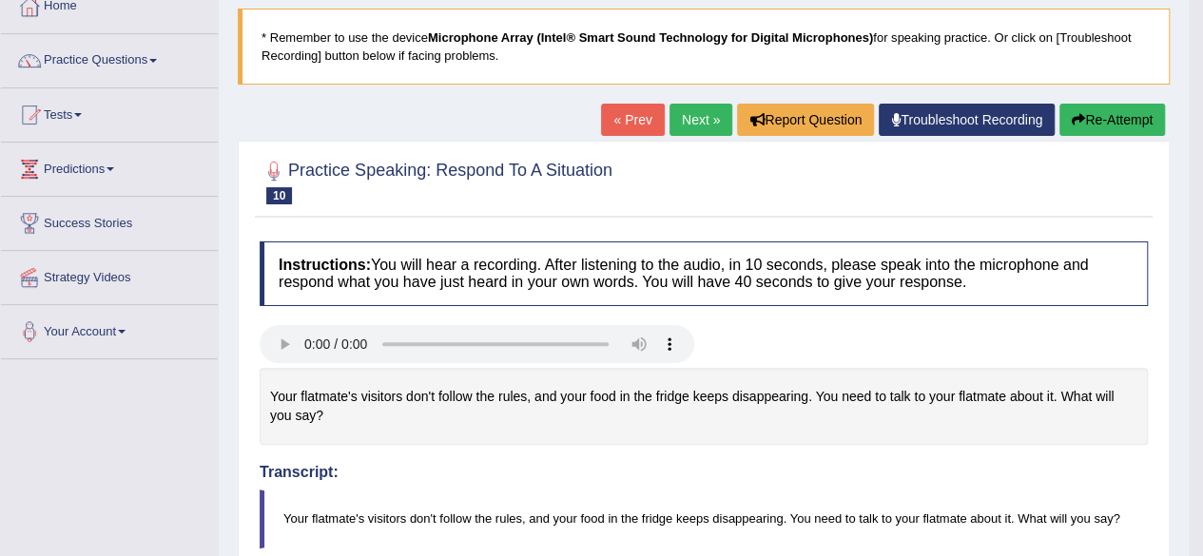
click at [704, 126] on link "Next »" at bounding box center [701, 120] width 63 height 32
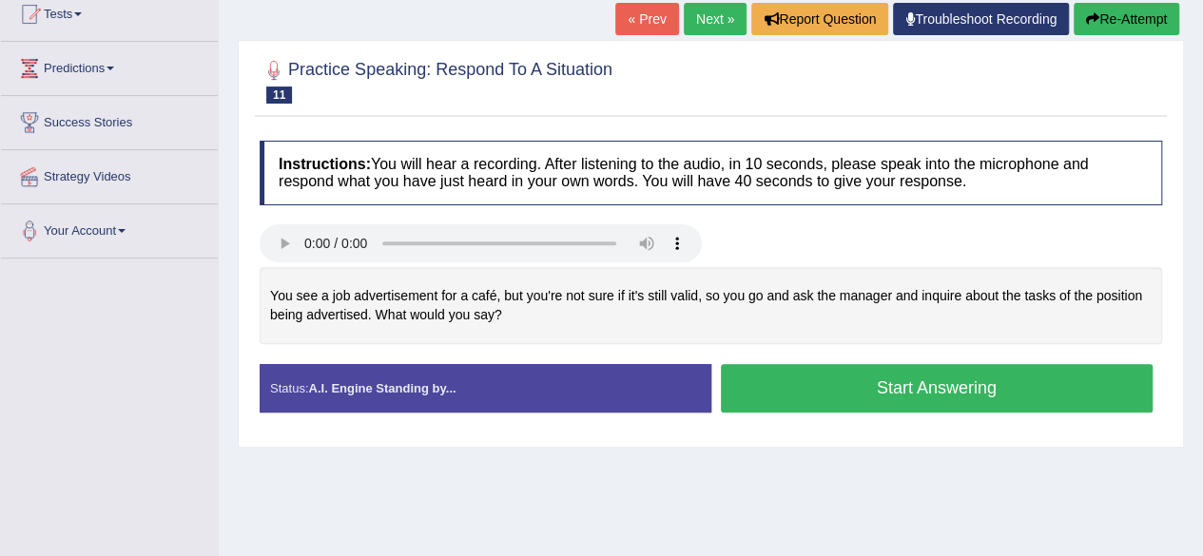
scroll to position [245, 0]
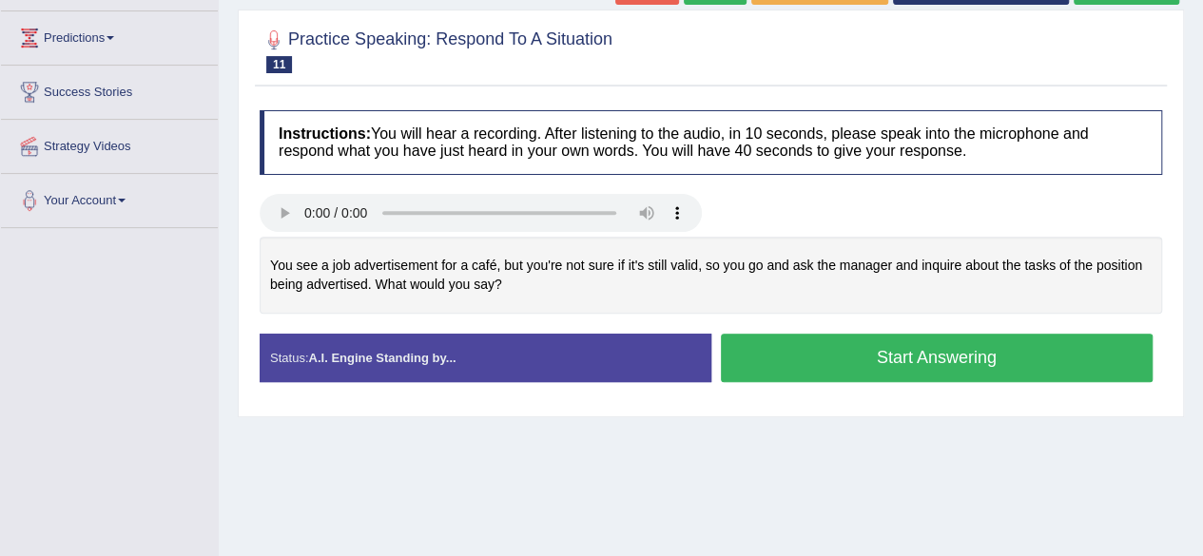
click at [1031, 349] on button "Start Answering" at bounding box center [937, 358] width 433 height 49
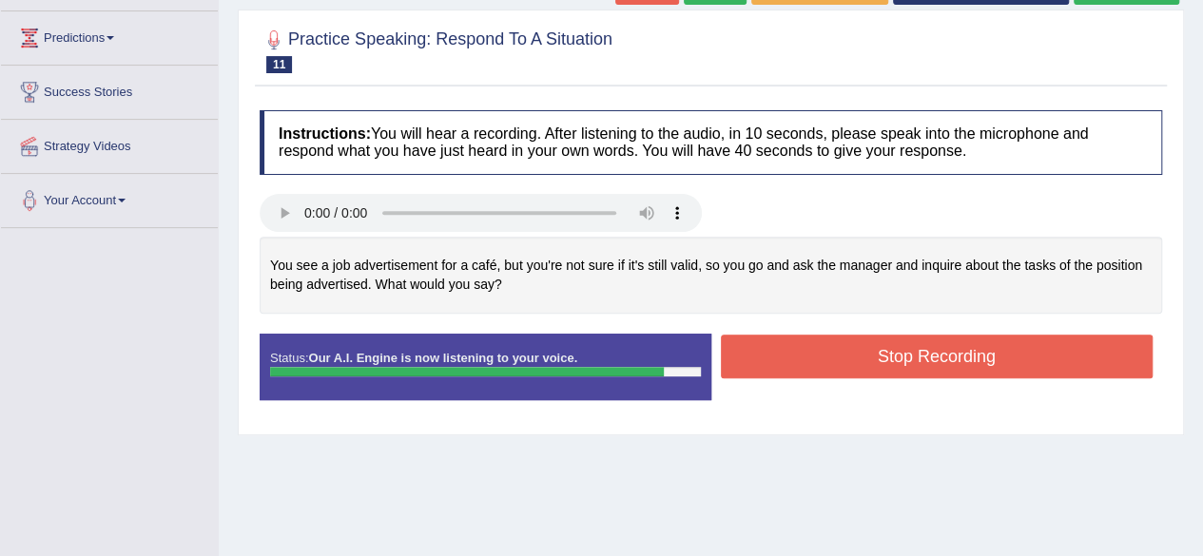
click at [1050, 352] on button "Stop Recording" at bounding box center [937, 357] width 433 height 44
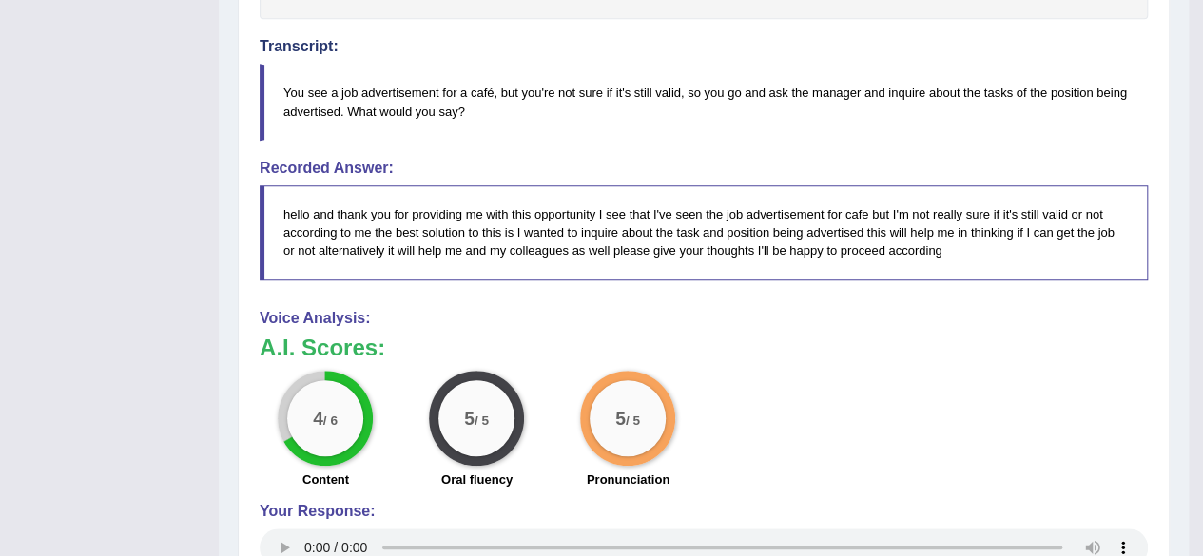
scroll to position [53, 0]
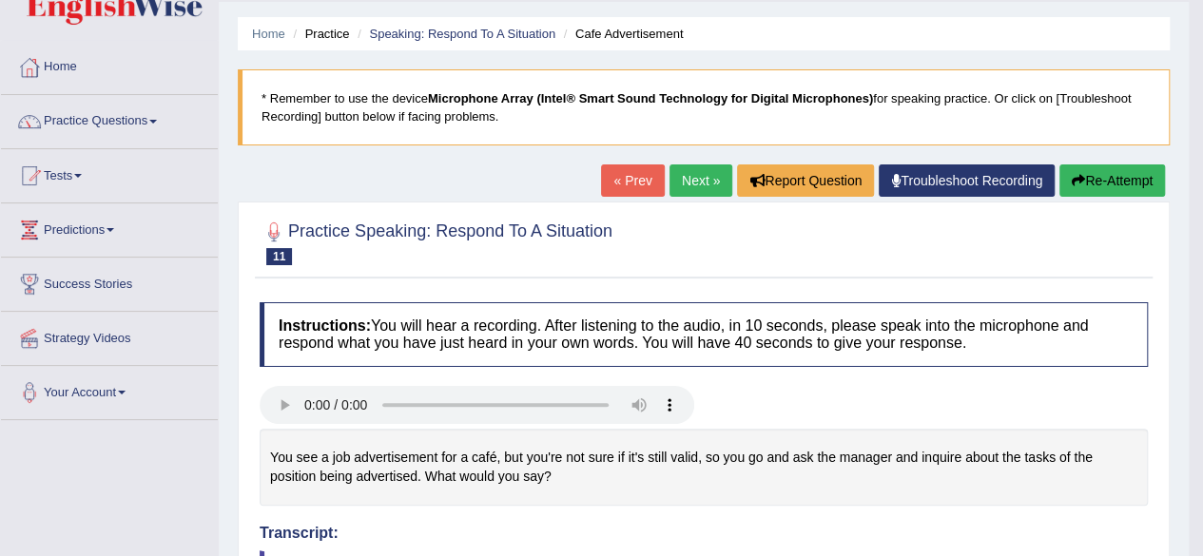
click at [711, 179] on link "Next »" at bounding box center [701, 181] width 63 height 32
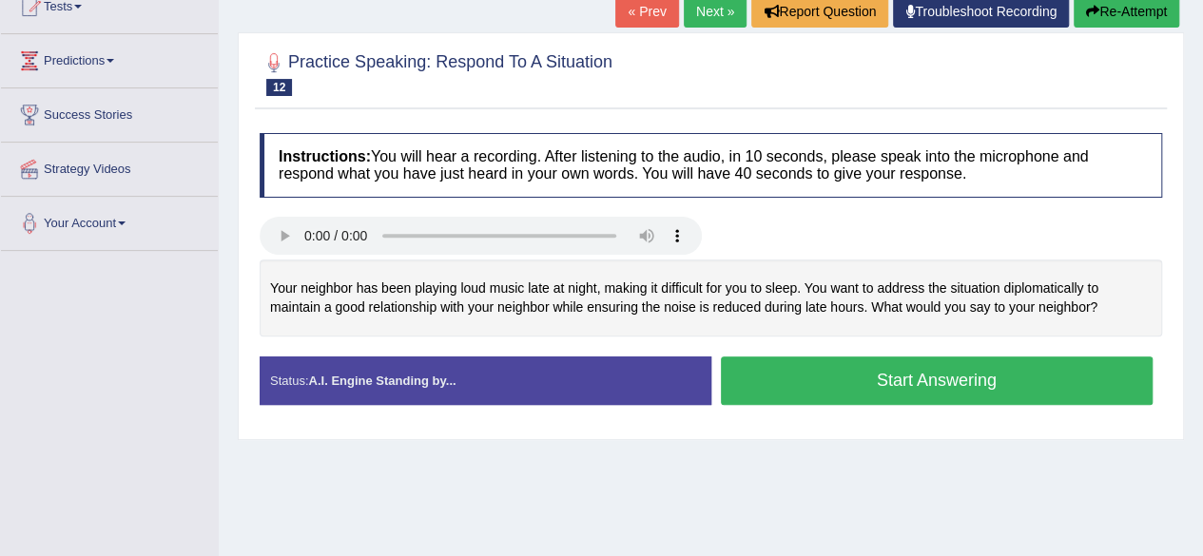
scroll to position [304, 0]
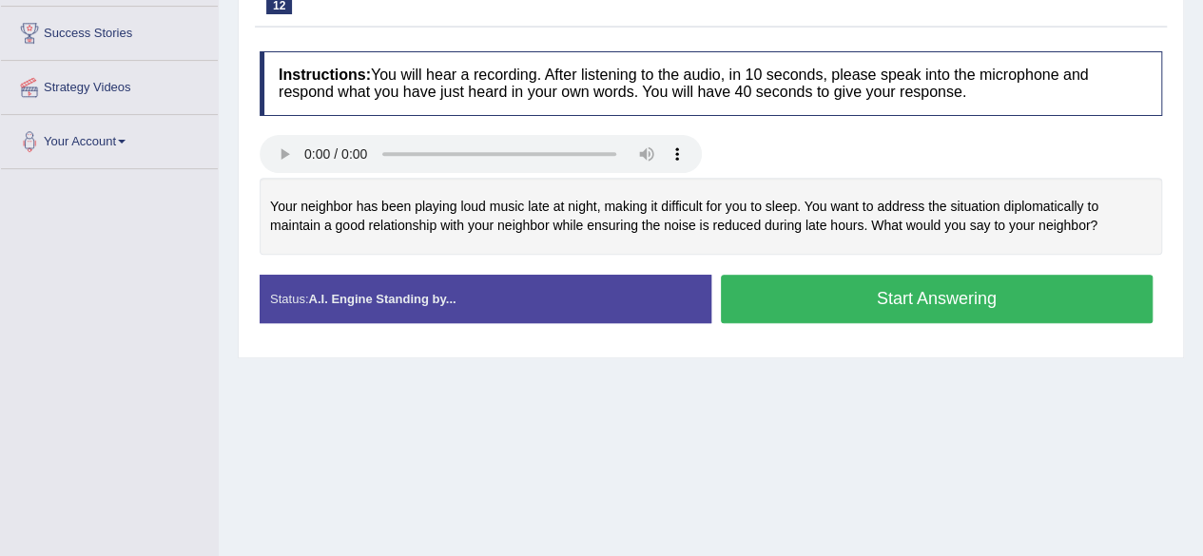
click at [761, 283] on button "Start Answering" at bounding box center [937, 299] width 433 height 49
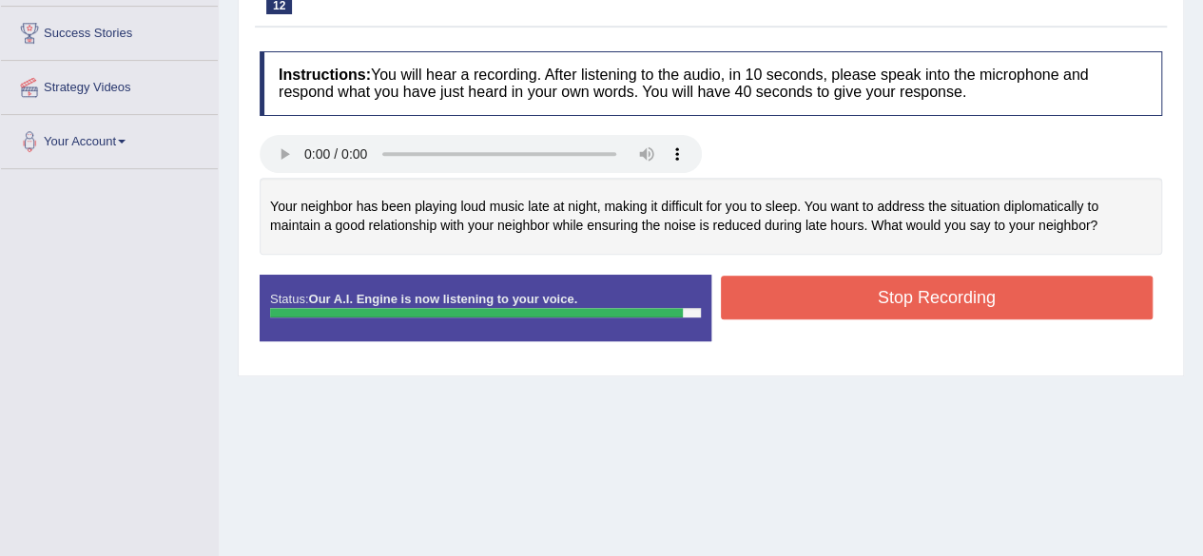
click at [772, 281] on button "Stop Recording" at bounding box center [937, 298] width 433 height 44
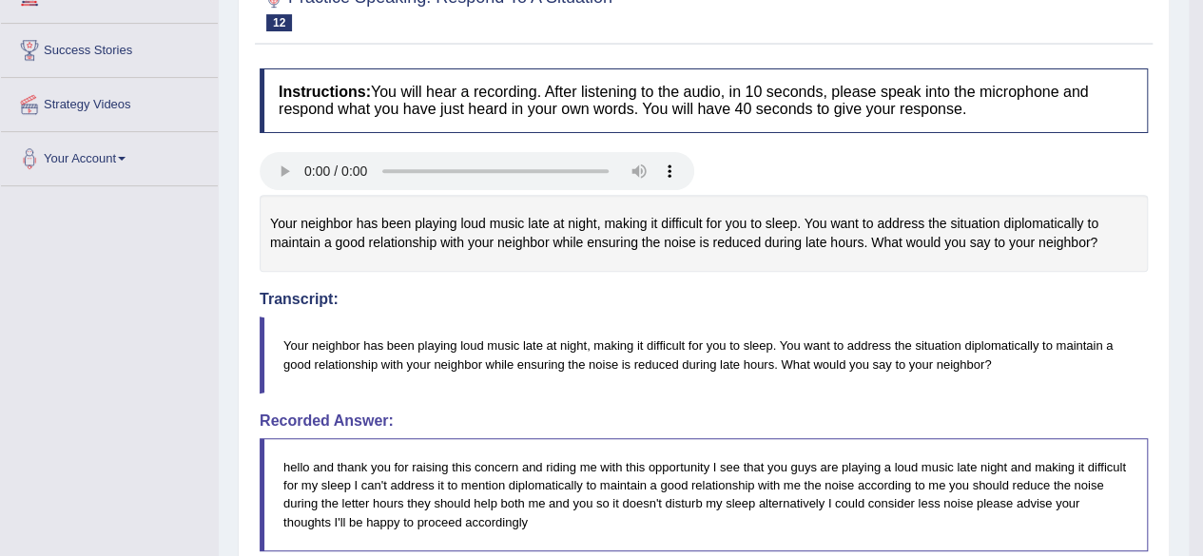
scroll to position [152, 0]
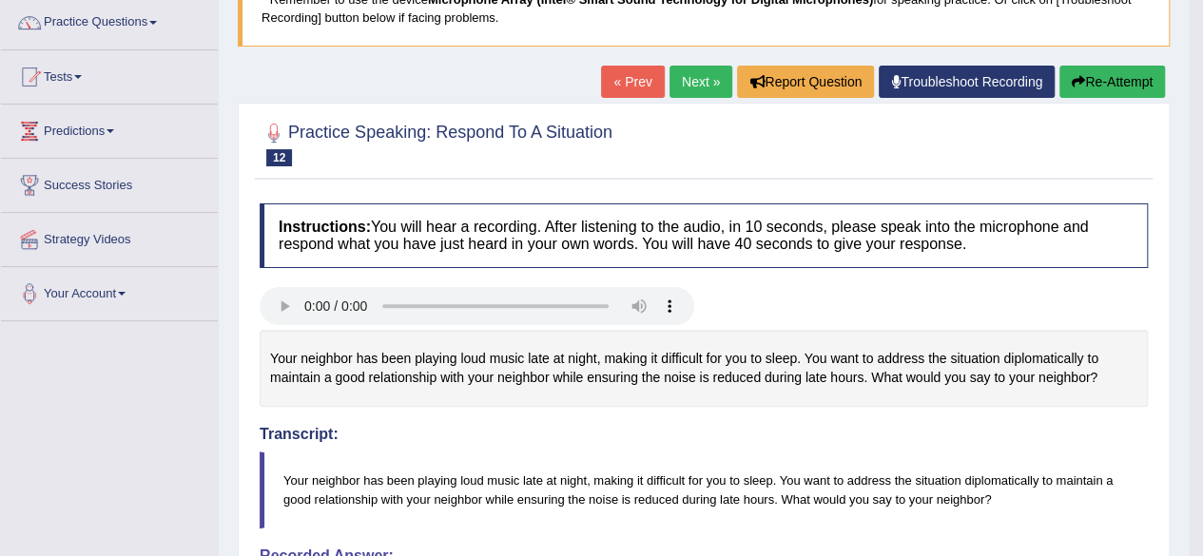
click at [708, 82] on link "Next »" at bounding box center [701, 82] width 63 height 32
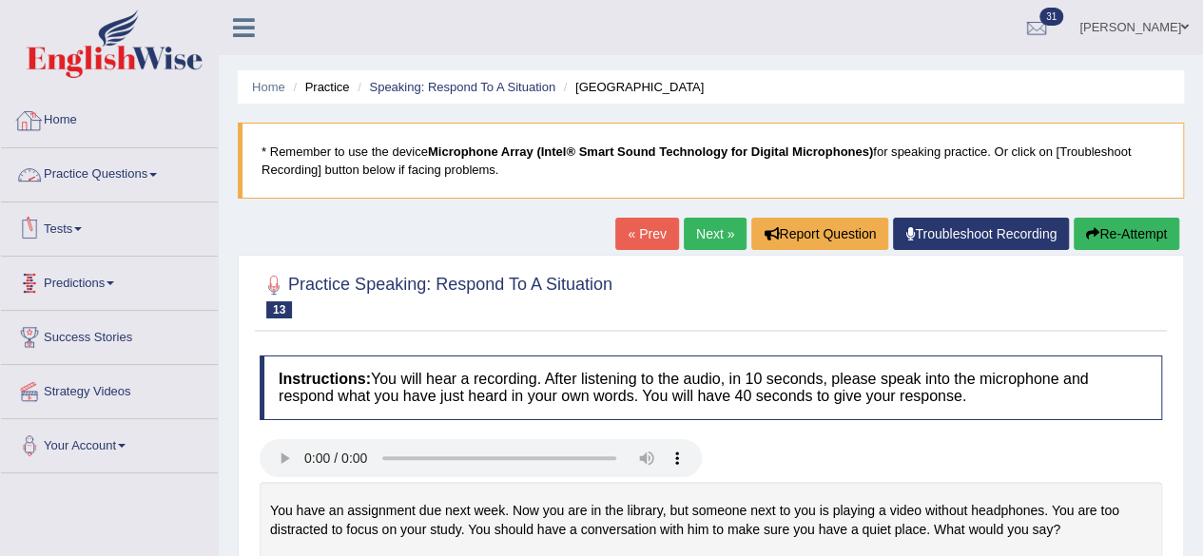
click at [76, 121] on link "Home" at bounding box center [109, 118] width 217 height 48
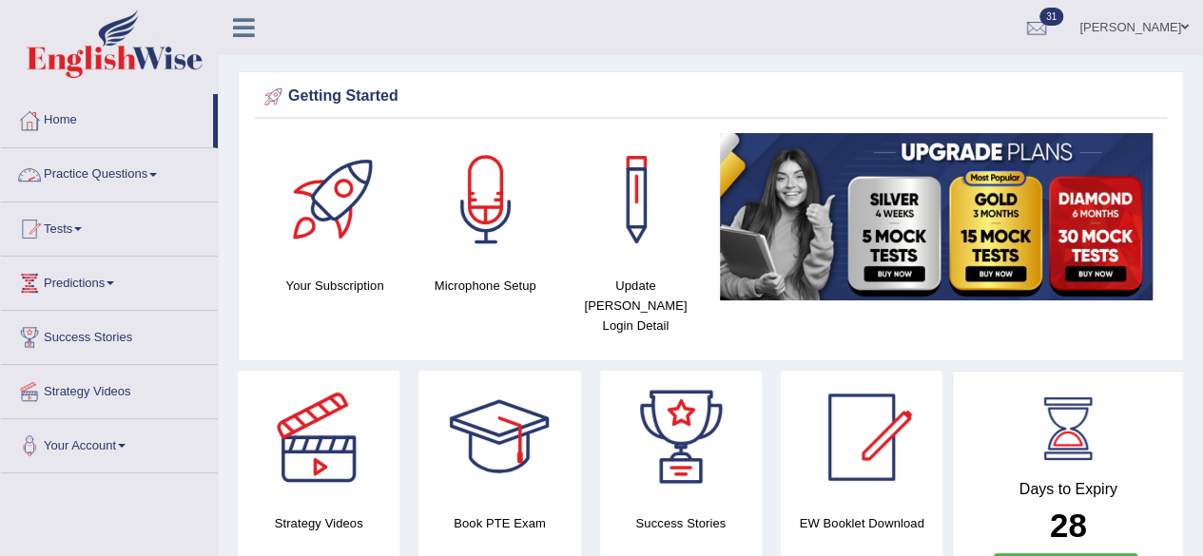
click at [163, 168] on link "Practice Questions" at bounding box center [109, 172] width 217 height 48
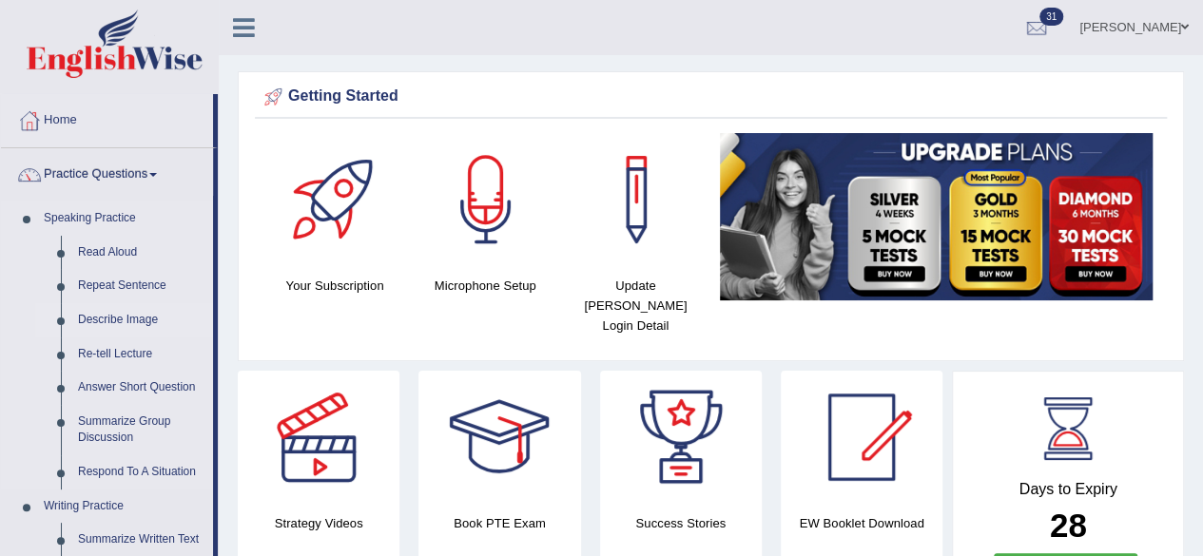
click at [110, 321] on link "Describe Image" at bounding box center [141, 320] width 144 height 34
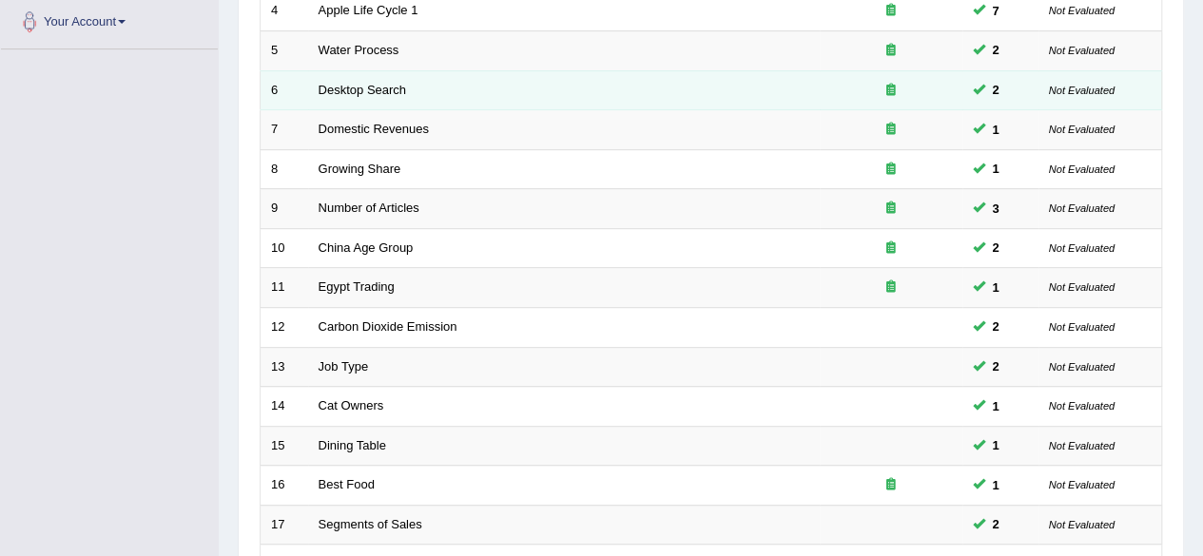
scroll to position [495, 0]
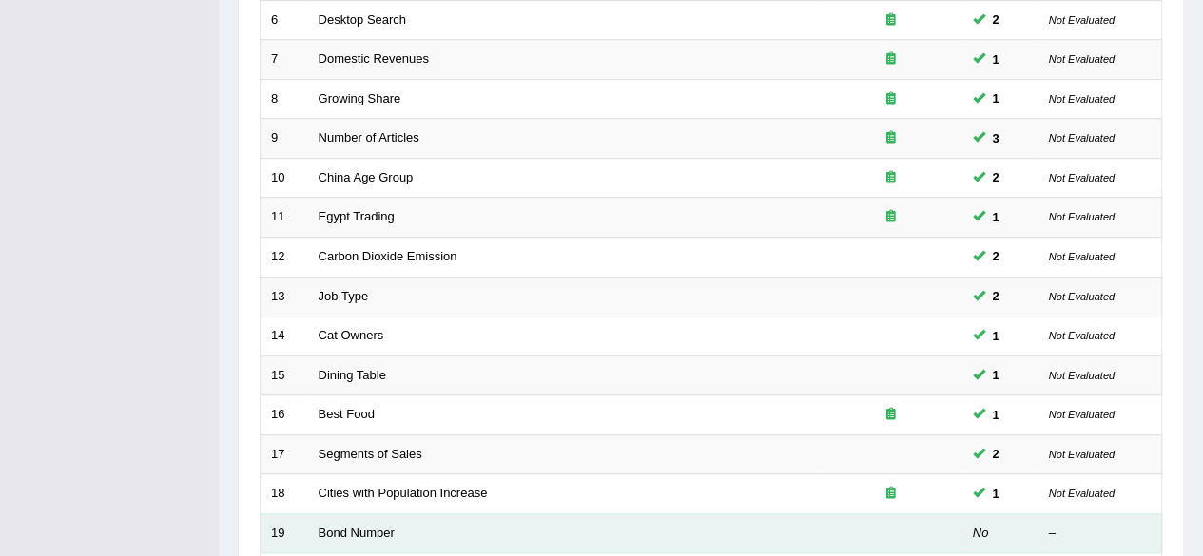
click at [593, 533] on td "Bond Number" at bounding box center [564, 534] width 512 height 40
click at [360, 529] on link "Bond Number" at bounding box center [357, 533] width 76 height 14
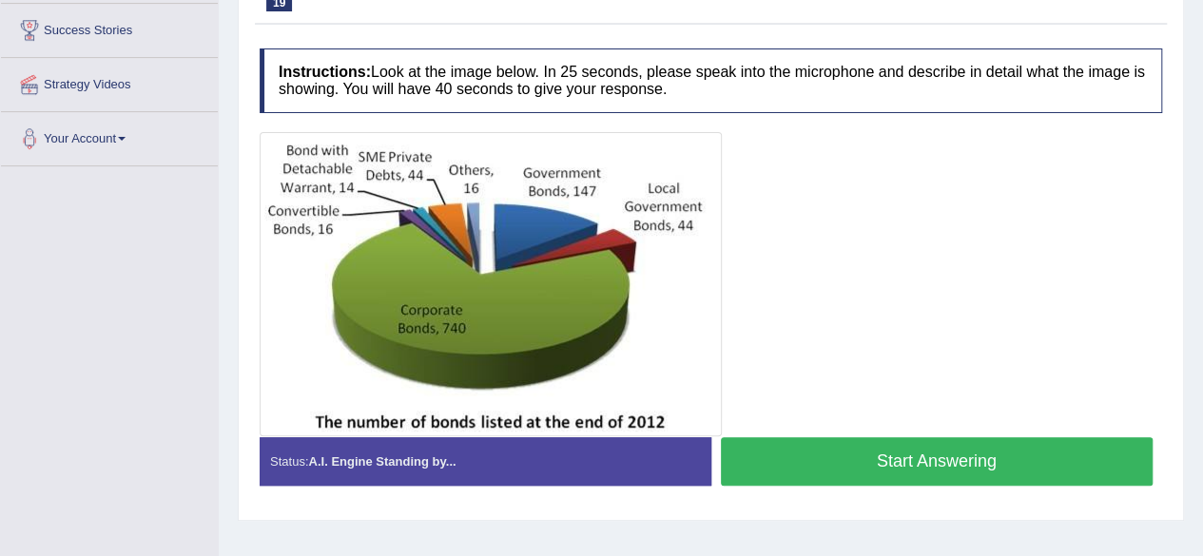
scroll to position [304, 0]
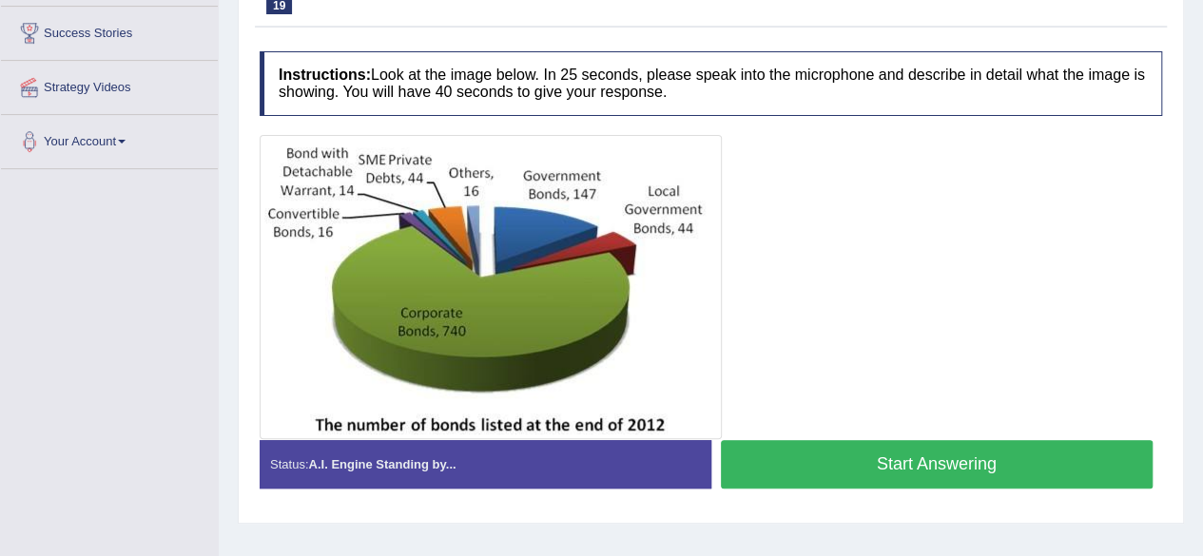
click at [842, 464] on button "Start Answering" at bounding box center [937, 464] width 433 height 49
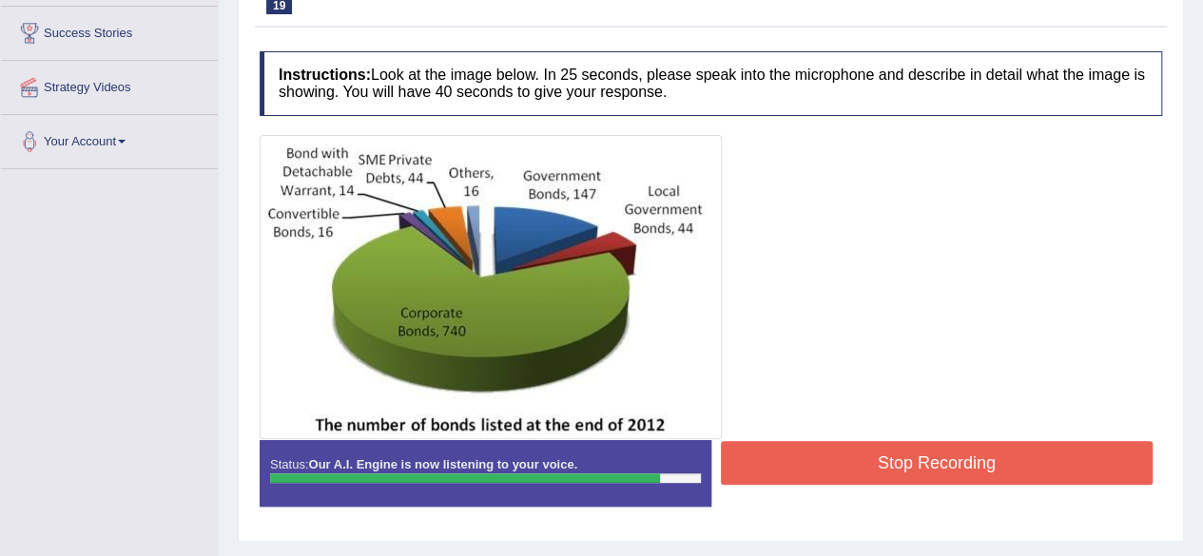
click at [842, 464] on button "Stop Recording" at bounding box center [937, 463] width 433 height 44
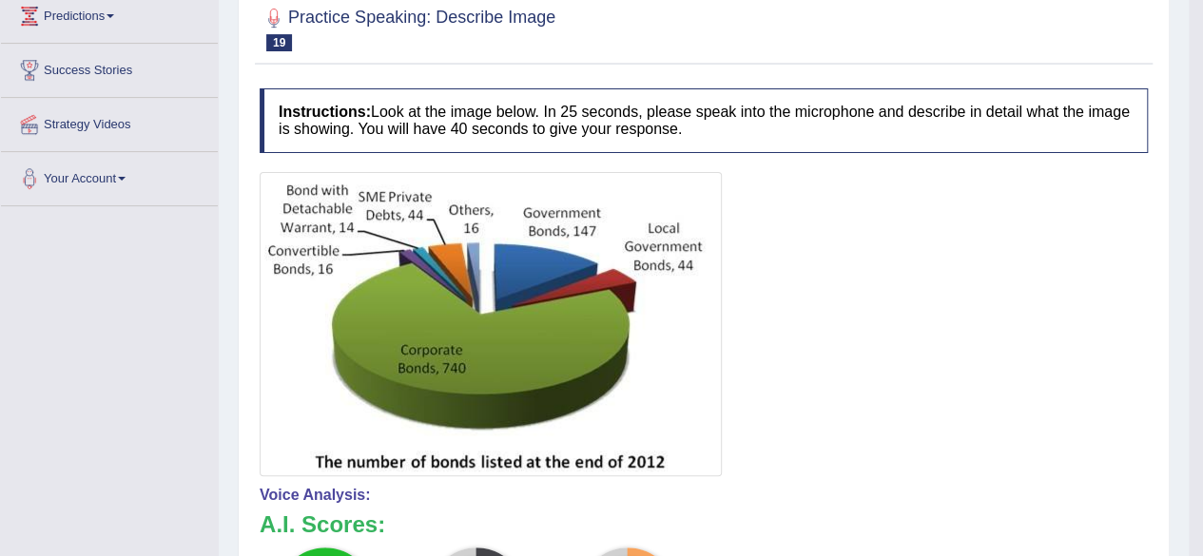
scroll to position [266, 0]
click at [705, 128] on h4 "Instructions: Look at the image below. In 25 seconds, please speak into the mic…" at bounding box center [704, 121] width 888 height 64
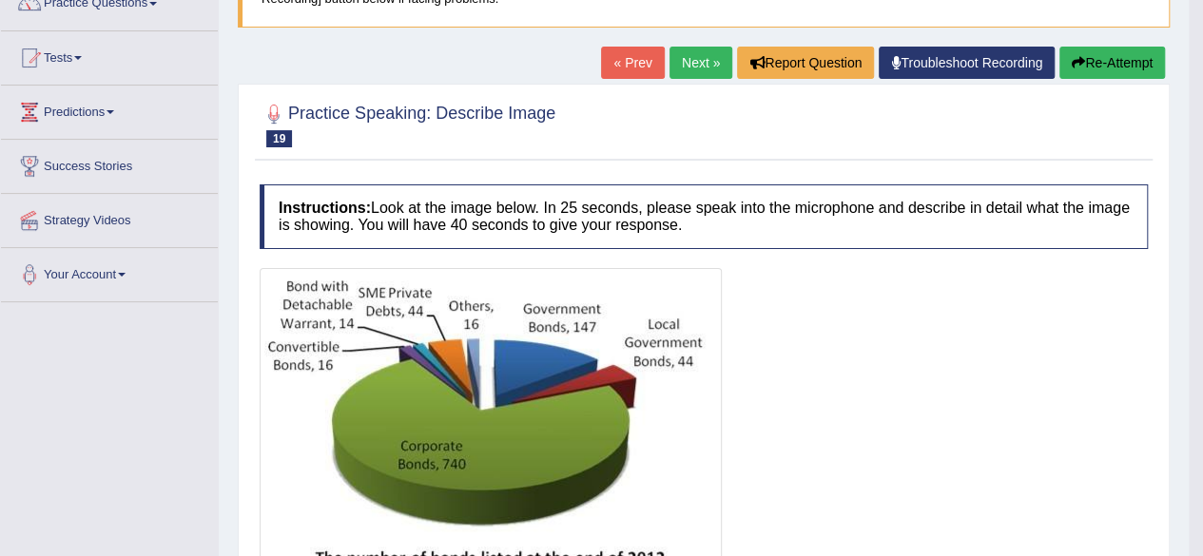
scroll to position [193, 0]
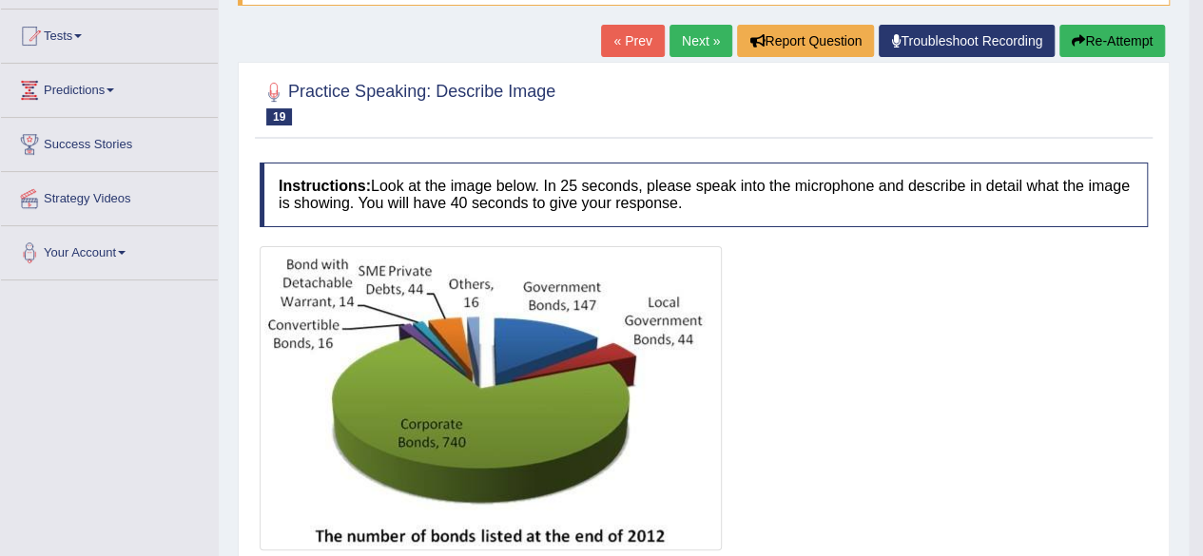
click at [694, 42] on link "Next »" at bounding box center [701, 41] width 63 height 32
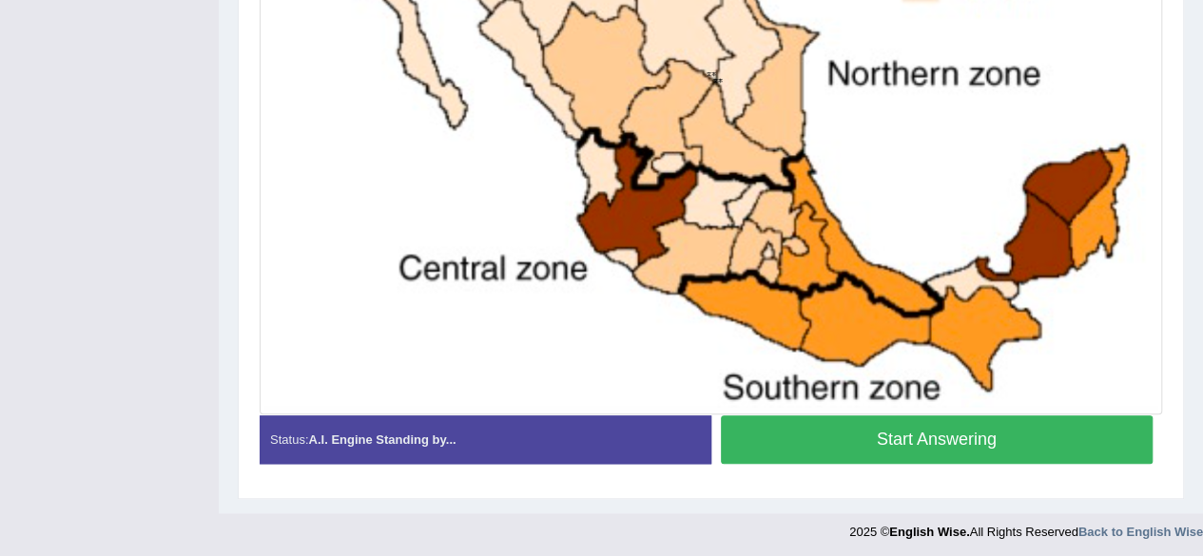
click at [1039, 450] on button "Start Answering" at bounding box center [937, 440] width 433 height 49
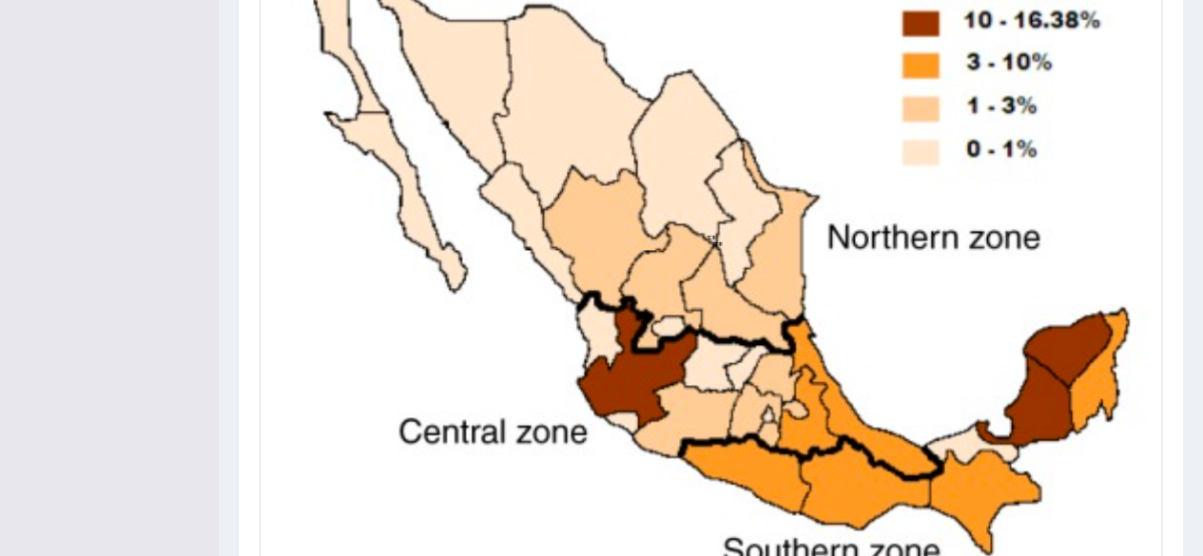
scroll to position [735, 0]
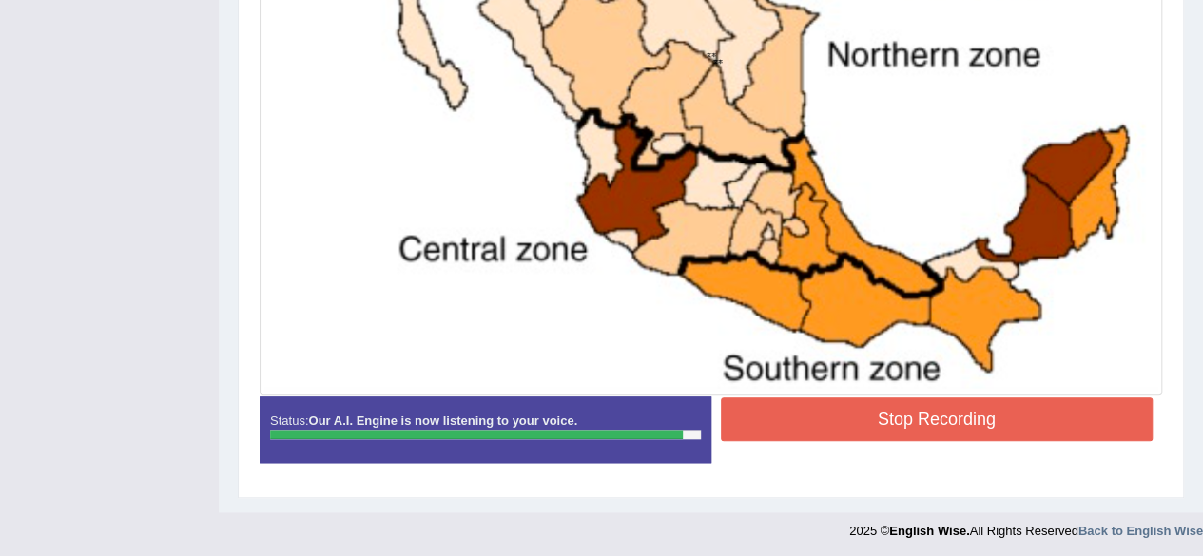
click at [1073, 361] on img at bounding box center [710, 54] width 893 height 672
click at [1042, 425] on button "Stop Recording" at bounding box center [937, 420] width 433 height 44
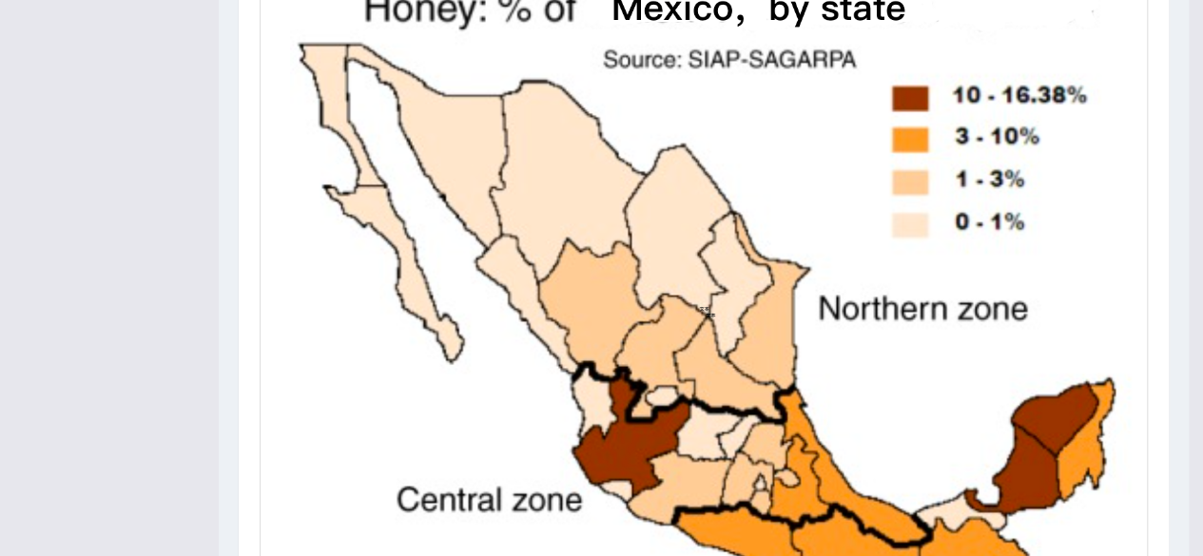
scroll to position [0, 0]
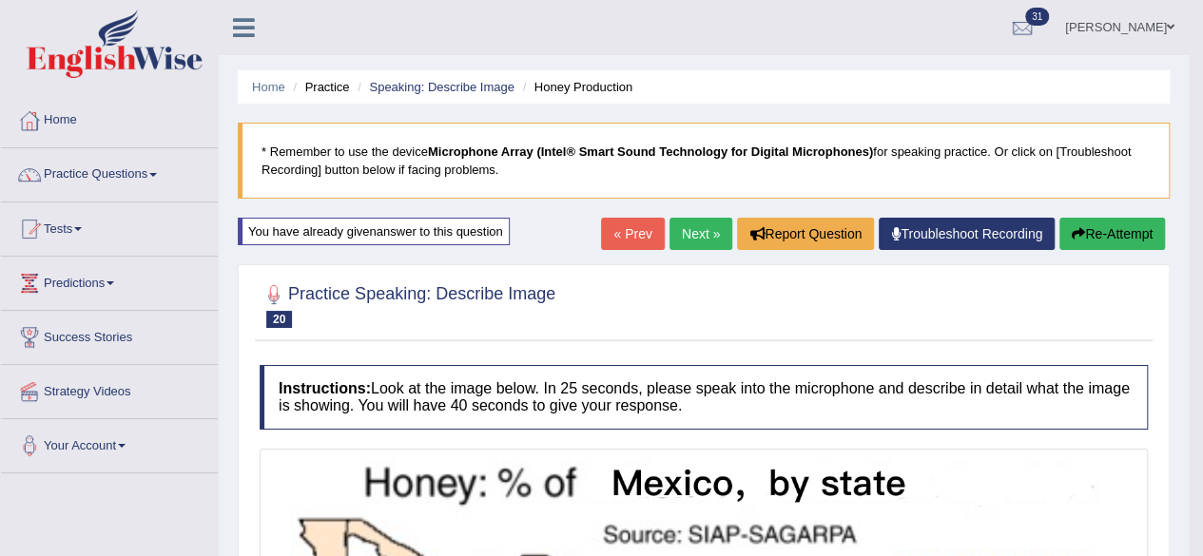
click at [698, 222] on link "Next »" at bounding box center [701, 234] width 63 height 32
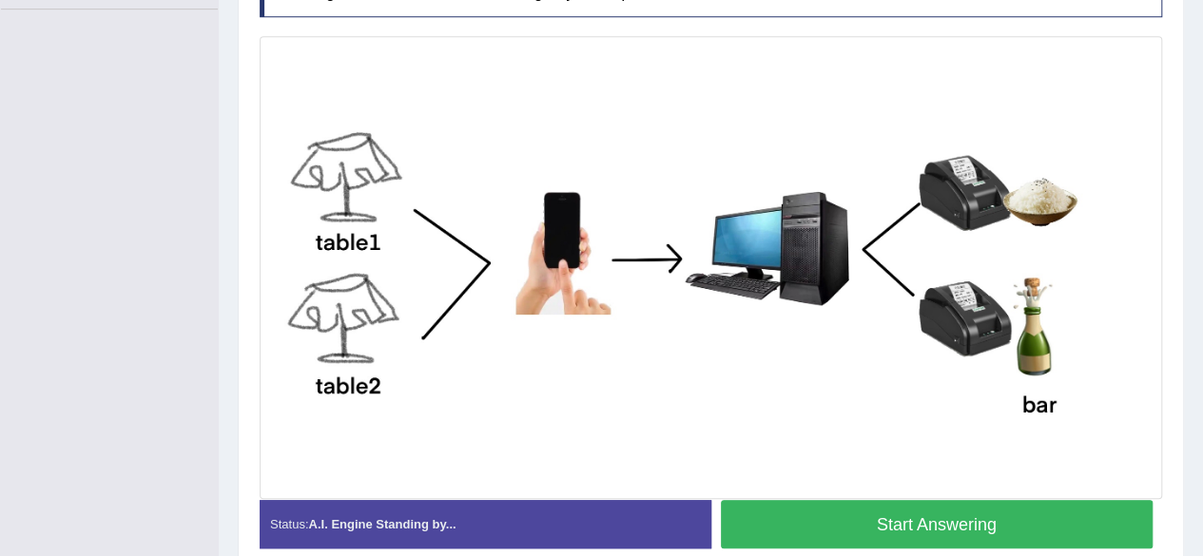
scroll to position [469, 0]
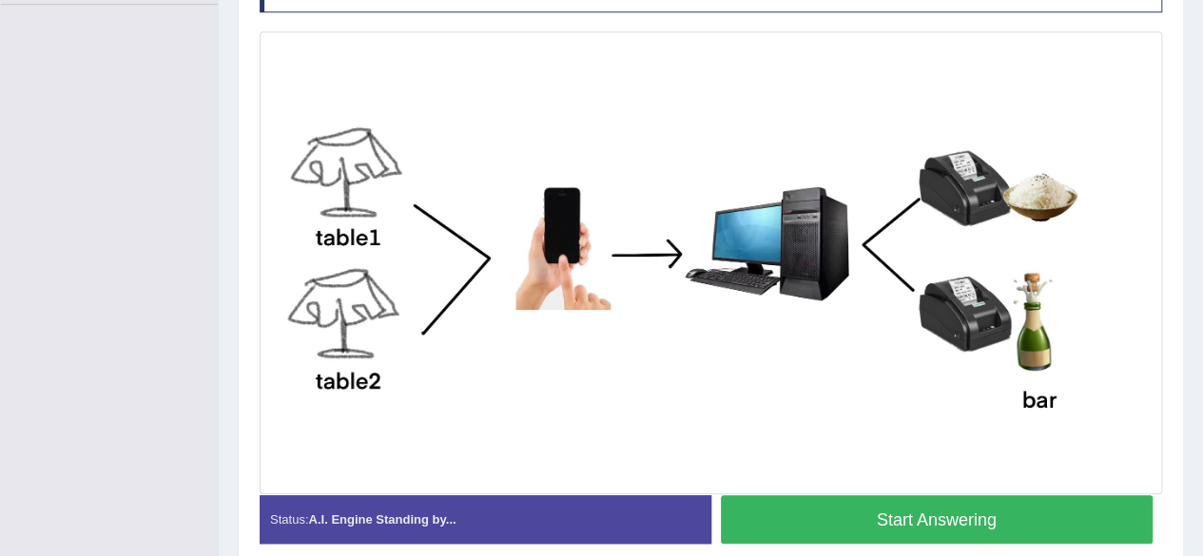
click at [1018, 515] on button "Start Answering" at bounding box center [937, 520] width 433 height 49
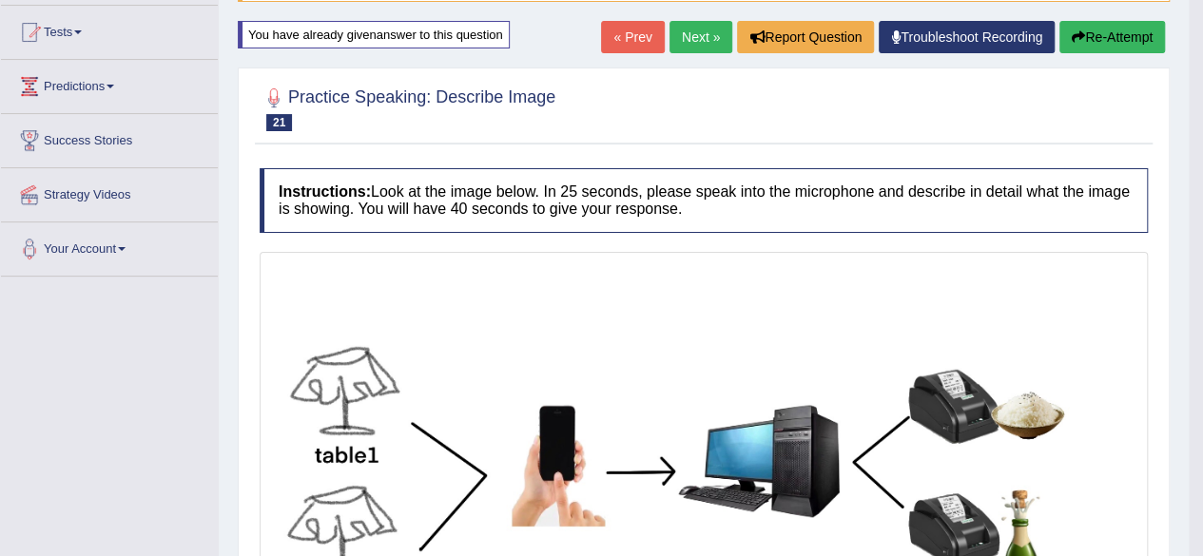
scroll to position [0, 0]
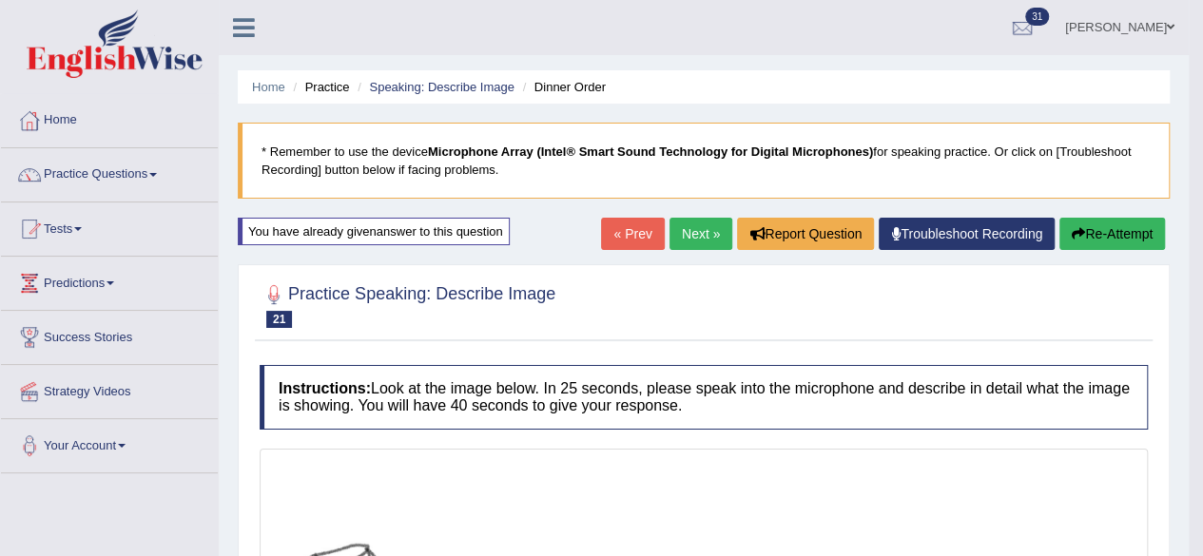
click at [73, 107] on link "Home" at bounding box center [109, 118] width 217 height 48
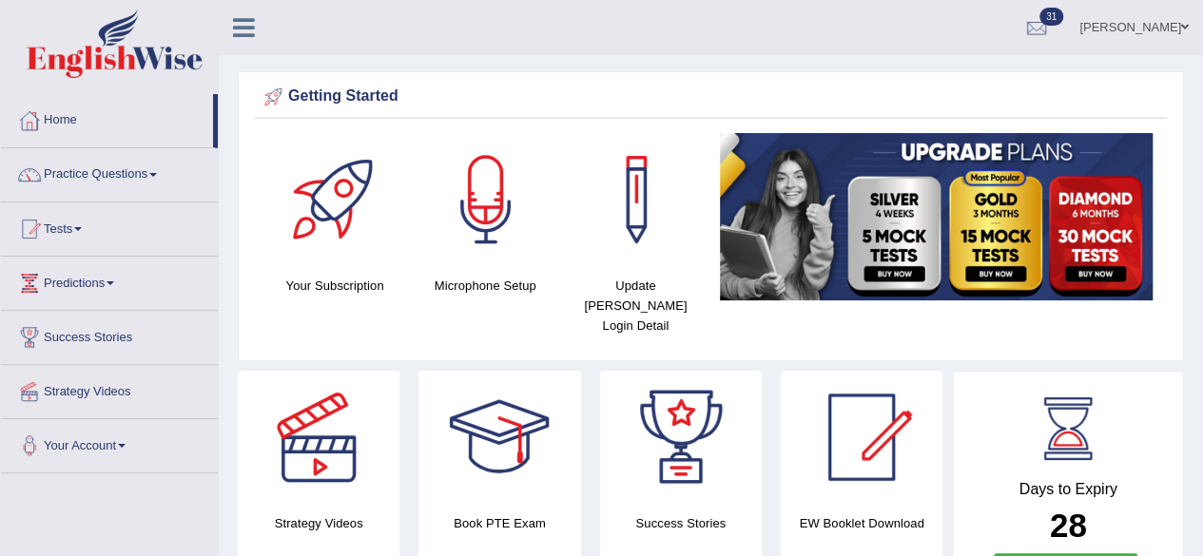
click at [157, 174] on span at bounding box center [153, 175] width 8 height 4
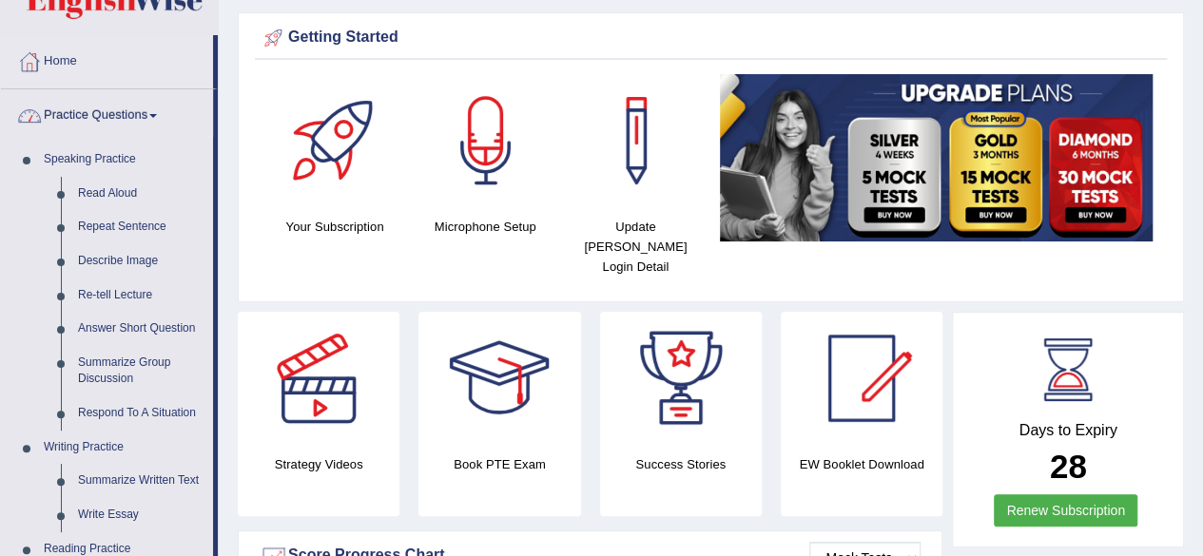
scroll to position [75, 0]
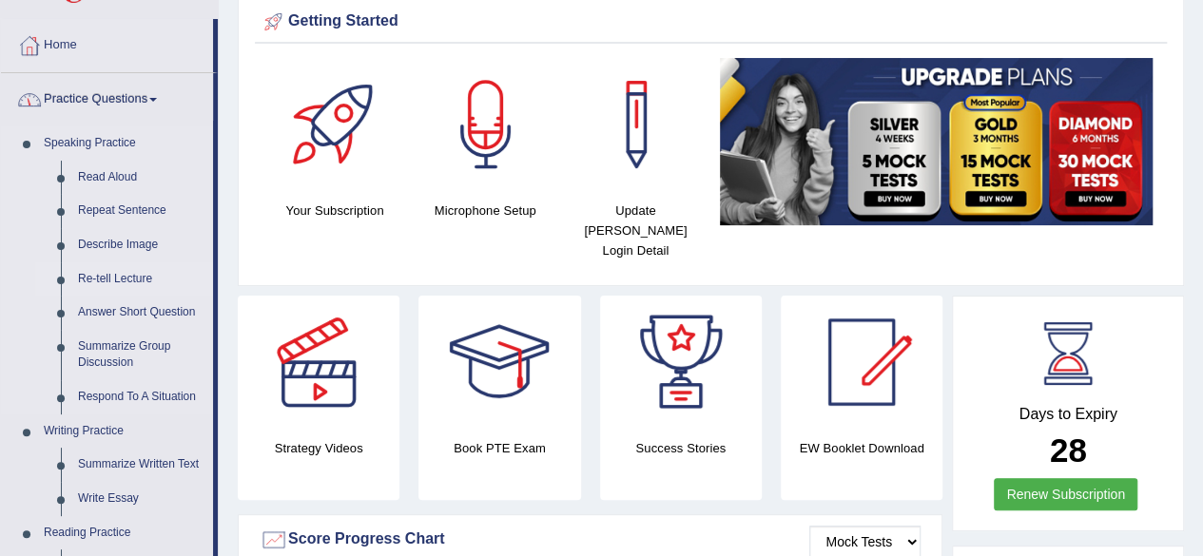
click at [118, 272] on link "Re-tell Lecture" at bounding box center [141, 280] width 144 height 34
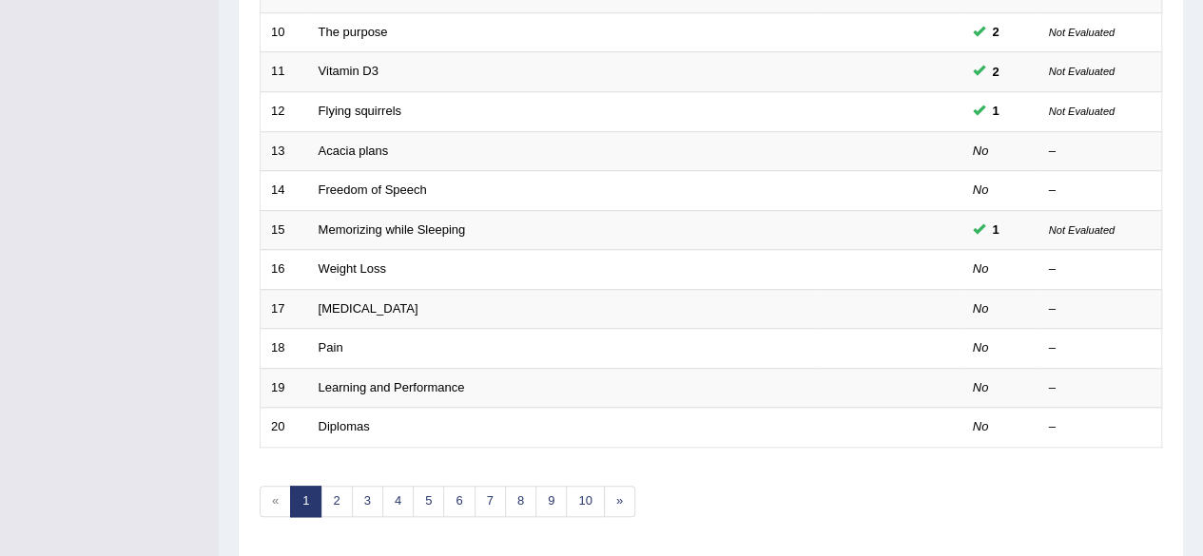
scroll to position [652, 0]
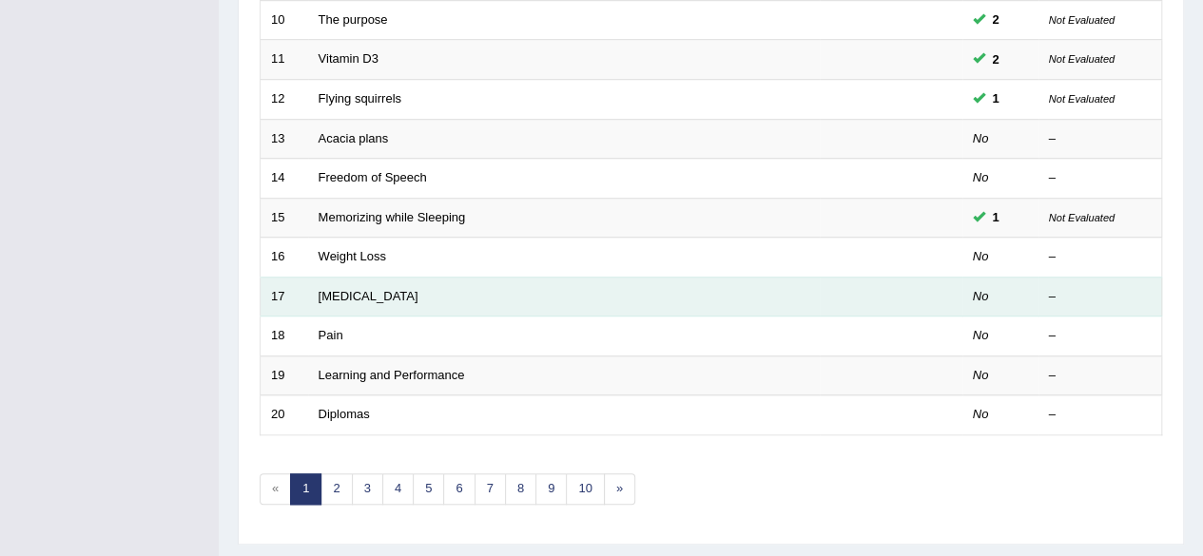
click at [978, 295] on em "No" at bounding box center [981, 296] width 16 height 14
click at [380, 252] on link "Weight Loss" at bounding box center [353, 256] width 68 height 14
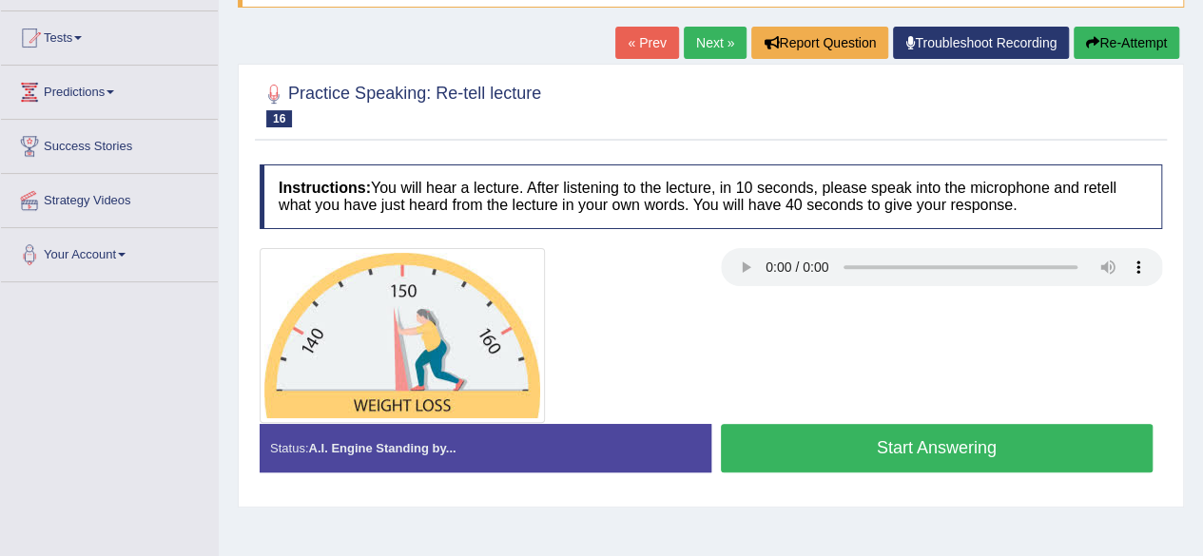
scroll to position [195, 0]
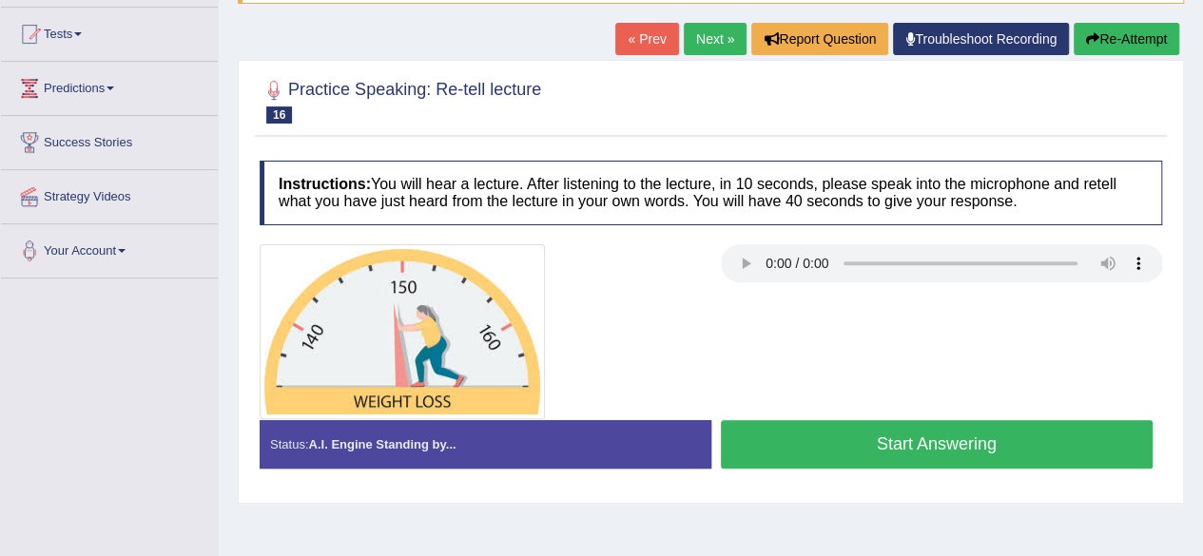
drag, startPoint x: 848, startPoint y: 446, endPoint x: 878, endPoint y: 414, distance: 43.8
click at [878, 414] on div "Instructions: You will hear a lecture. After listening to the lecture, in 10 se…" at bounding box center [711, 321] width 912 height 341
click at [865, 447] on button "Start Answering" at bounding box center [937, 444] width 433 height 49
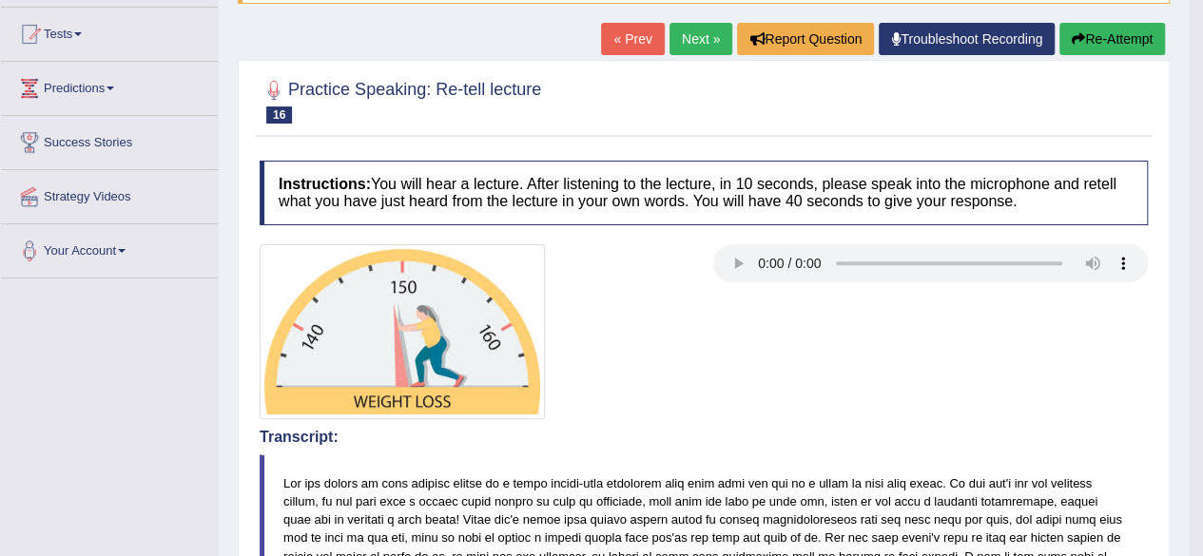
click at [694, 41] on link "Next »" at bounding box center [701, 39] width 63 height 32
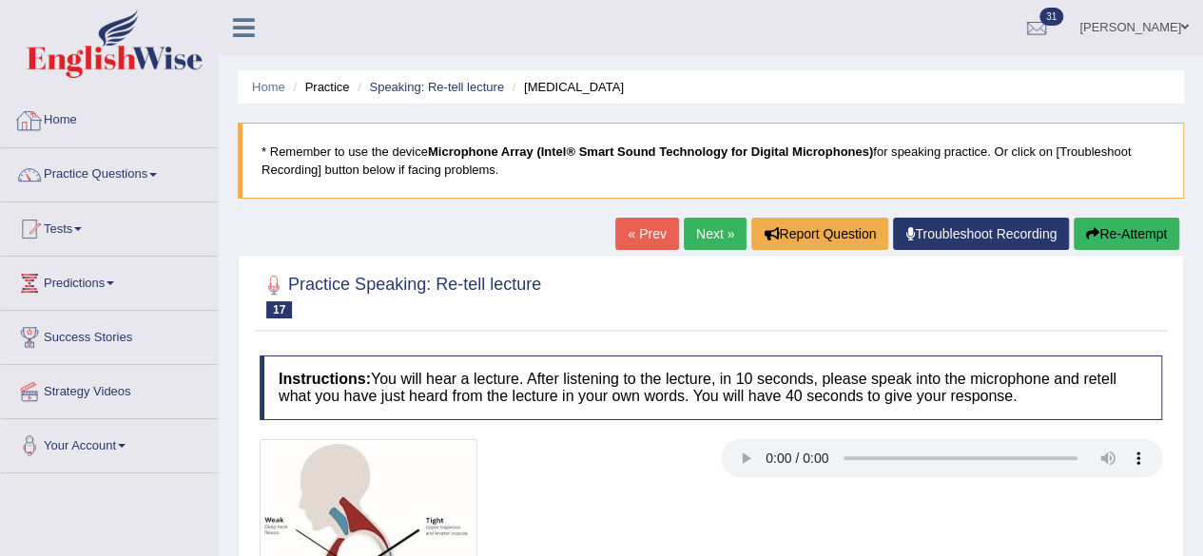
click at [72, 122] on link "Home" at bounding box center [109, 118] width 217 height 48
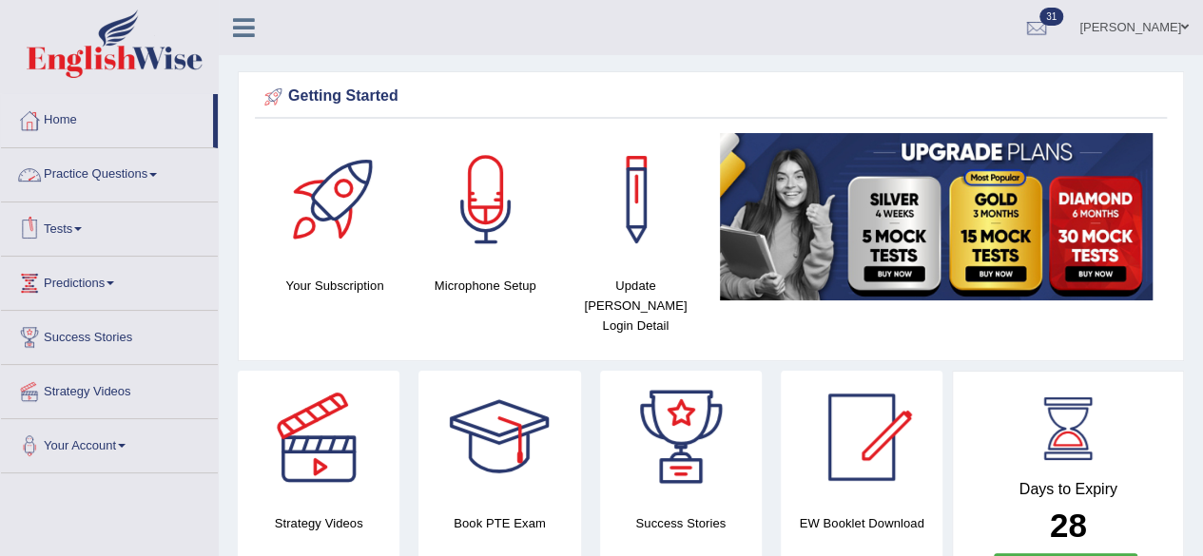
click at [152, 182] on link "Practice Questions" at bounding box center [109, 172] width 217 height 48
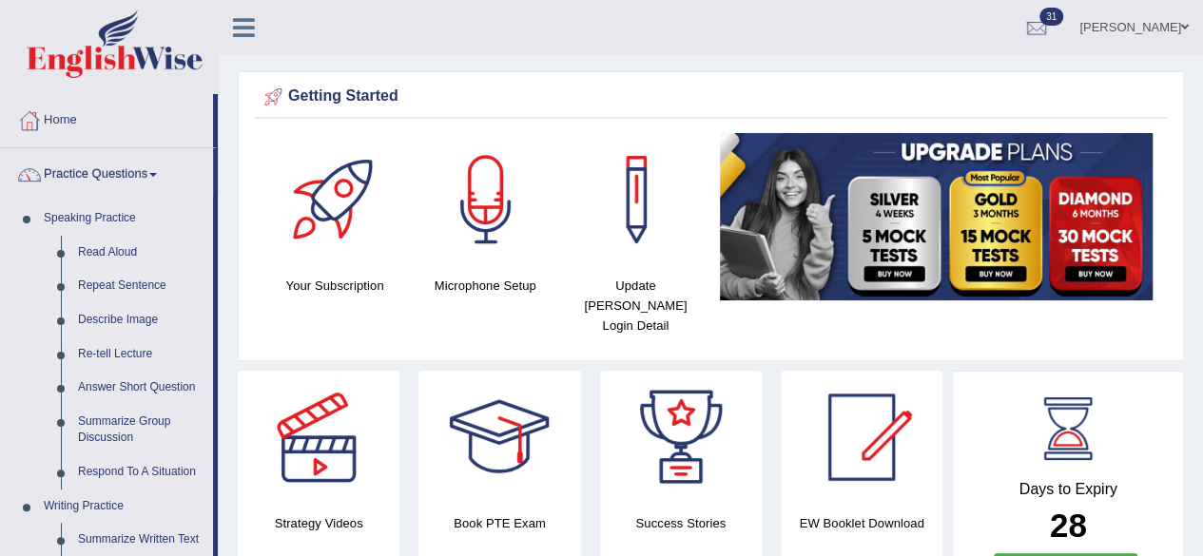
click at [137, 335] on link "Describe Image" at bounding box center [141, 320] width 144 height 34
